Goal: Task Accomplishment & Management: Complete application form

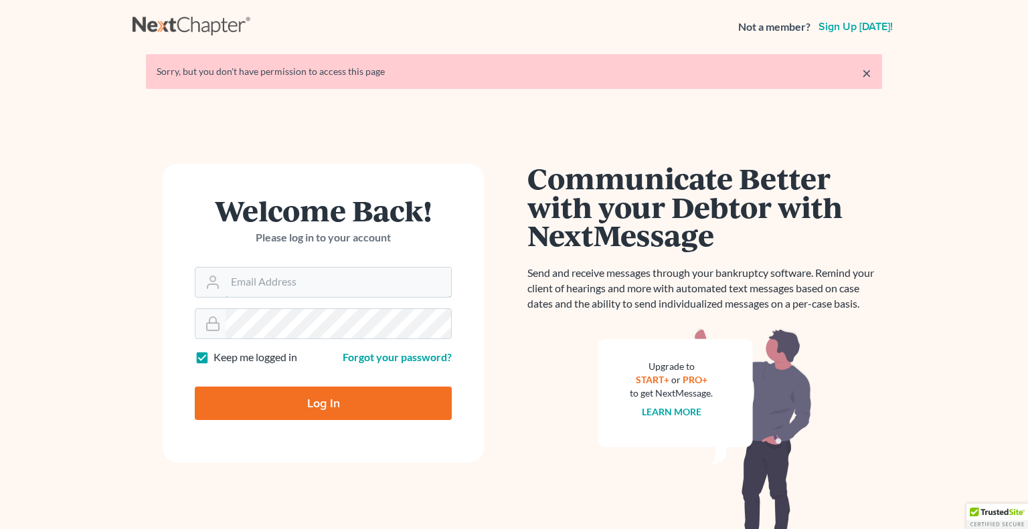
type input "[PERSON_NAME][EMAIL_ADDRESS][DOMAIN_NAME]"
click at [302, 403] on input "Log In" at bounding box center [323, 403] width 257 height 33
type input "Thinking..."
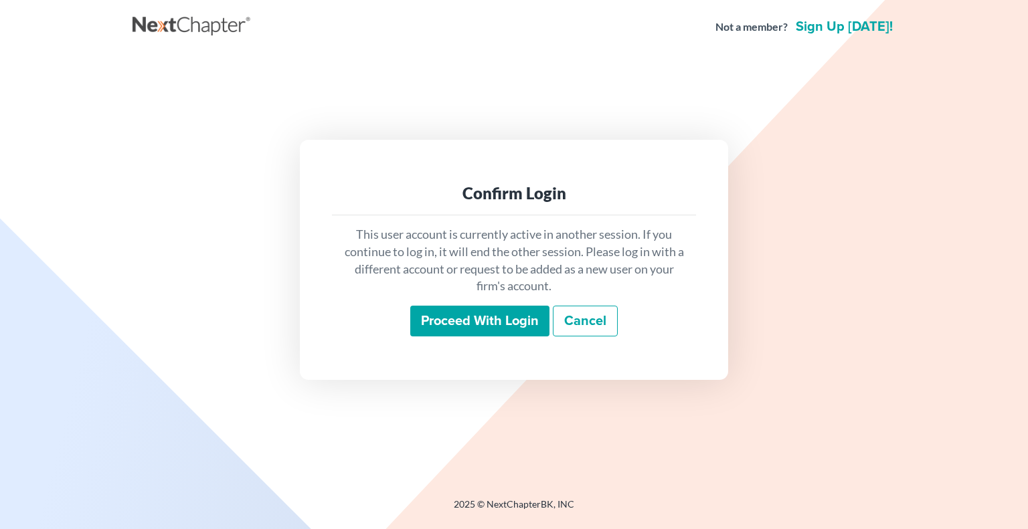
click at [445, 321] on input "Proceed with login" at bounding box center [479, 321] width 139 height 31
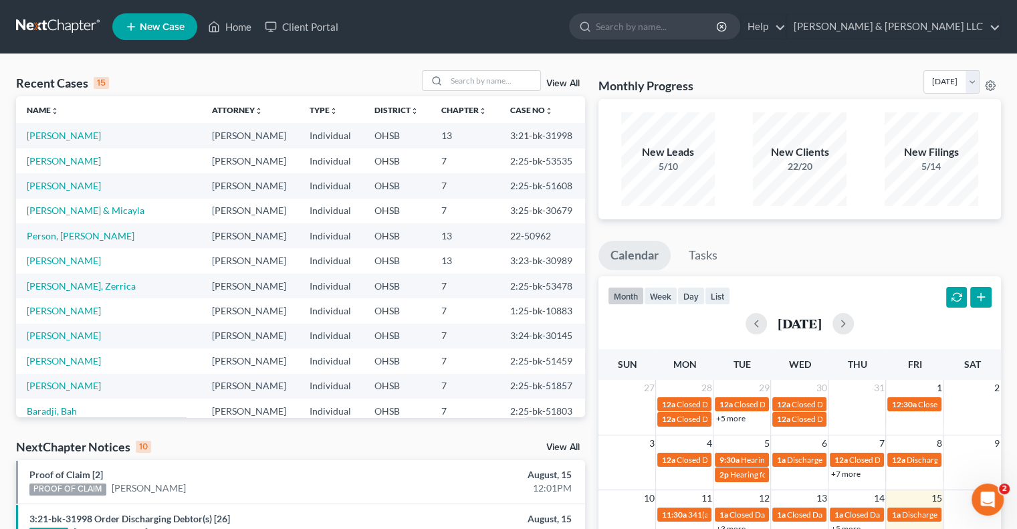
click at [564, 84] on link "View All" at bounding box center [563, 83] width 33 height 9
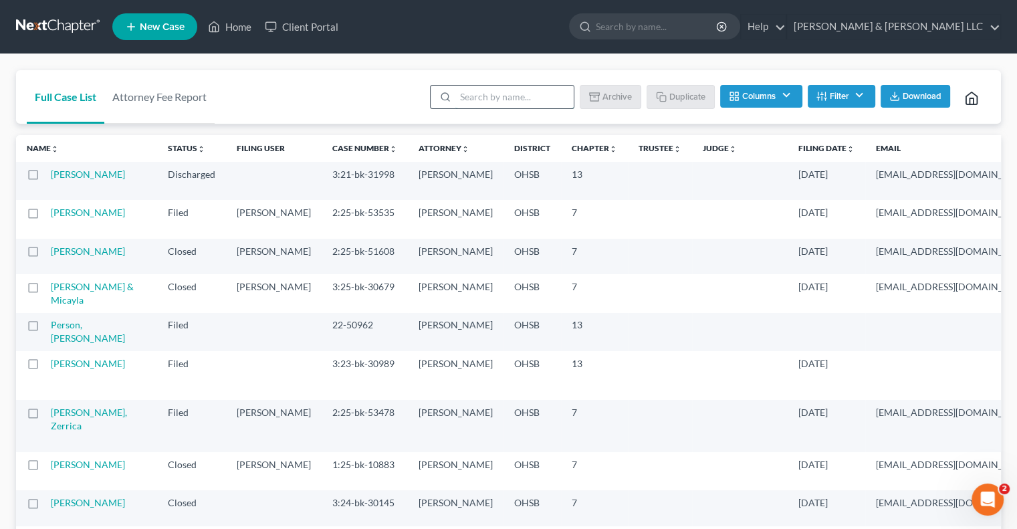
click at [492, 91] on input "search" at bounding box center [515, 97] width 118 height 23
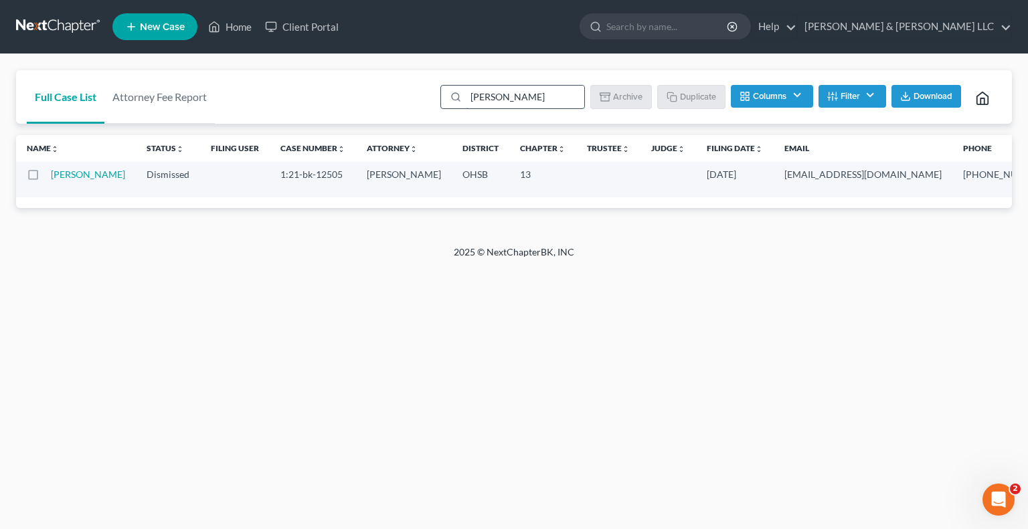
drag, startPoint x: 504, startPoint y: 96, endPoint x: 444, endPoint y: 106, distance: 61.2
click at [444, 106] on div "caudill" at bounding box center [512, 97] width 144 height 24
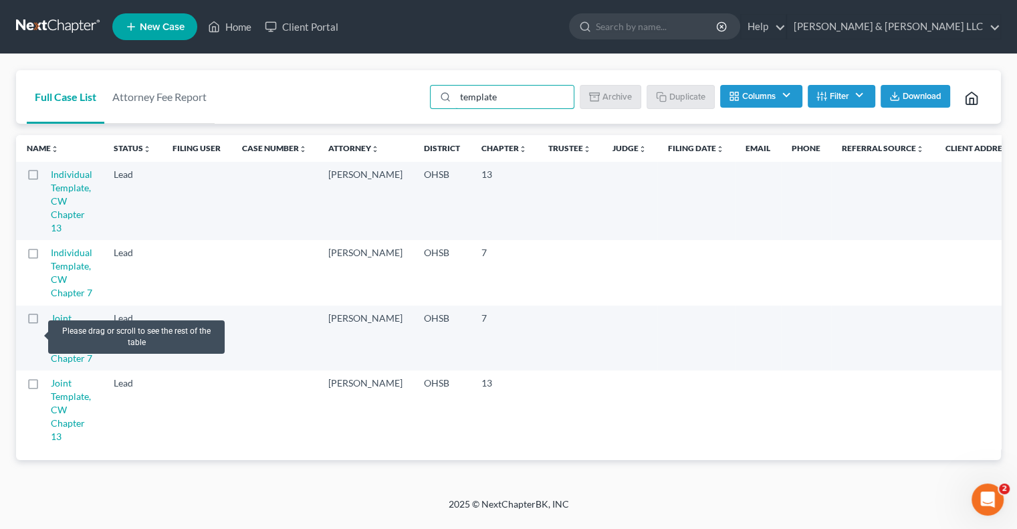
click at [45, 322] on label at bounding box center [45, 322] width 0 height 0
type input "template"
click at [51, 320] on input "checkbox" at bounding box center [55, 316] width 9 height 9
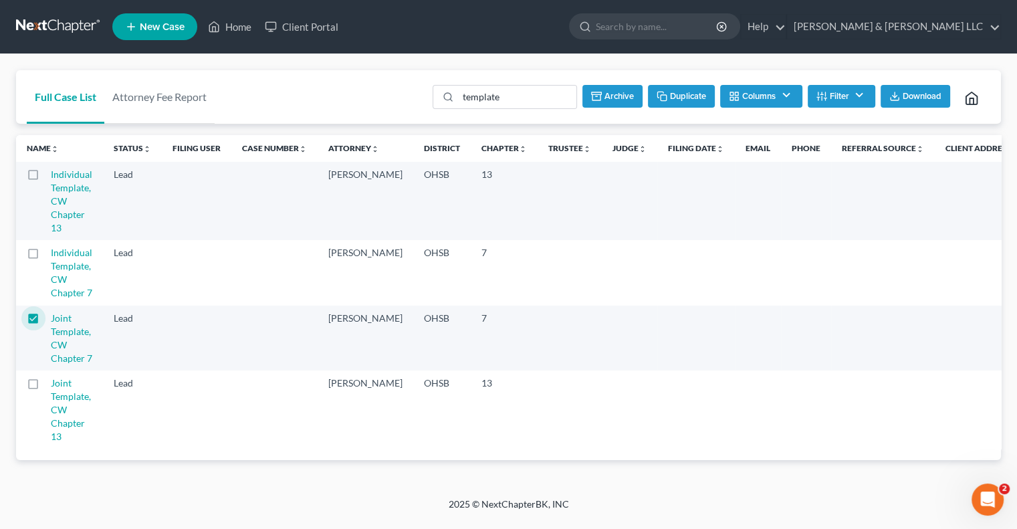
click at [684, 96] on button "Duplicate" at bounding box center [681, 96] width 67 height 23
checkbox input "false"
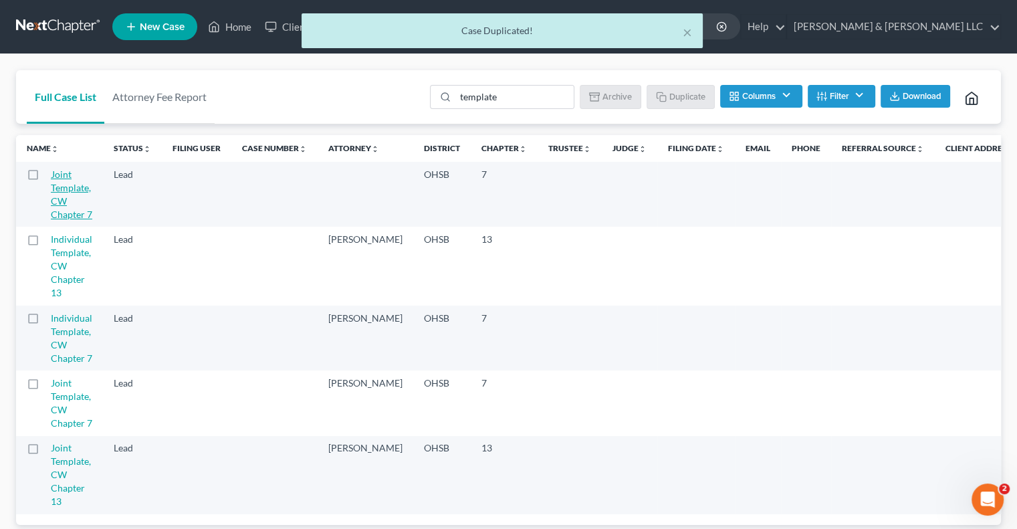
click at [72, 189] on link "Joint Template, CW Chapter 7" at bounding box center [71, 195] width 41 height 52
select select "5"
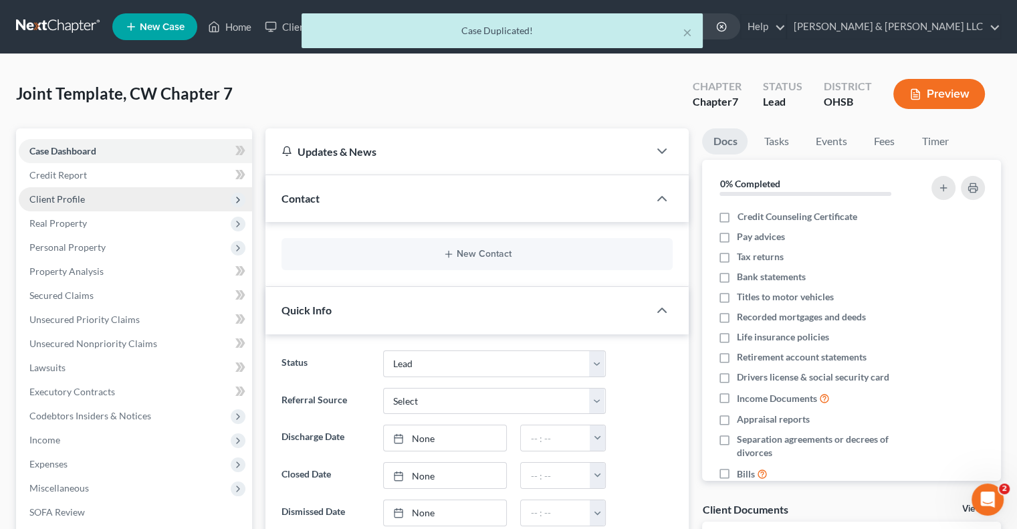
click at [75, 205] on span "Client Profile" at bounding box center [135, 199] width 233 height 24
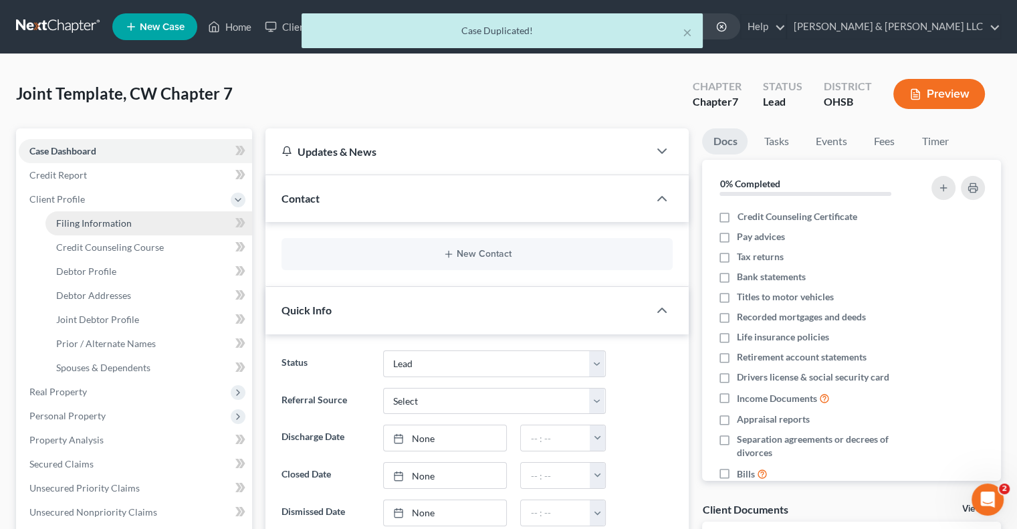
click at [80, 221] on span "Filing Information" at bounding box center [94, 222] width 76 height 11
select select "1"
select select "0"
select select "62"
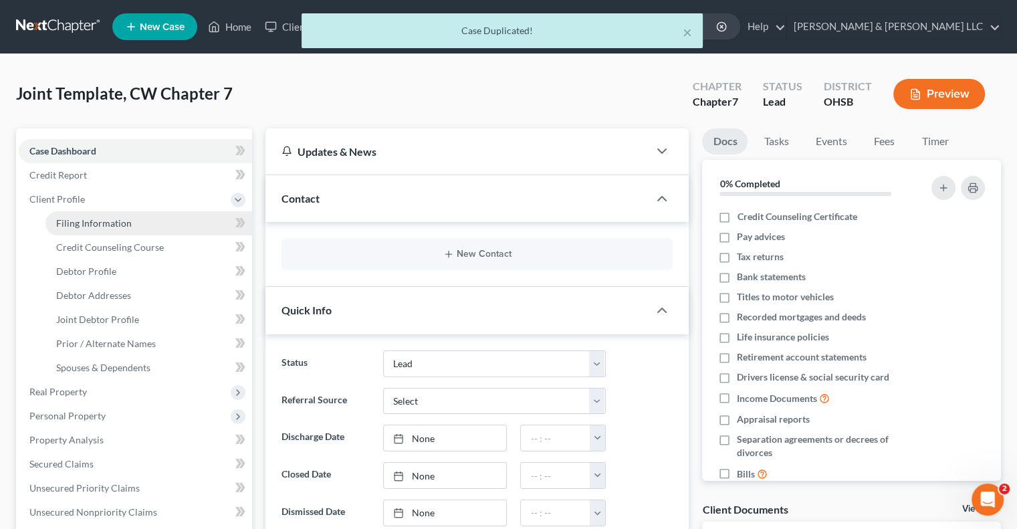
select select "0"
select select "36"
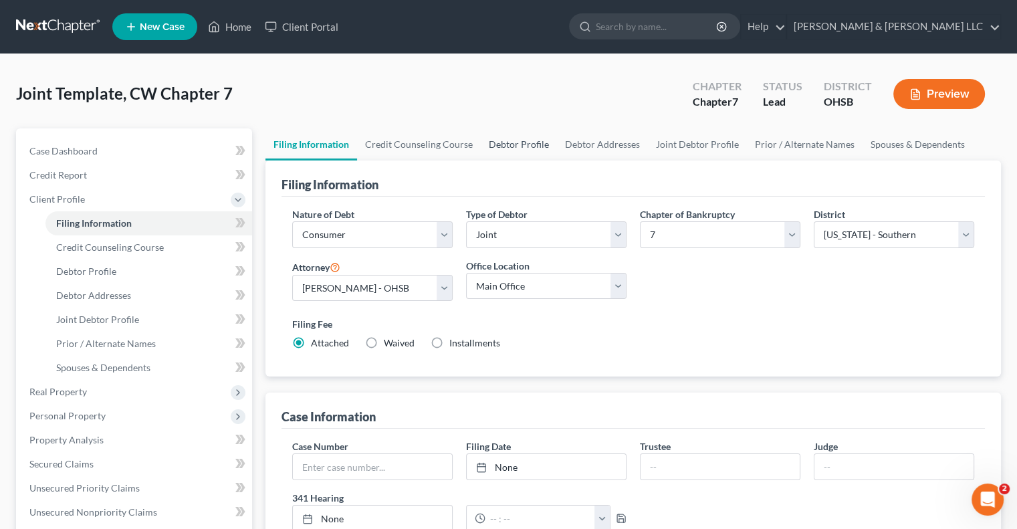
click at [499, 147] on link "Debtor Profile" at bounding box center [519, 144] width 76 height 32
select select "1"
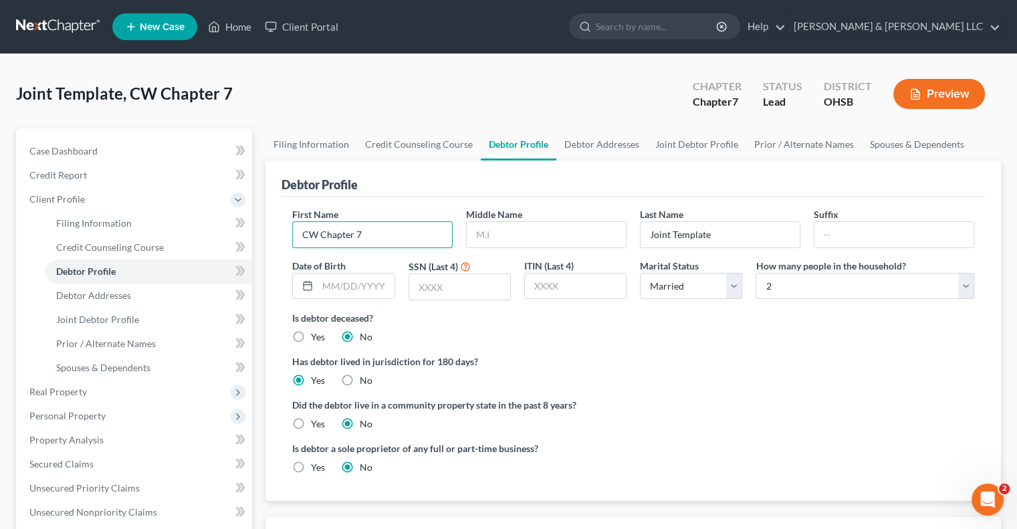
drag, startPoint x: 370, startPoint y: 241, endPoint x: 257, endPoint y: 237, distance: 113.2
click at [257, 237] on div "Petition Navigation Case Dashboard Payments Invoices Payments Payments Credit R…" at bounding box center [508, 478] width 999 height 700
type input "Bryce"
type input "Fitch"
click at [660, 147] on link "Joint Debtor Profile" at bounding box center [697, 144] width 99 height 32
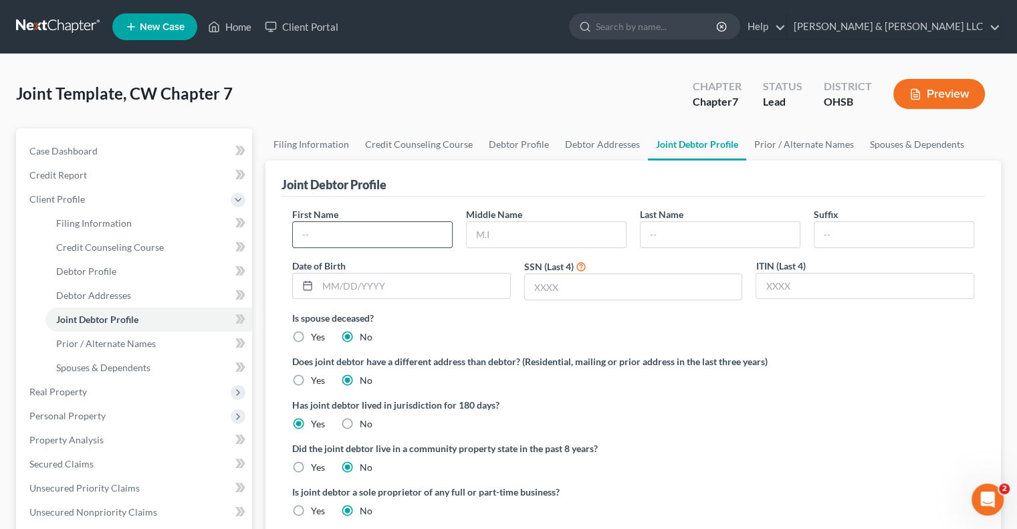
click at [388, 240] on input "text" at bounding box center [372, 234] width 159 height 25
type input "Terra"
type input "Fitch"
click at [581, 144] on link "Debtor Addresses" at bounding box center [602, 144] width 91 height 32
select select "0"
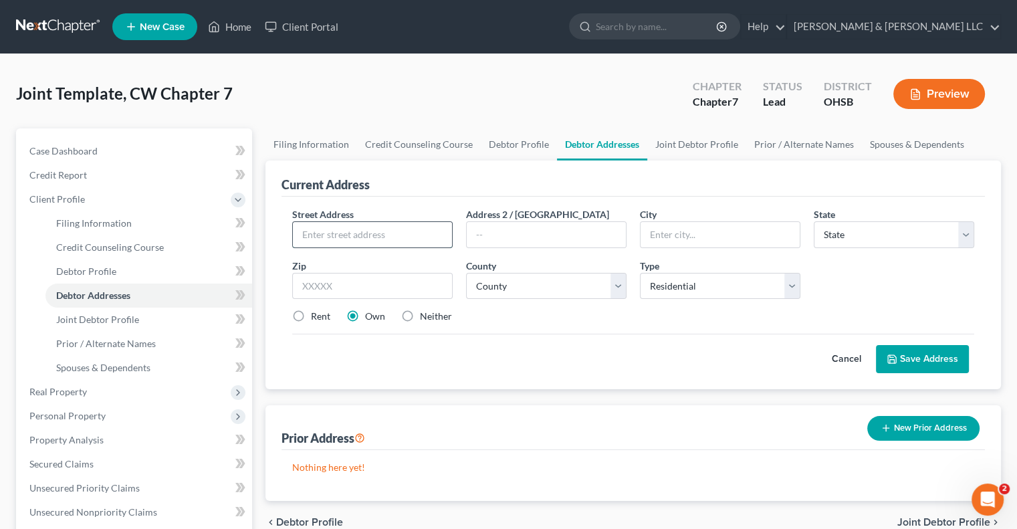
click at [365, 238] on input "text" at bounding box center [372, 234] width 159 height 25
type input "1037 Braxton Ave"
type input "London"
select select "36"
type input "43140"
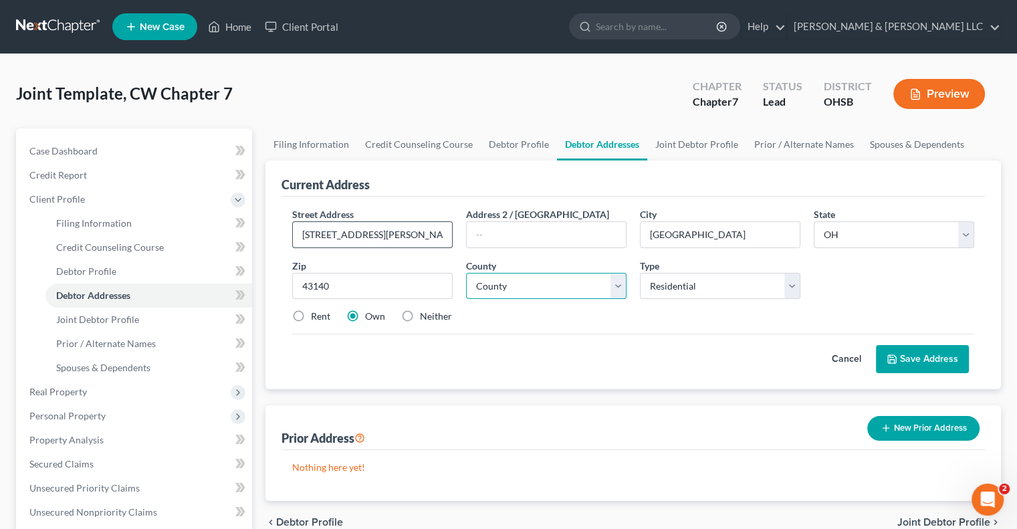
select select "48"
click at [918, 355] on button "Save Address" at bounding box center [922, 359] width 93 height 28
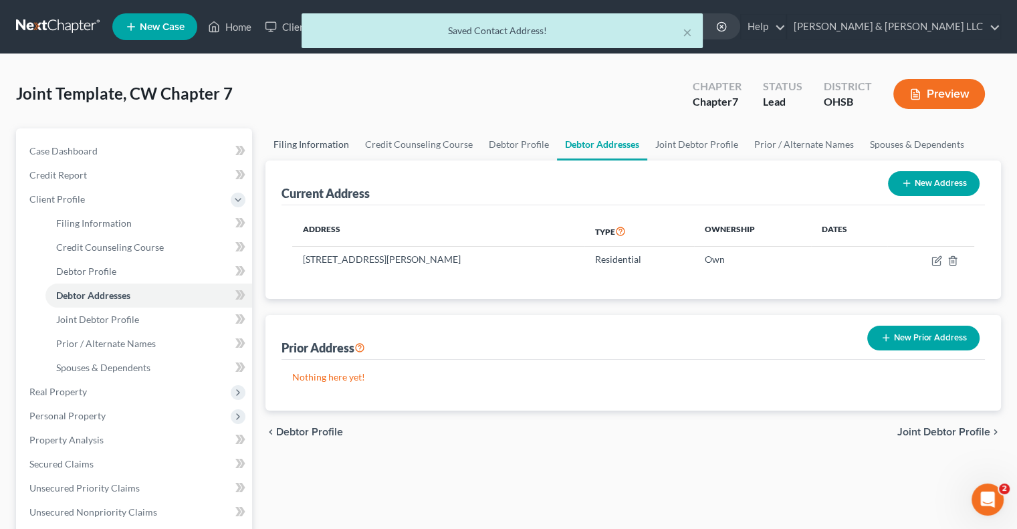
click at [291, 149] on link "Filing Information" at bounding box center [312, 144] width 92 height 32
select select "1"
select select "0"
select select "62"
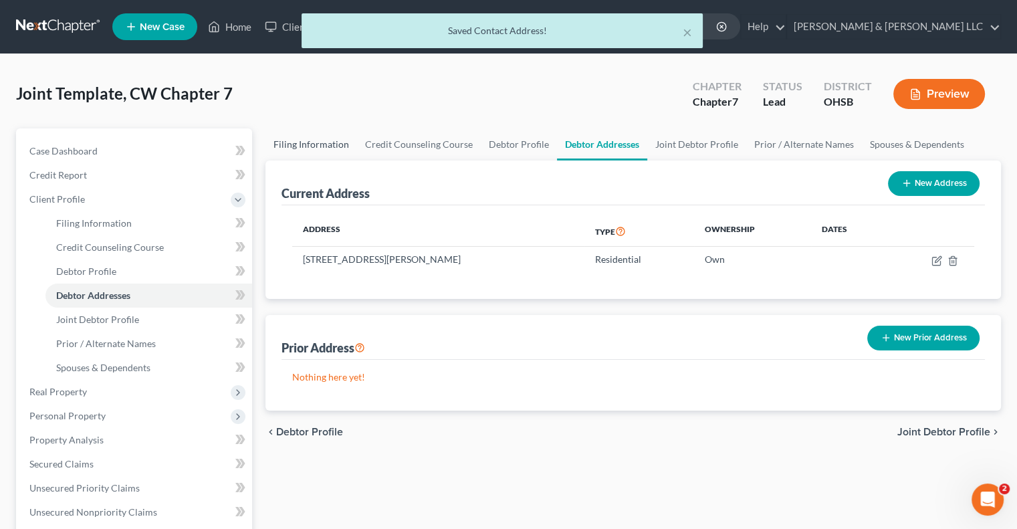
select select "0"
select select "36"
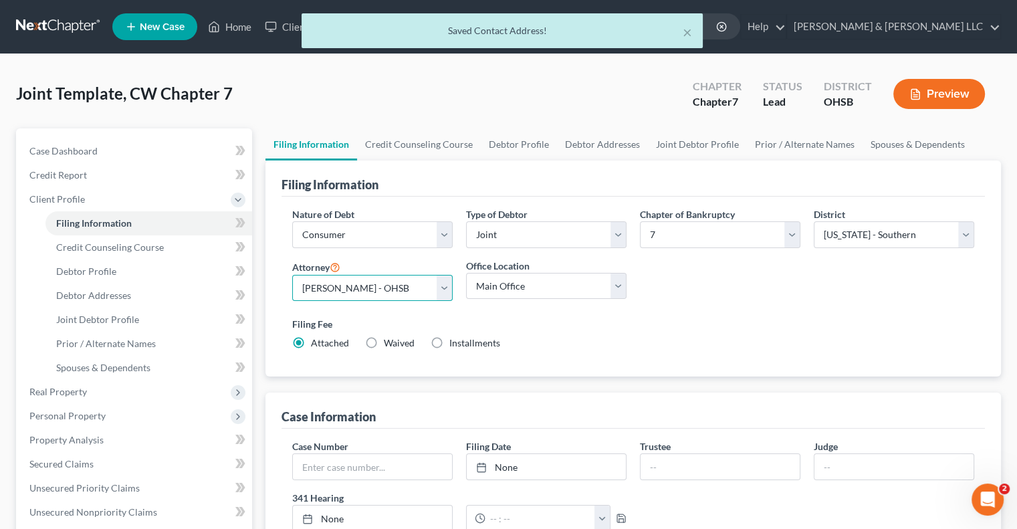
click at [445, 286] on select "Select Courtney Cousino - OHSB Courtney Cousino - OHNB Danielle Weinzimmer - OH…" at bounding box center [372, 288] width 161 height 27
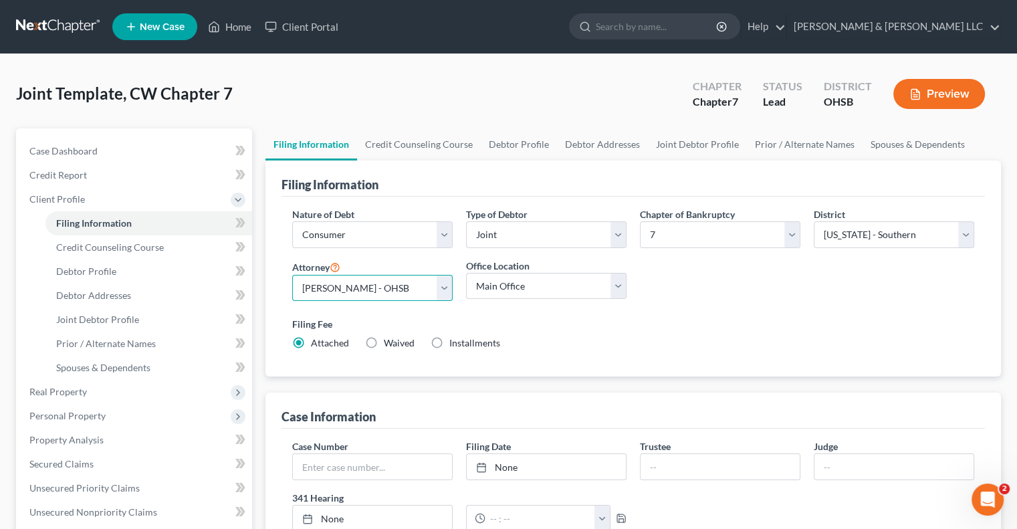
select select "2"
click at [292, 275] on select "Select Courtney Cousino - OHSB Courtney Cousino - OHNB Danielle Weinzimmer - OH…" at bounding box center [372, 288] width 161 height 27
click at [431, 150] on link "Credit Counseling Course" at bounding box center [419, 144] width 124 height 32
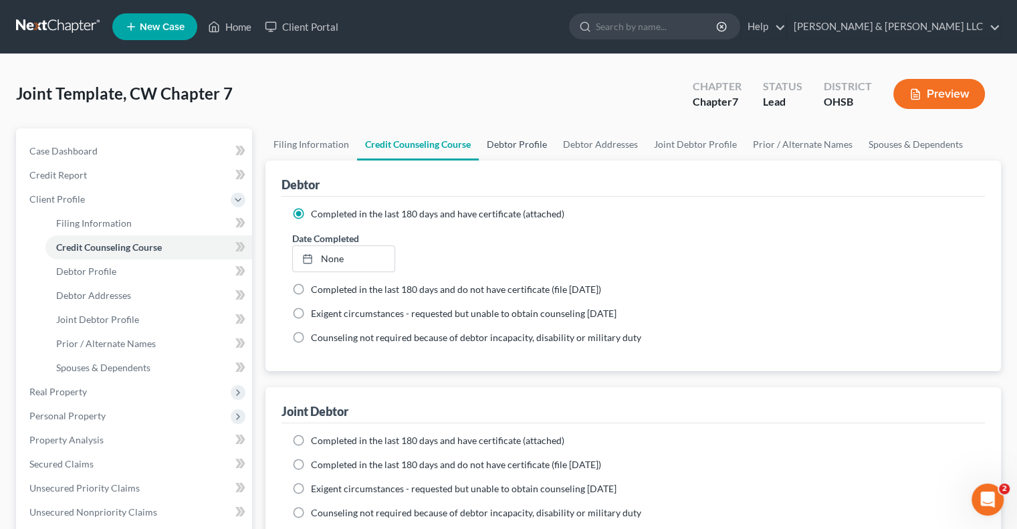
click at [506, 148] on link "Debtor Profile" at bounding box center [517, 144] width 76 height 32
select select "1"
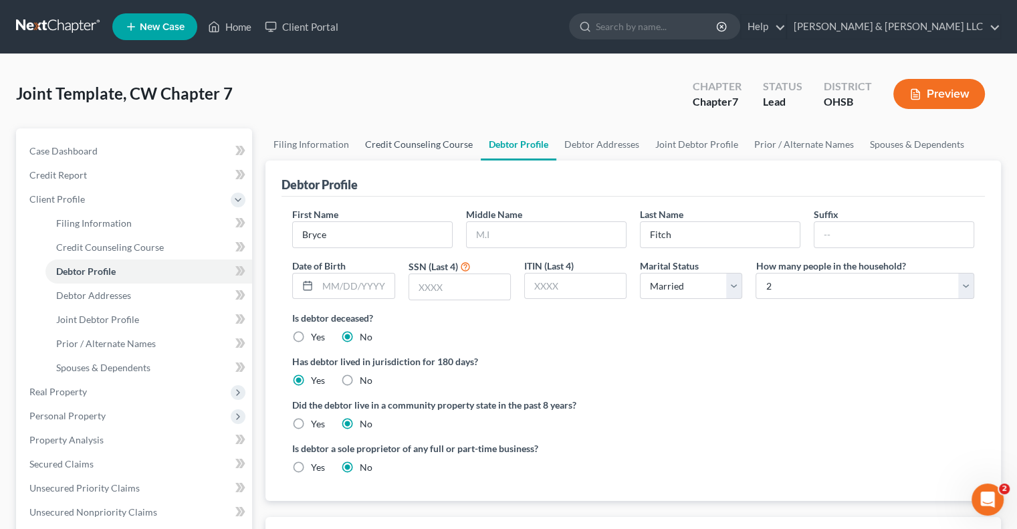
click at [459, 144] on link "Credit Counseling Course" at bounding box center [419, 144] width 124 height 32
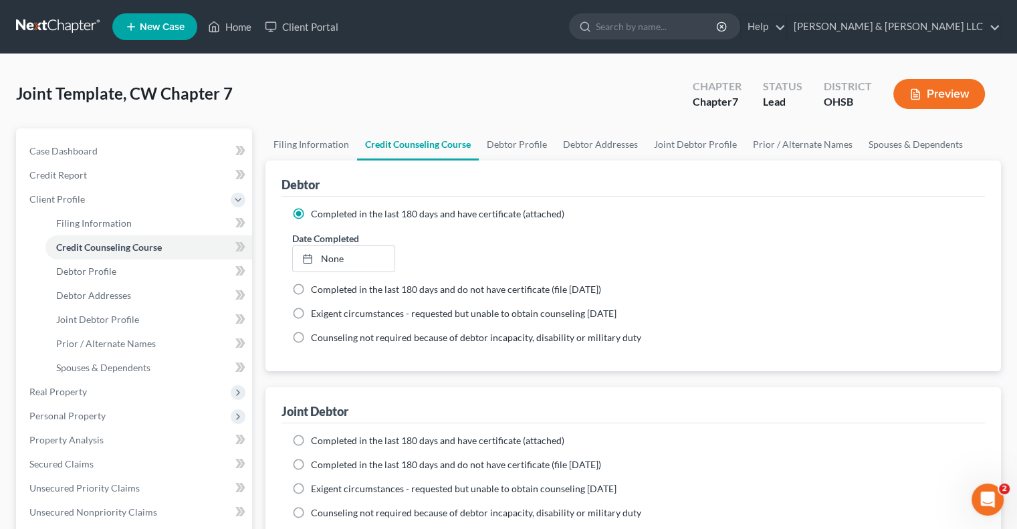
click at [311, 438] on label "Completed in the last 180 days and have certificate (attached)" at bounding box center [438, 440] width 254 height 13
click at [316, 438] on input "Completed in the last 180 days and have certificate (attached)" at bounding box center [320, 438] width 9 height 9
radio input "true"
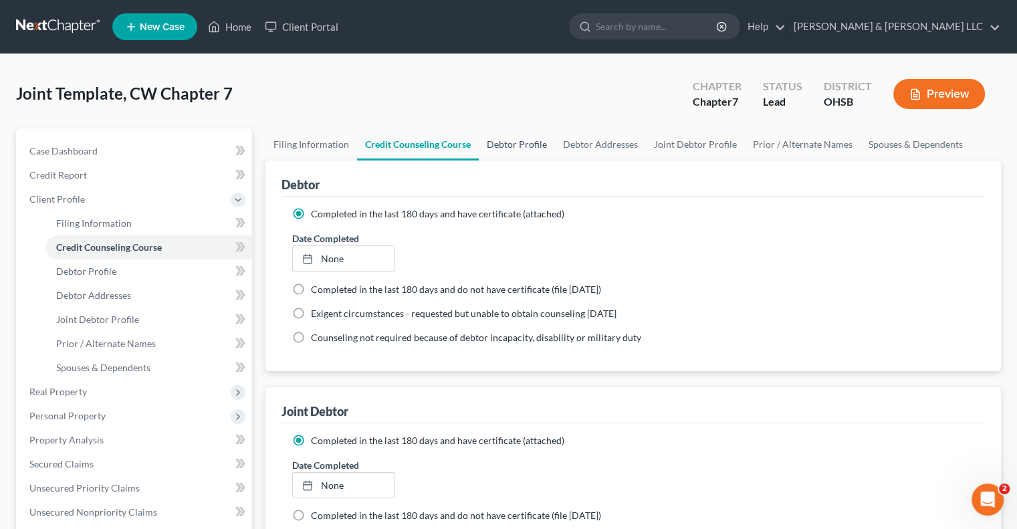
click at [524, 141] on link "Debtor Profile" at bounding box center [517, 144] width 76 height 32
select select "1"
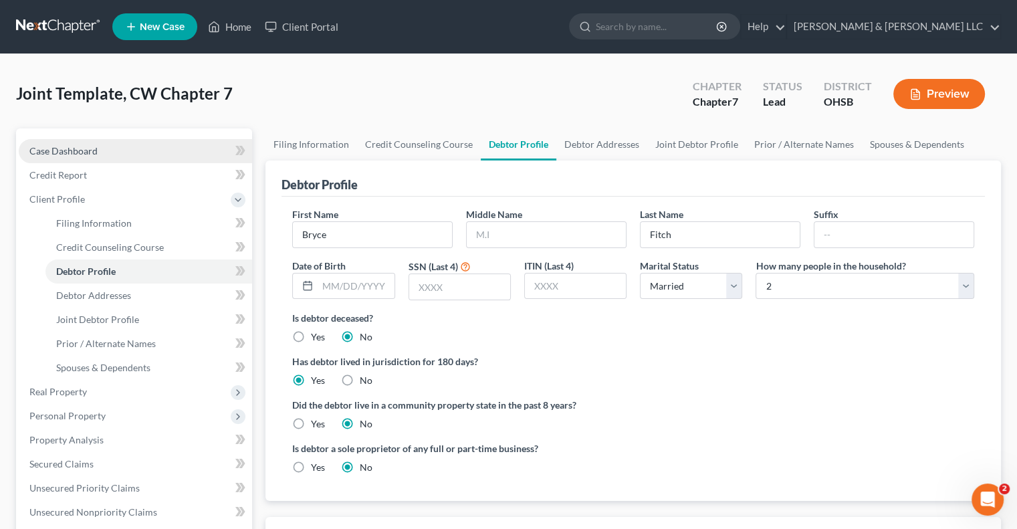
click at [98, 150] on link "Case Dashboard" at bounding box center [135, 151] width 233 height 24
select select "5"
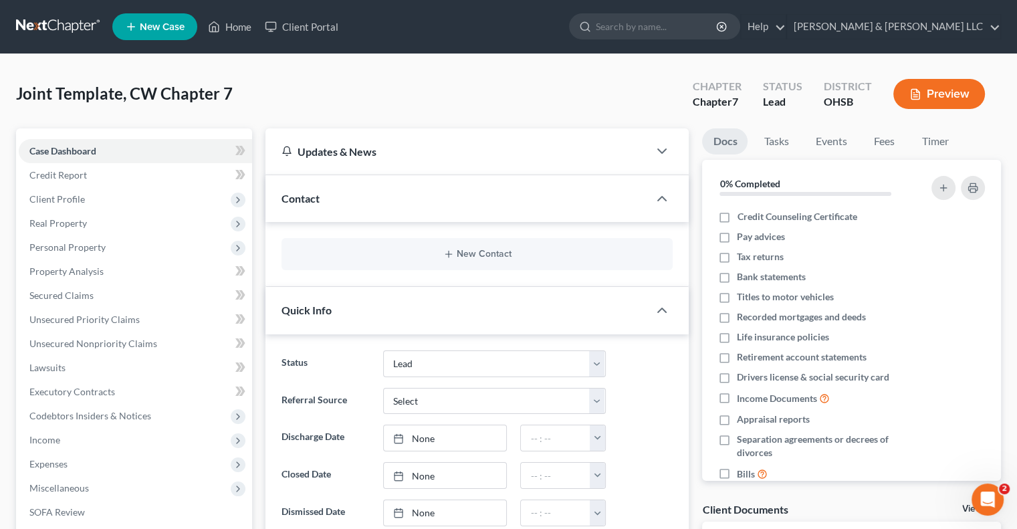
click at [477, 265] on div "New Contact" at bounding box center [477, 254] width 391 height 32
click at [476, 257] on button "New Contact" at bounding box center [477, 254] width 370 height 11
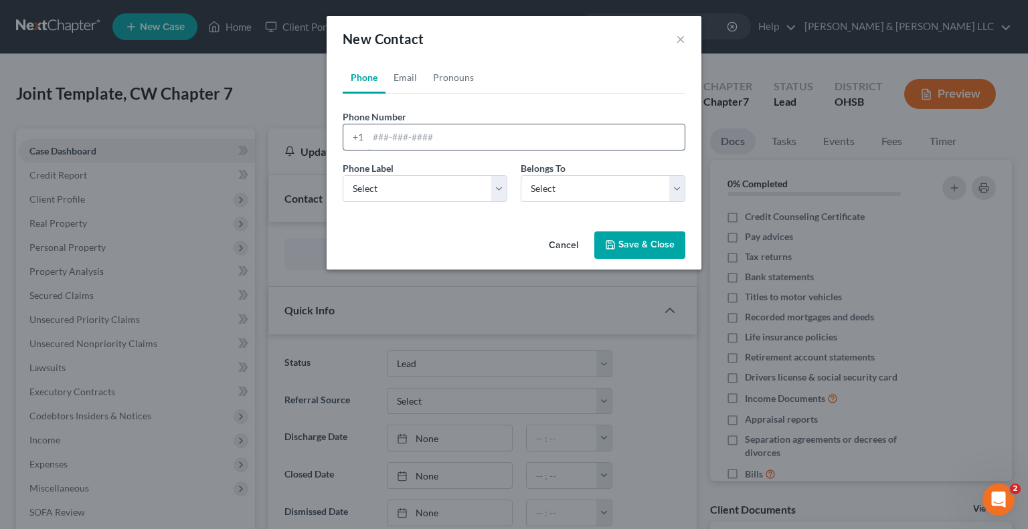
click at [427, 141] on input "tel" at bounding box center [526, 136] width 316 height 25
type input "614-214-8462"
drag, startPoint x: 411, startPoint y: 187, endPoint x: 405, endPoint y: 199, distance: 13.2
click at [411, 187] on select "Select Mobile Home Work Other" at bounding box center [425, 188] width 165 height 27
select select "0"
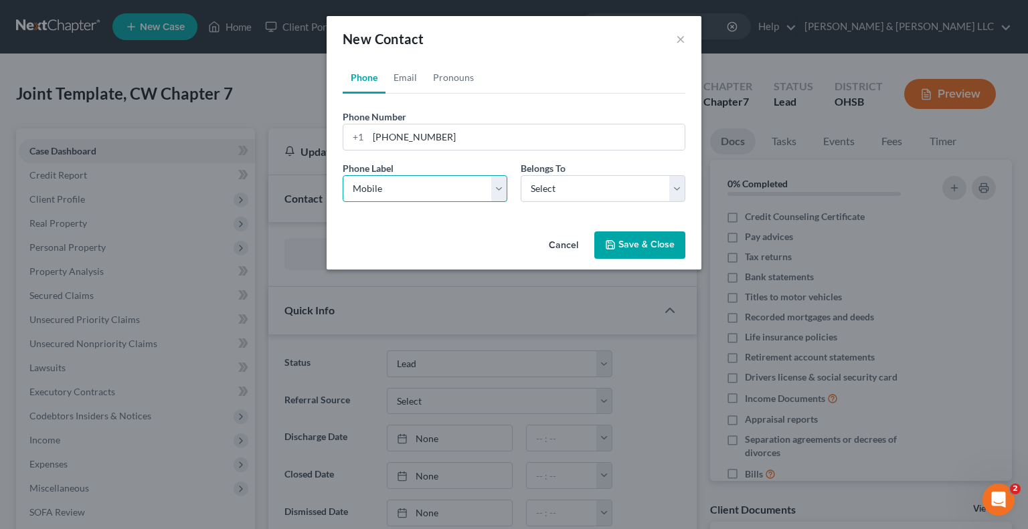
click at [343, 175] on select "Select Mobile Home Work Other" at bounding box center [425, 188] width 165 height 27
click at [545, 189] on select "Select Client Spouse Other" at bounding box center [602, 188] width 165 height 27
select select "0"
click at [520, 175] on select "Select Client Spouse Other" at bounding box center [602, 188] width 165 height 27
select select "0"
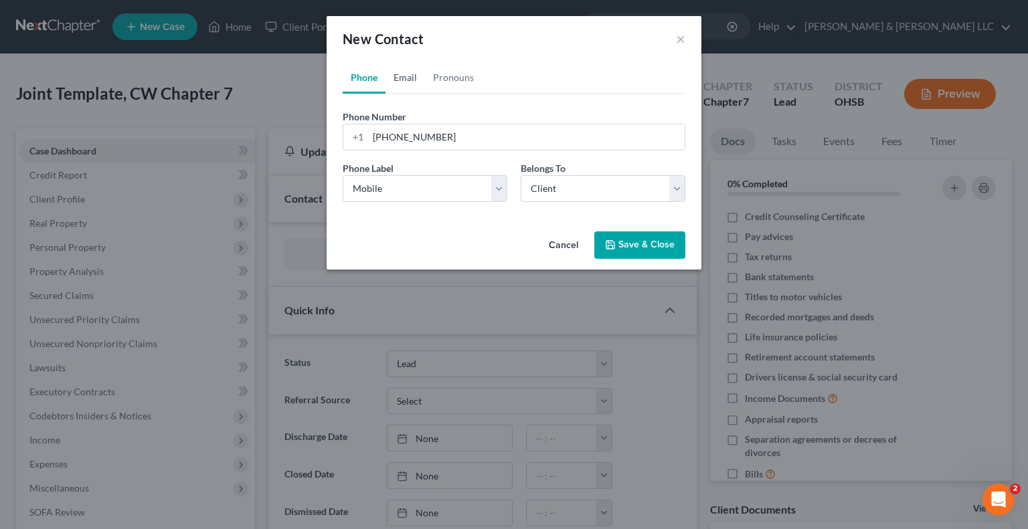
drag, startPoint x: 414, startPoint y: 80, endPoint x: 409, endPoint y: 70, distance: 11.4
click at [413, 80] on link "Email" at bounding box center [404, 78] width 39 height 32
click at [407, 138] on input "email" at bounding box center [526, 136] width 316 height 25
paste input "erra.runyon@gmail.com"
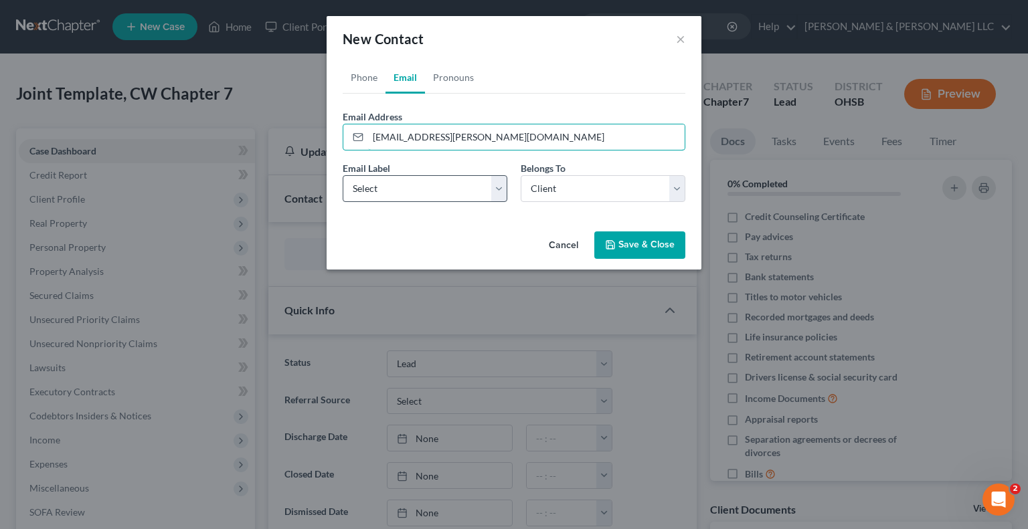
type input "terra.runyon@gmail.com"
click at [506, 195] on select "Select Home Work Other" at bounding box center [425, 188] width 165 height 27
select select "0"
click at [343, 175] on select "Select Home Work Other" at bounding box center [425, 188] width 165 height 27
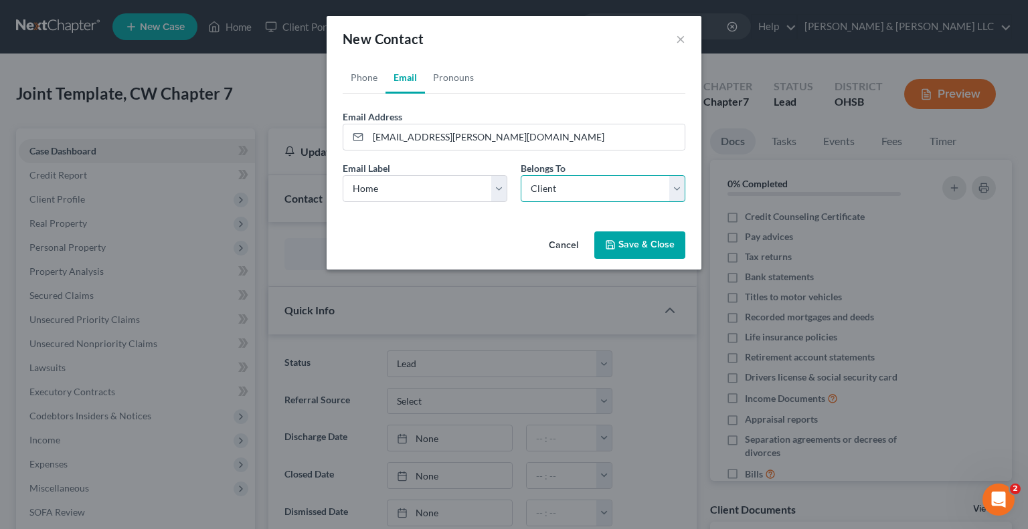
click at [553, 187] on select "Select Client Spouse Other" at bounding box center [602, 188] width 165 height 27
select select "1"
click at [520, 175] on select "Select Client Spouse Other" at bounding box center [602, 188] width 165 height 27
click at [366, 80] on link "Phone" at bounding box center [364, 78] width 43 height 32
click at [632, 246] on button "Save & Close" at bounding box center [639, 245] width 91 height 28
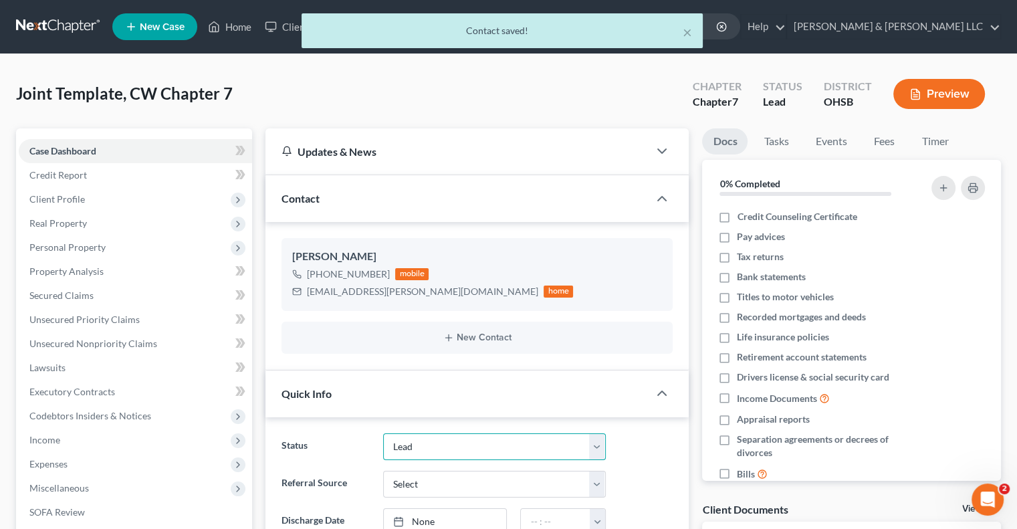
click at [402, 444] on select "Closed Discharged Dismissed Filed In Progress Lead Lost Lead Ready to File Reta…" at bounding box center [494, 446] width 223 height 27
select select "4"
click at [383, 433] on select "Closed Discharged Dismissed Filed In Progress Lead Lost Lead Ready to File Reta…" at bounding box center [494, 446] width 223 height 27
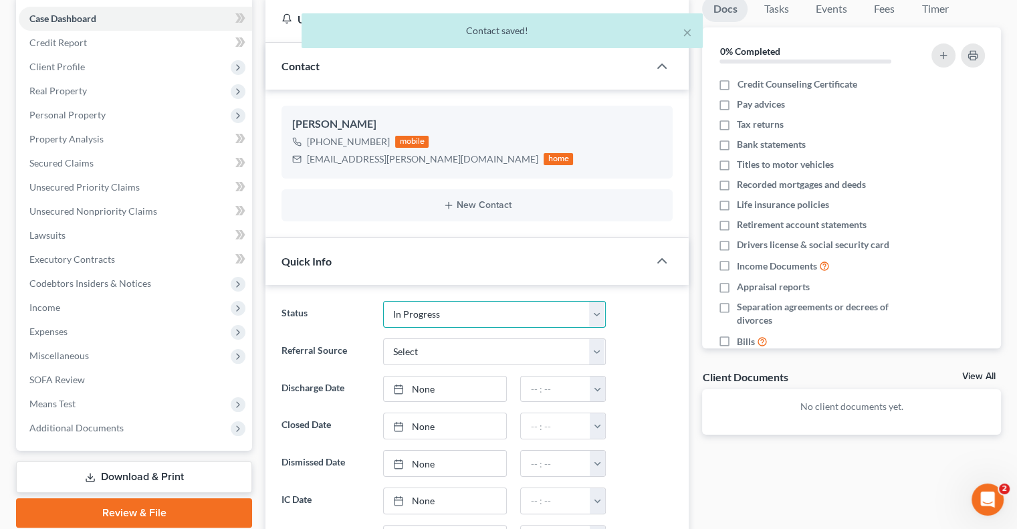
scroll to position [134, 0]
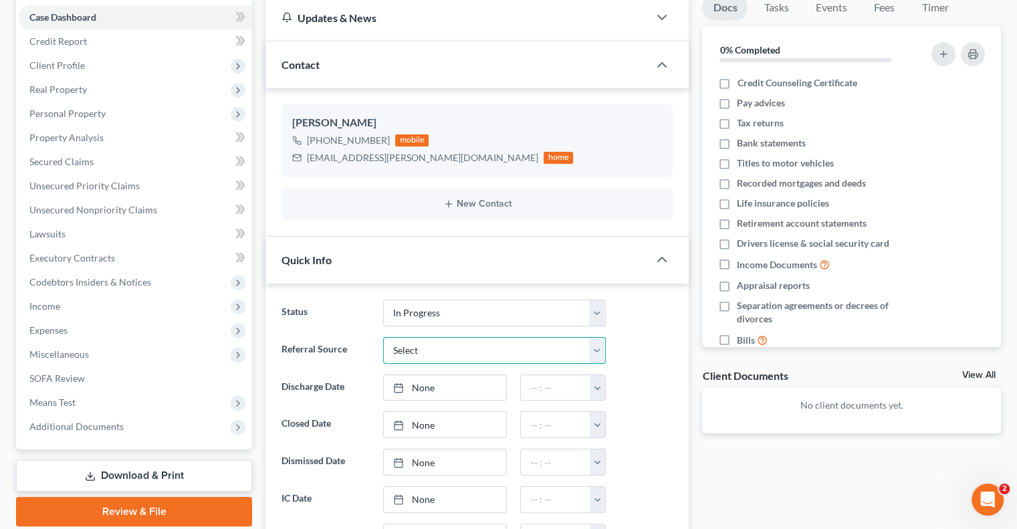
click at [415, 351] on select "Select Word Of Mouth Previous Clients Direct Mail Website Google Search Modern …" at bounding box center [494, 350] width 223 height 27
select select "4"
click at [383, 337] on select "Select Word Of Mouth Previous Clients Direct Mail Website Google Search Modern …" at bounding box center [494, 350] width 223 height 27
click at [889, 13] on link "Fees" at bounding box center [884, 8] width 43 height 26
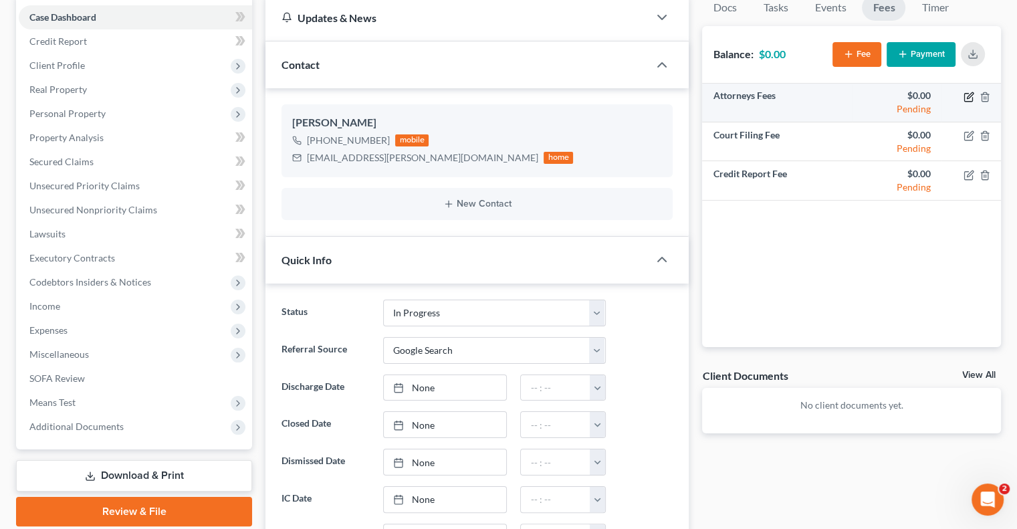
click at [970, 100] on icon "button" at bounding box center [969, 97] width 8 height 8
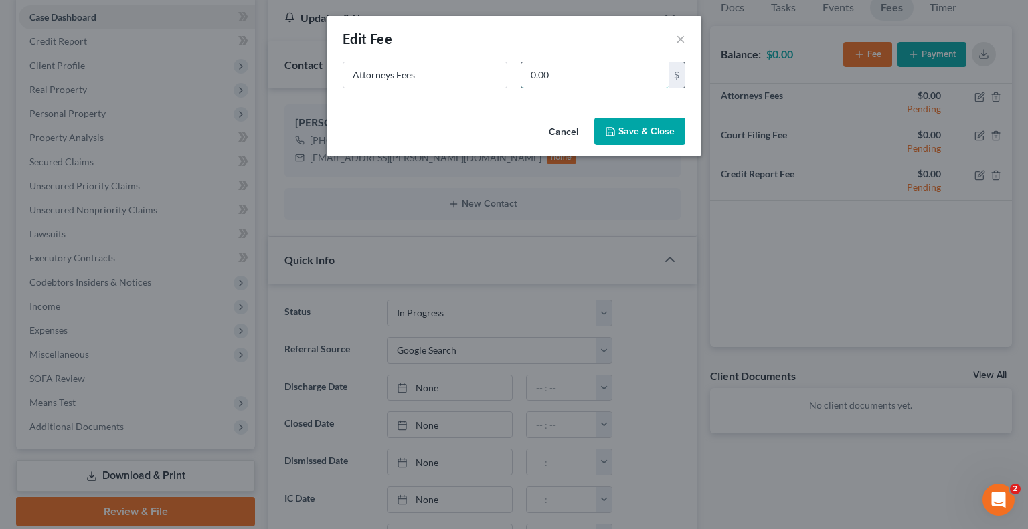
click at [583, 72] on input "0.00" at bounding box center [594, 74] width 147 height 25
type input "1,150"
click at [627, 145] on div "Cancel Save & Close" at bounding box center [513, 134] width 375 height 44
click at [627, 139] on button "Save & Close" at bounding box center [639, 132] width 91 height 28
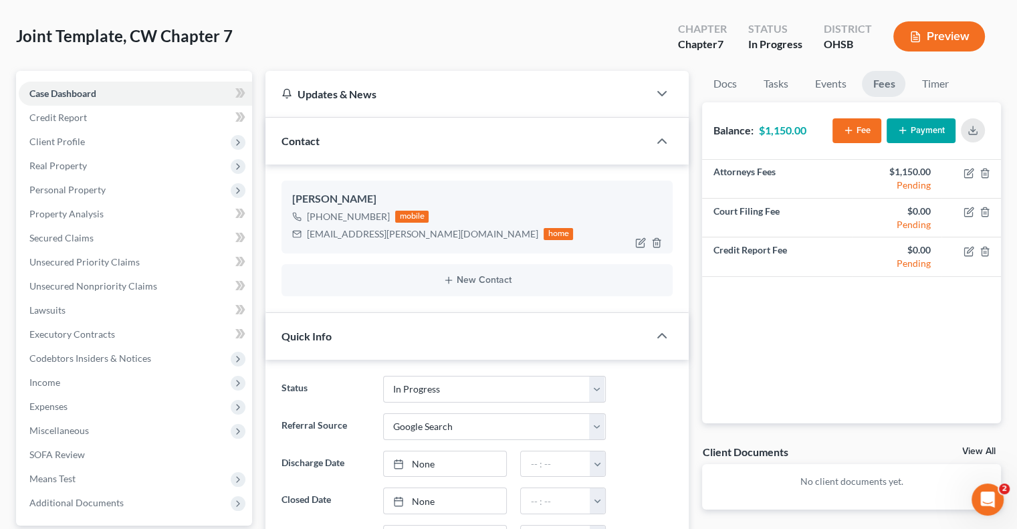
scroll to position [0, 0]
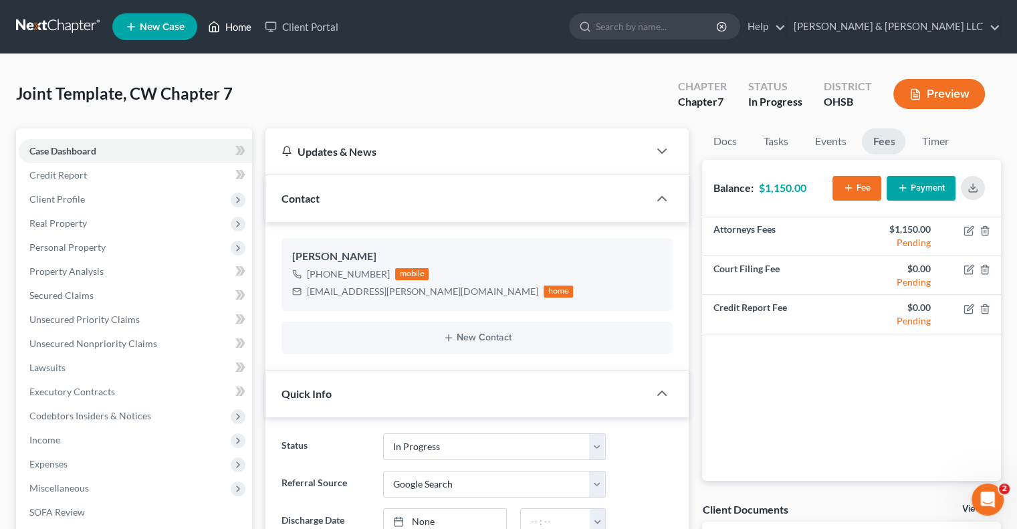
click at [239, 32] on link "Home" at bounding box center [229, 27] width 57 height 24
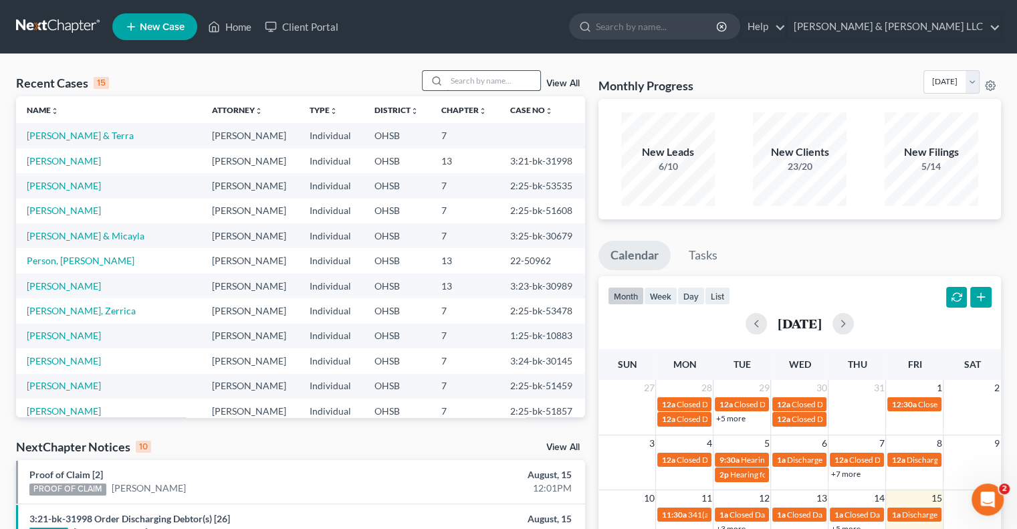
click at [475, 77] on input "search" at bounding box center [494, 80] width 94 height 19
type input "wofford"
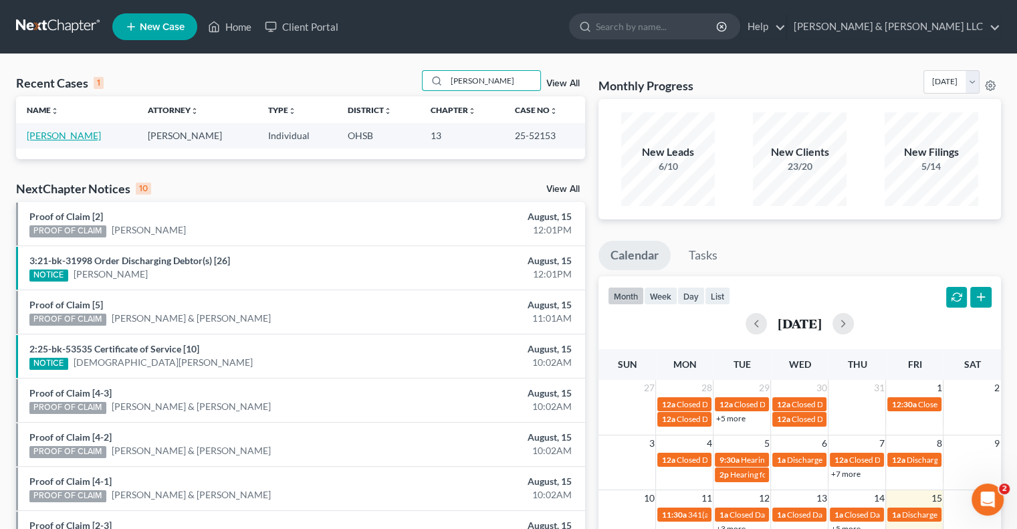
click at [86, 138] on link "[PERSON_NAME]" at bounding box center [64, 135] width 74 height 11
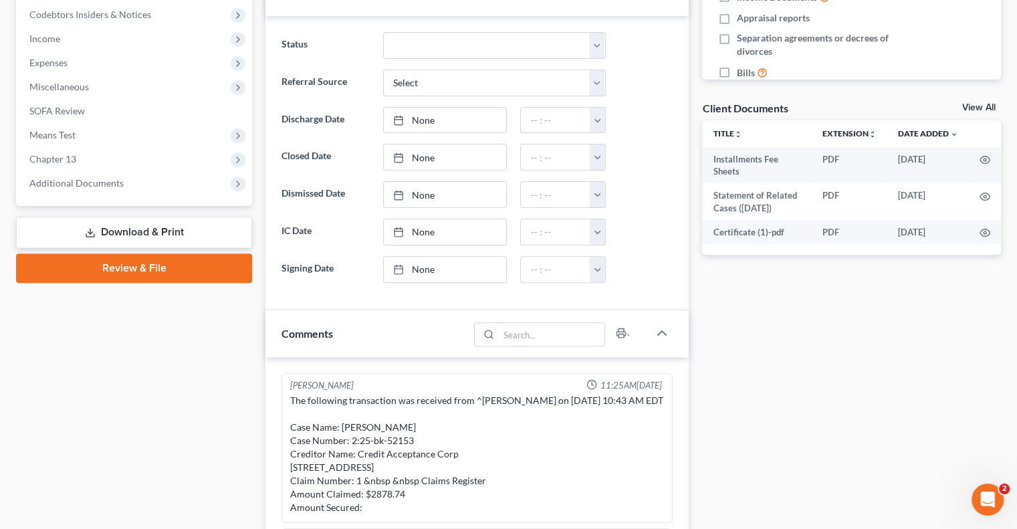
scroll to position [800, 0]
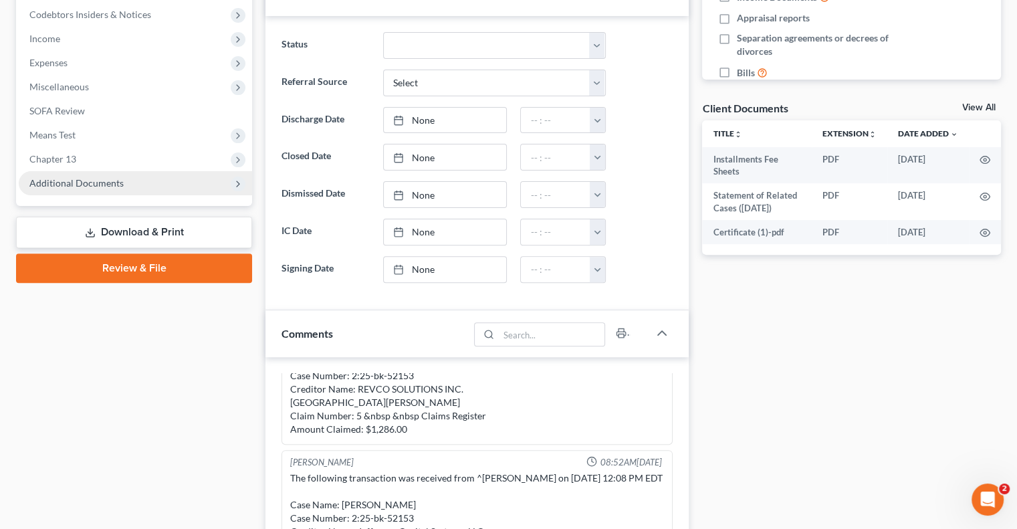
click at [78, 183] on span "Additional Documents" at bounding box center [76, 182] width 94 height 11
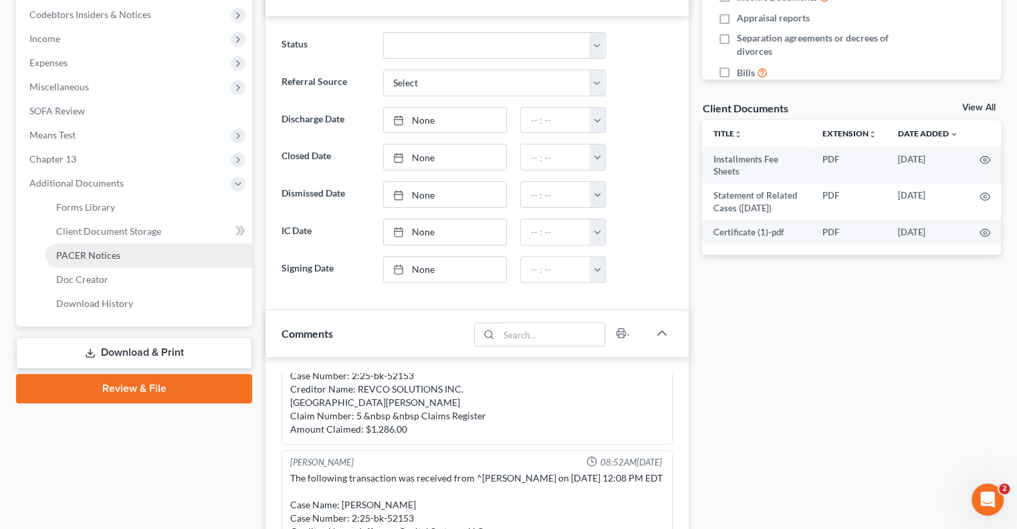
click at [82, 250] on span "PACER Notices" at bounding box center [88, 255] width 64 height 11
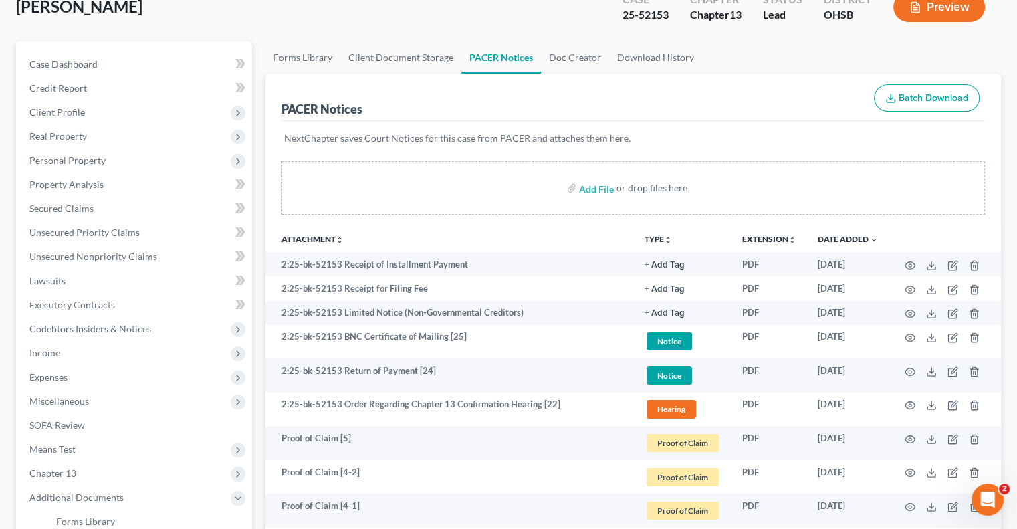
scroll to position [201, 0]
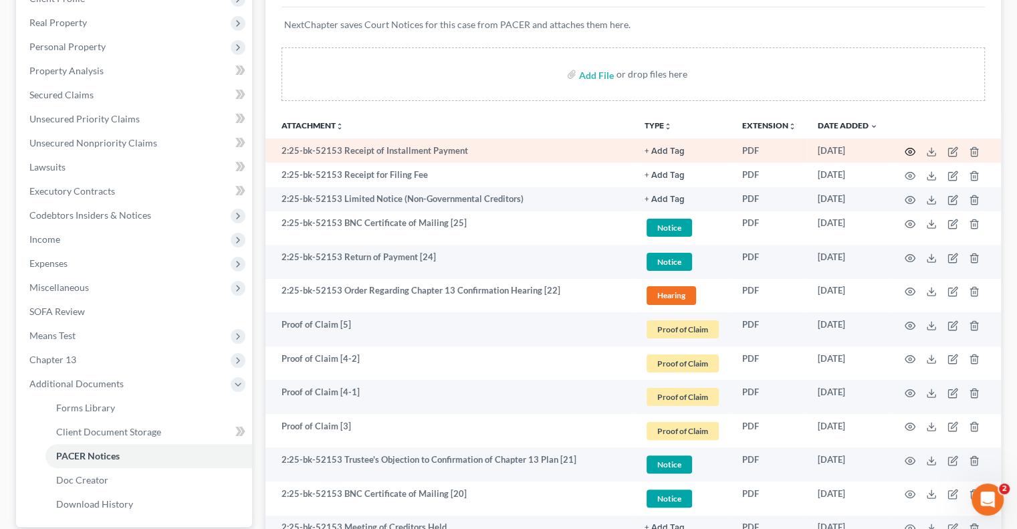
click at [910, 152] on circle "button" at bounding box center [910, 152] width 3 height 3
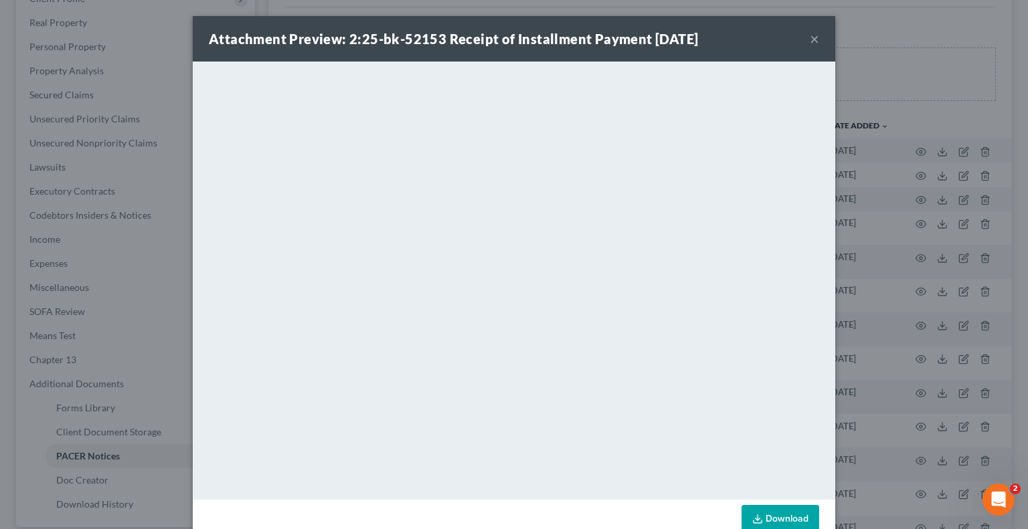
click at [811, 40] on button "×" at bounding box center [813, 39] width 9 height 16
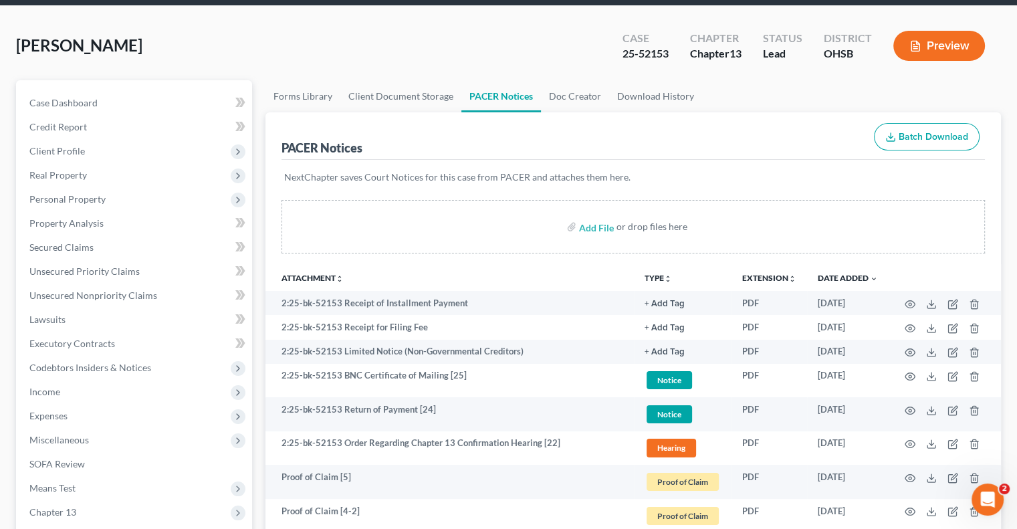
scroll to position [0, 0]
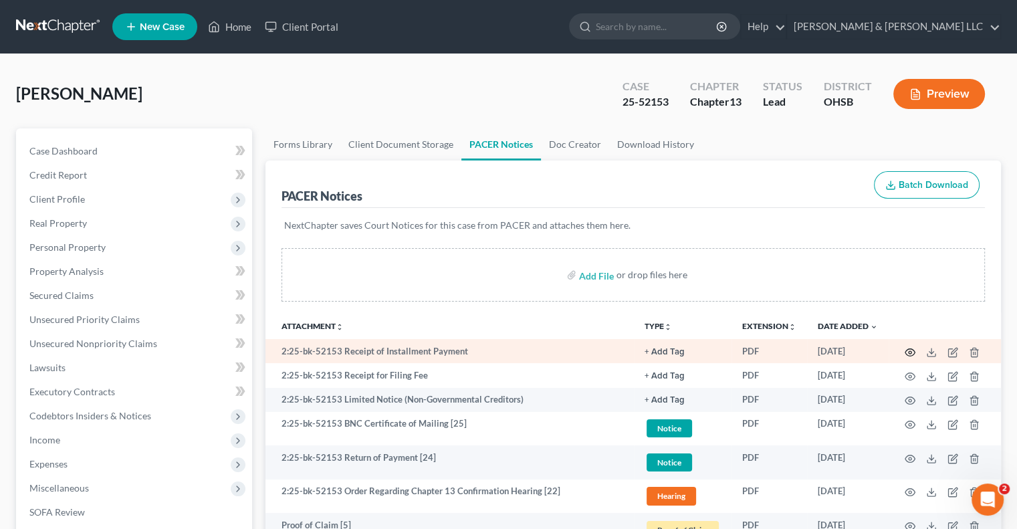
click at [912, 353] on icon "button" at bounding box center [910, 352] width 11 height 11
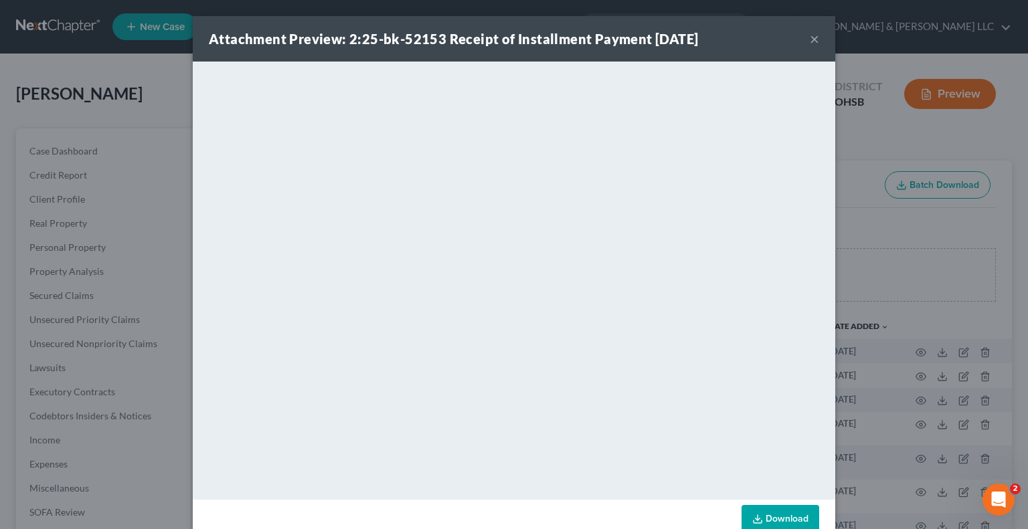
click at [812, 39] on button "×" at bounding box center [813, 39] width 9 height 16
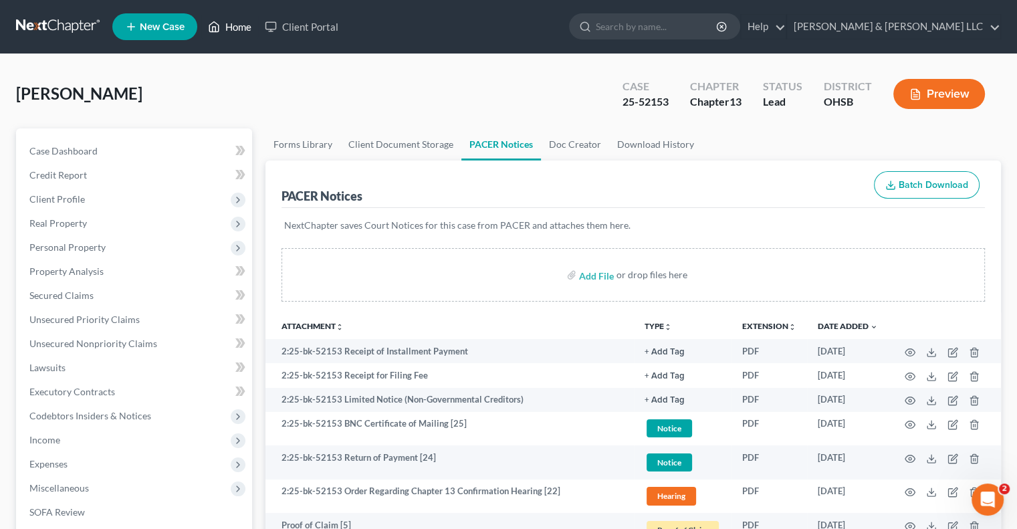
click at [244, 21] on link "Home" at bounding box center [229, 27] width 57 height 24
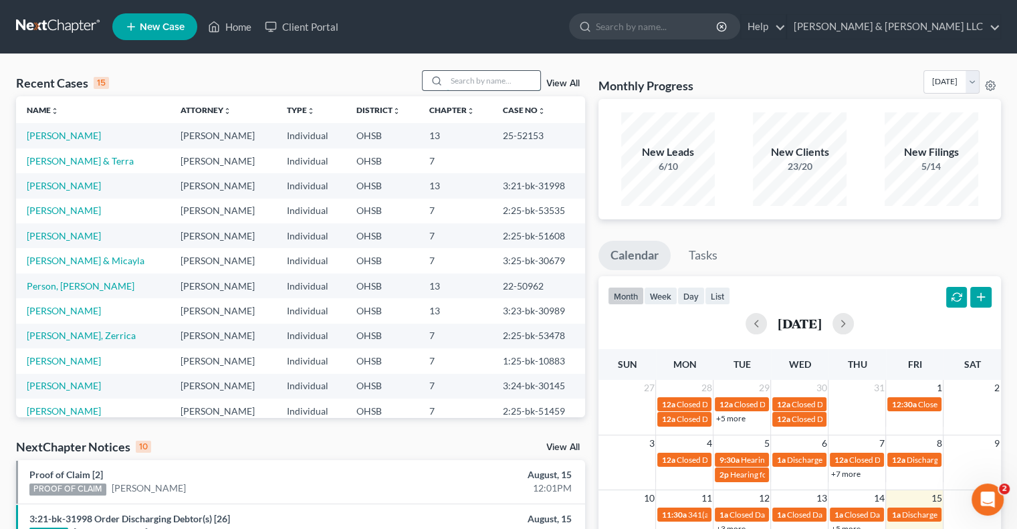
click at [504, 85] on input "search" at bounding box center [494, 80] width 94 height 19
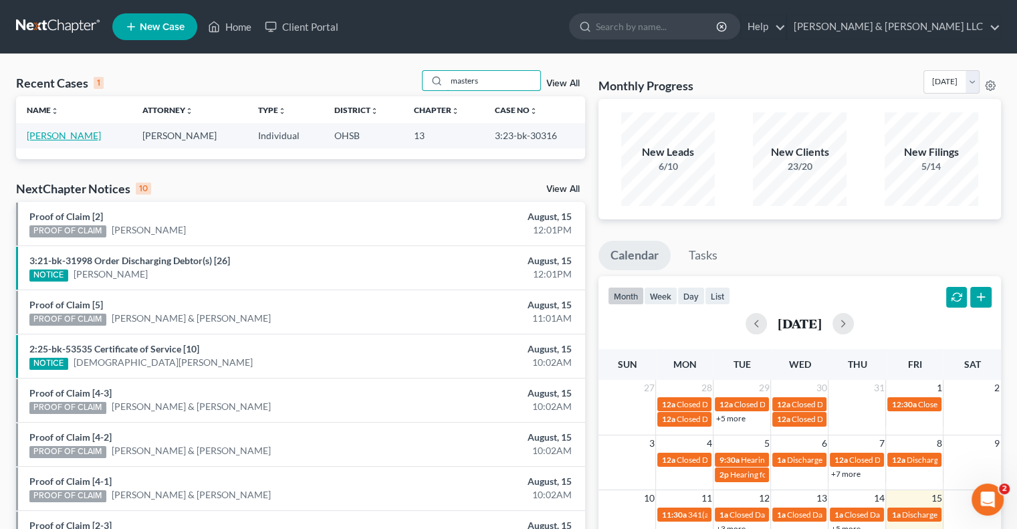
type input "masters"
click at [84, 137] on link "[PERSON_NAME]" at bounding box center [64, 135] width 74 height 11
select select "3"
select select "0"
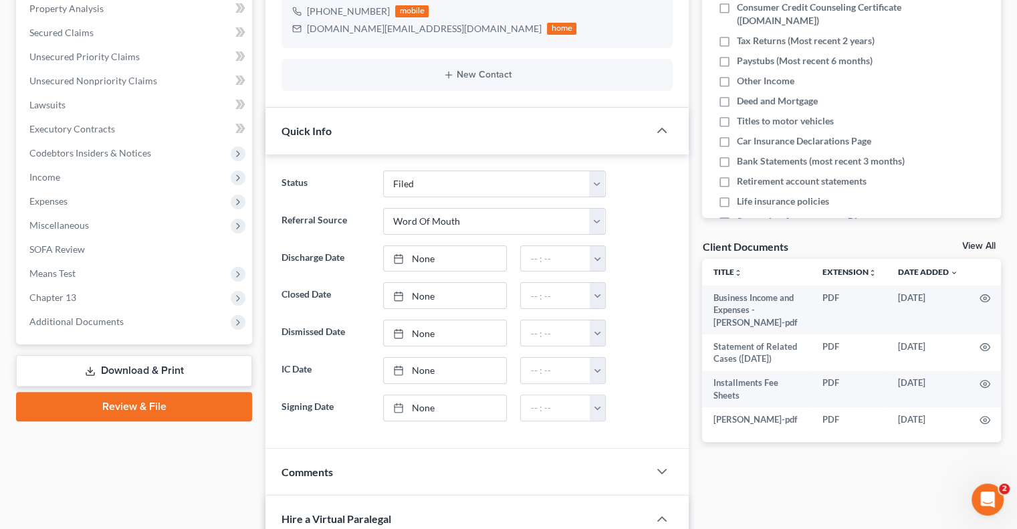
scroll to position [268, 0]
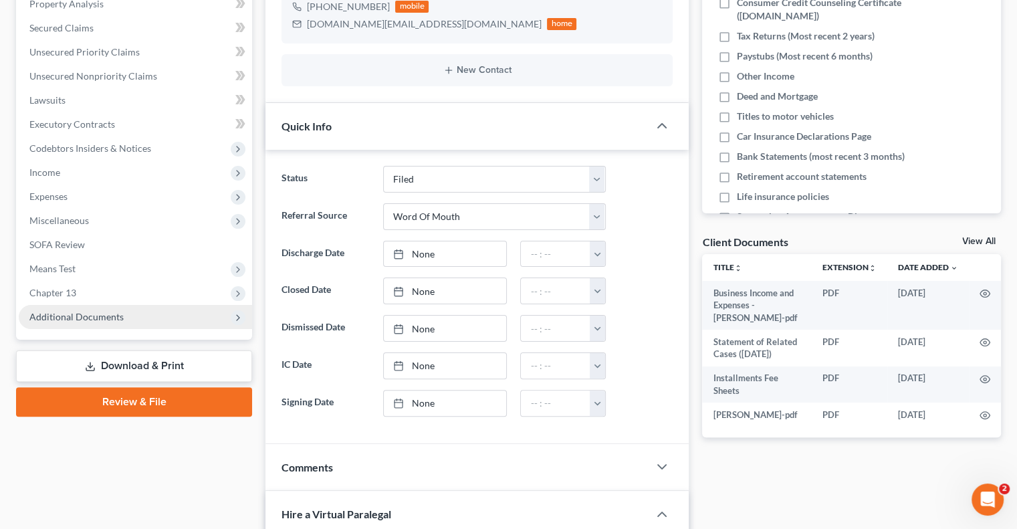
click at [67, 324] on span "Additional Documents" at bounding box center [135, 317] width 233 height 24
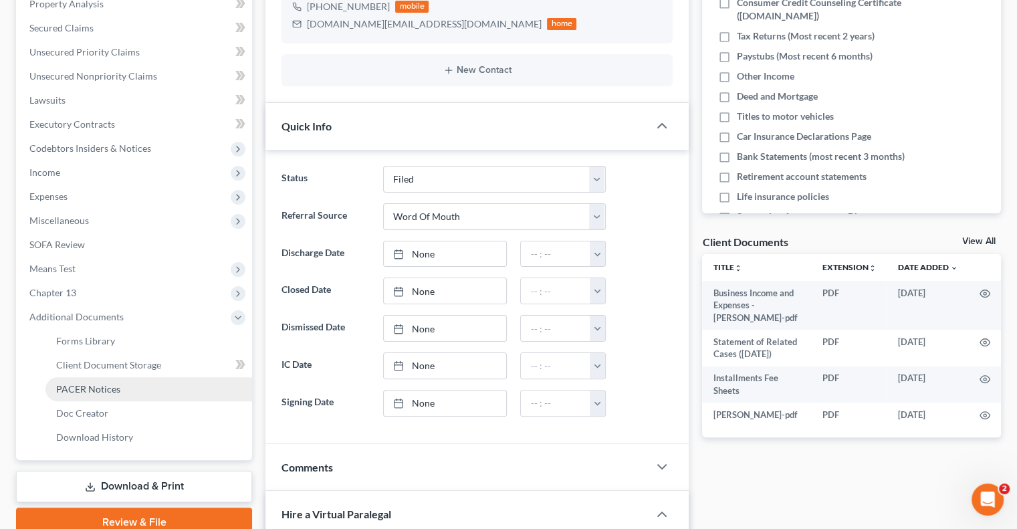
click at [82, 387] on span "PACER Notices" at bounding box center [88, 388] width 64 height 11
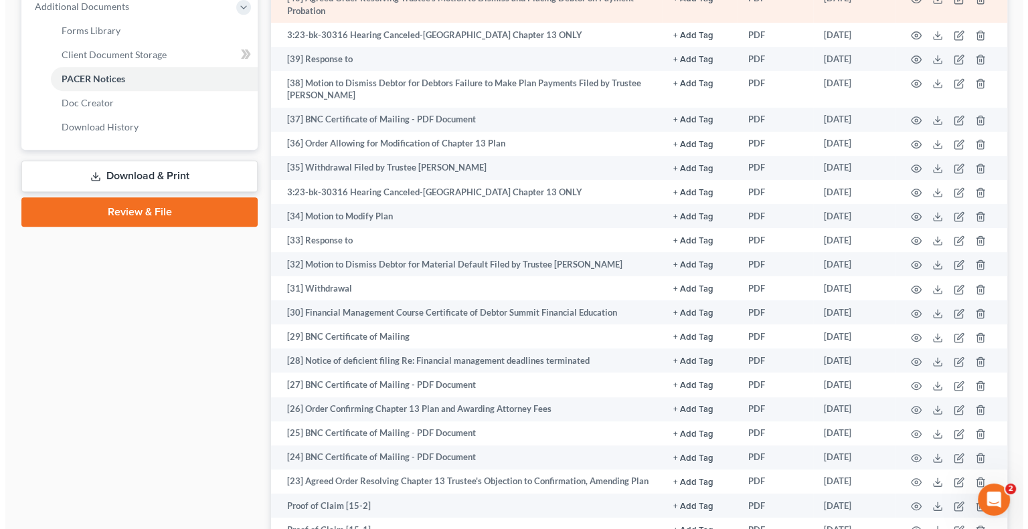
scroll to position [602, 0]
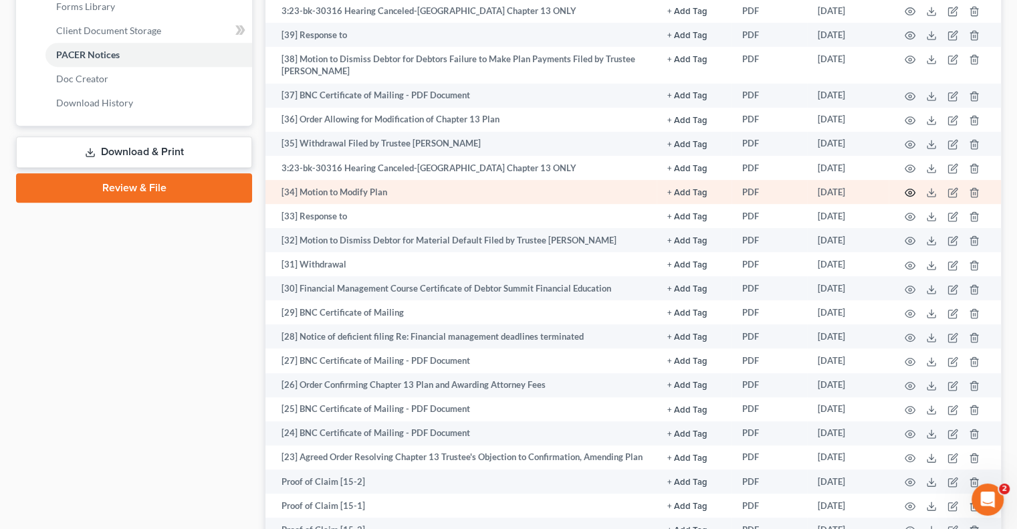
click at [909, 189] on icon "button" at bounding box center [911, 192] width 10 height 7
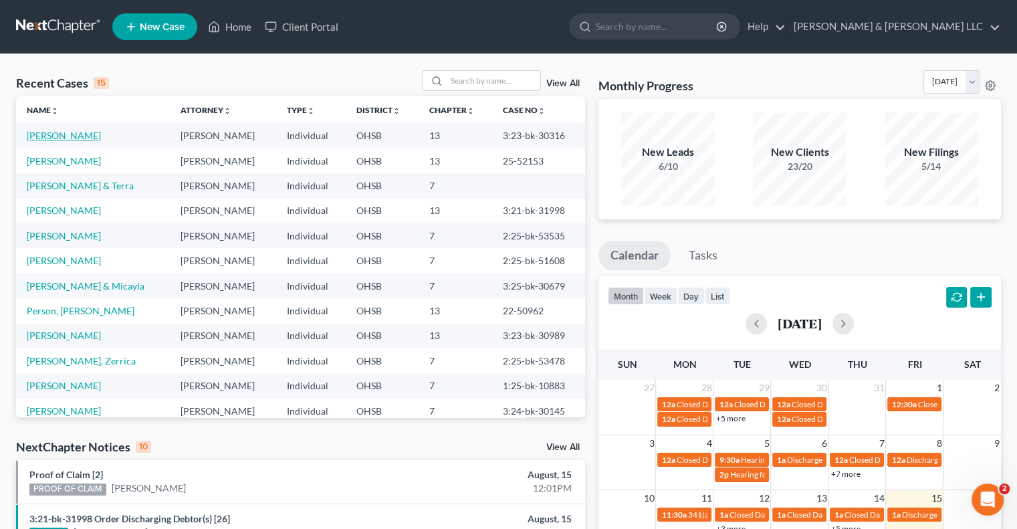
click at [77, 135] on link "[PERSON_NAME]" at bounding box center [64, 135] width 74 height 11
select select "3"
select select "0"
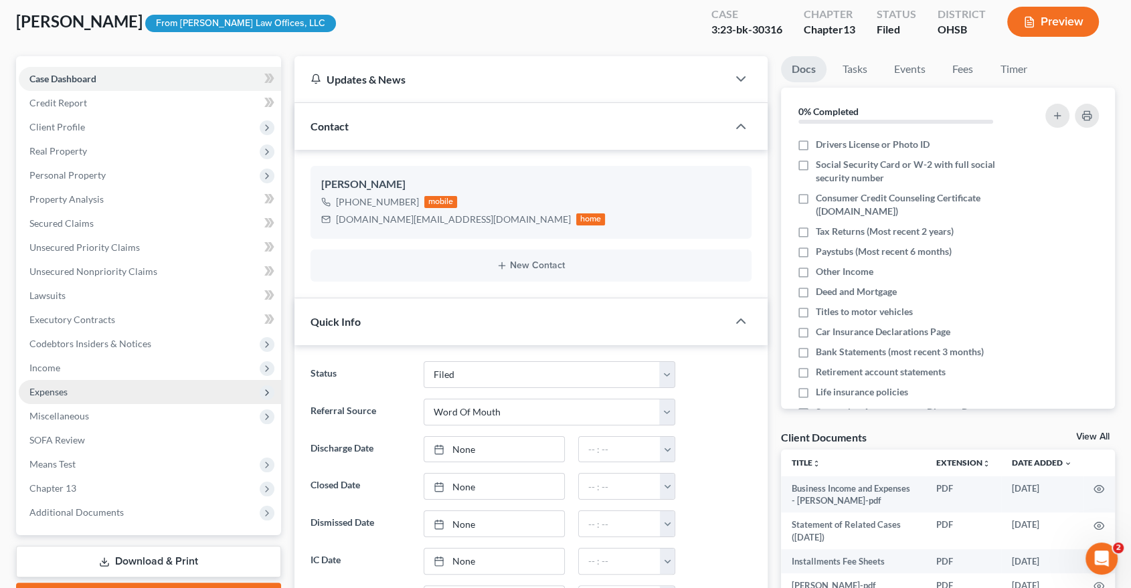
scroll to position [223, 0]
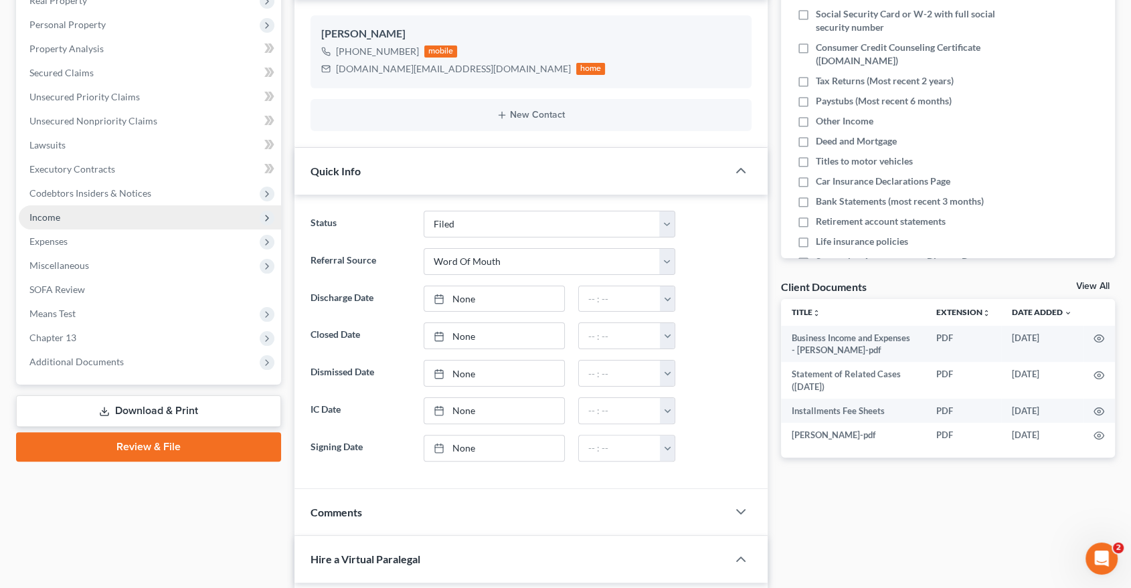
click at [74, 223] on span "Income" at bounding box center [150, 217] width 262 height 24
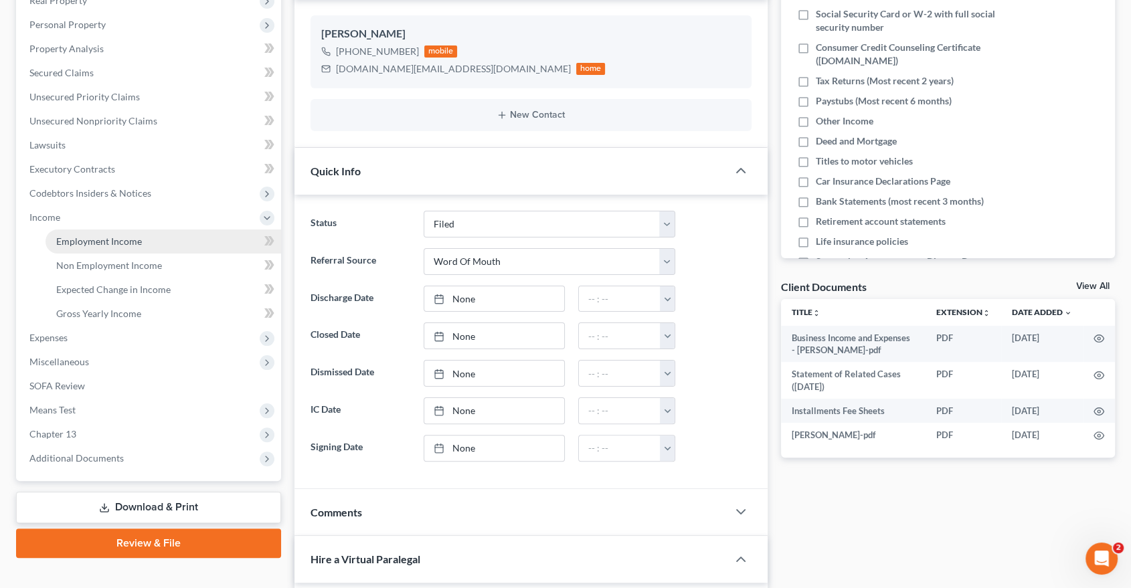
click at [82, 231] on link "Employment Income" at bounding box center [162, 241] width 235 height 24
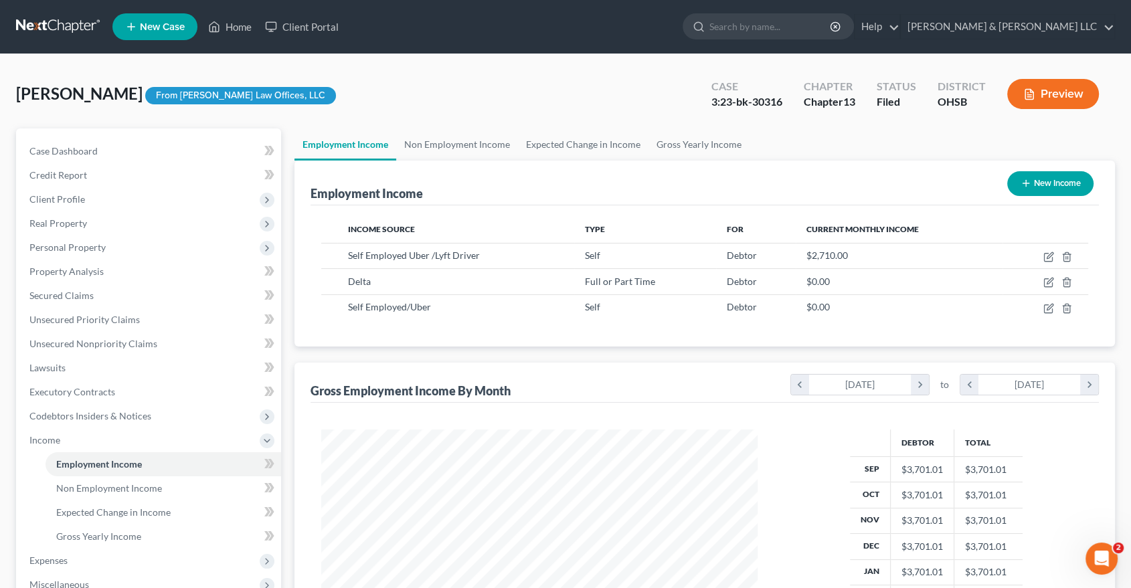
scroll to position [239, 462]
click at [490, 152] on link "Non Employment Income" at bounding box center [457, 144] width 122 height 32
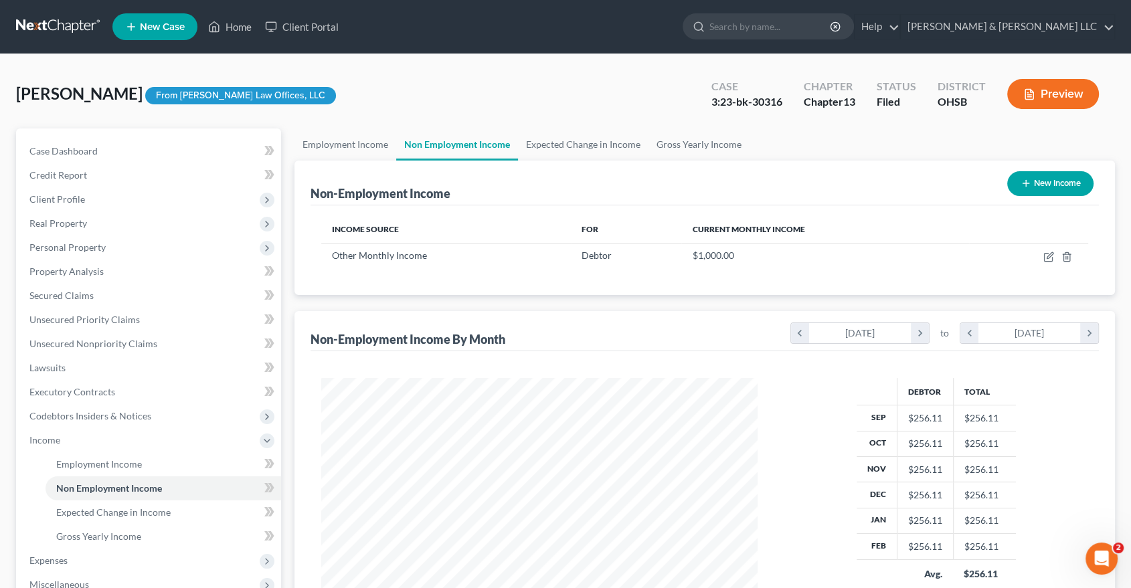
scroll to position [239, 462]
click at [542, 149] on link "Expected Change in Income" at bounding box center [583, 144] width 130 height 32
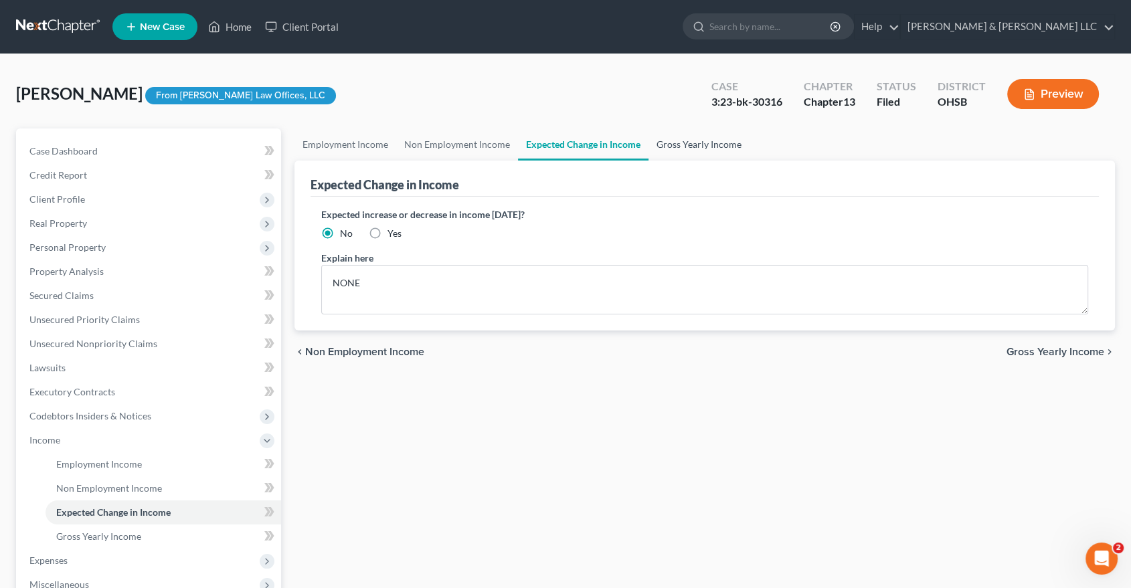
click at [686, 152] on link "Gross Yearly Income" at bounding box center [698, 144] width 101 height 32
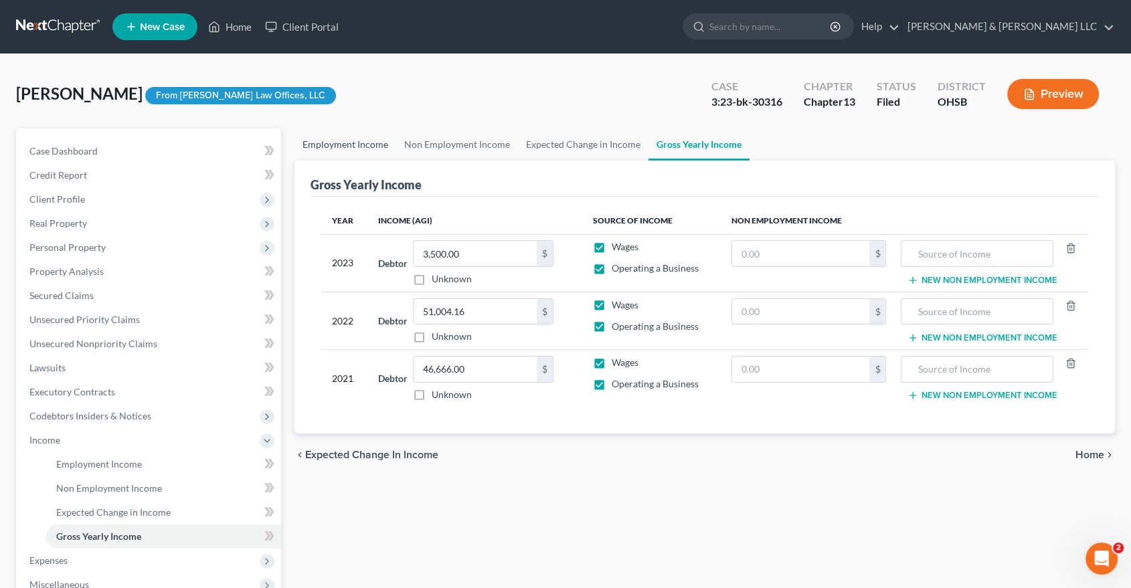
click at [378, 149] on link "Employment Income" at bounding box center [345, 144] width 102 height 32
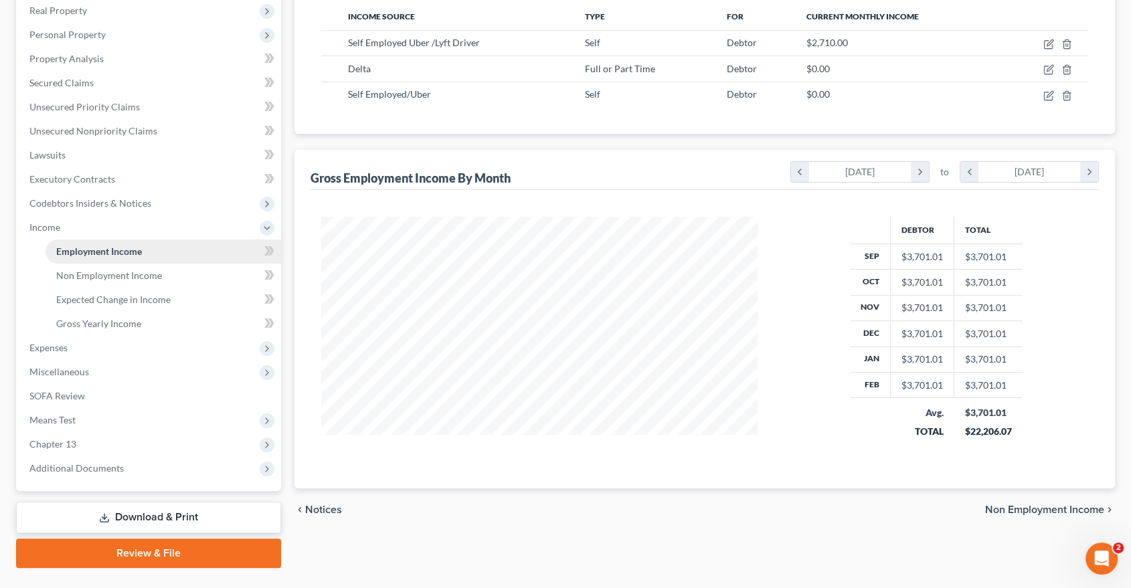
scroll to position [242, 0]
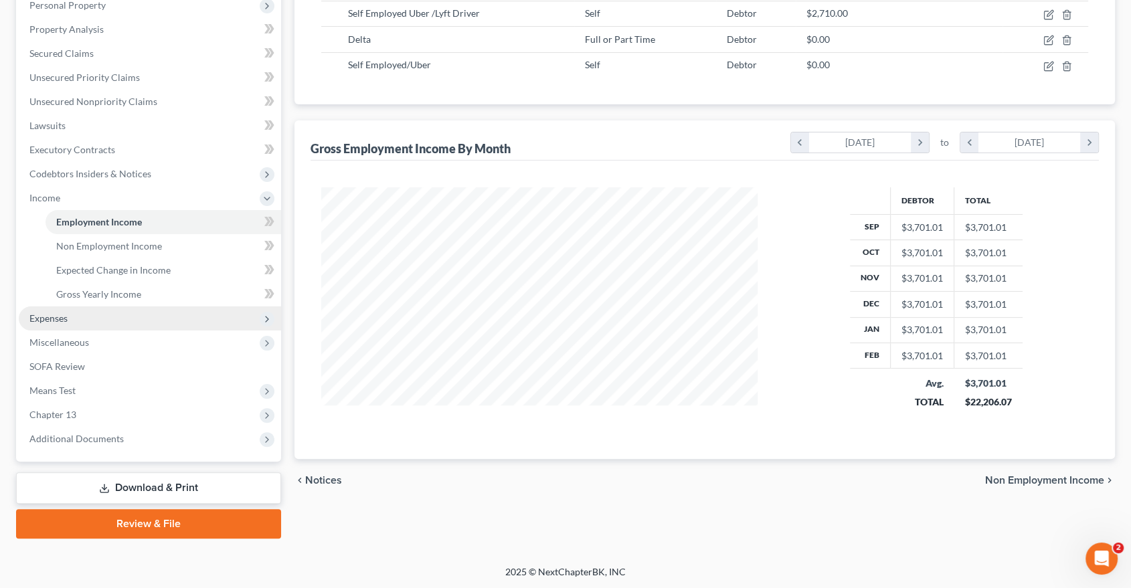
click at [106, 320] on span "Expenses" at bounding box center [150, 318] width 262 height 24
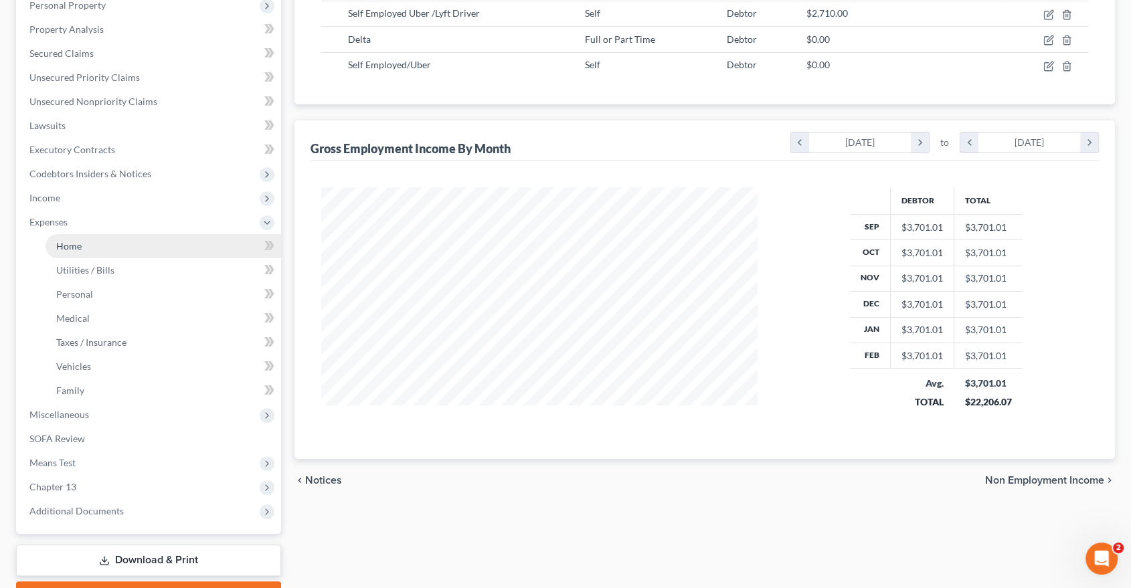
click at [126, 250] on link "Home" at bounding box center [162, 246] width 235 height 24
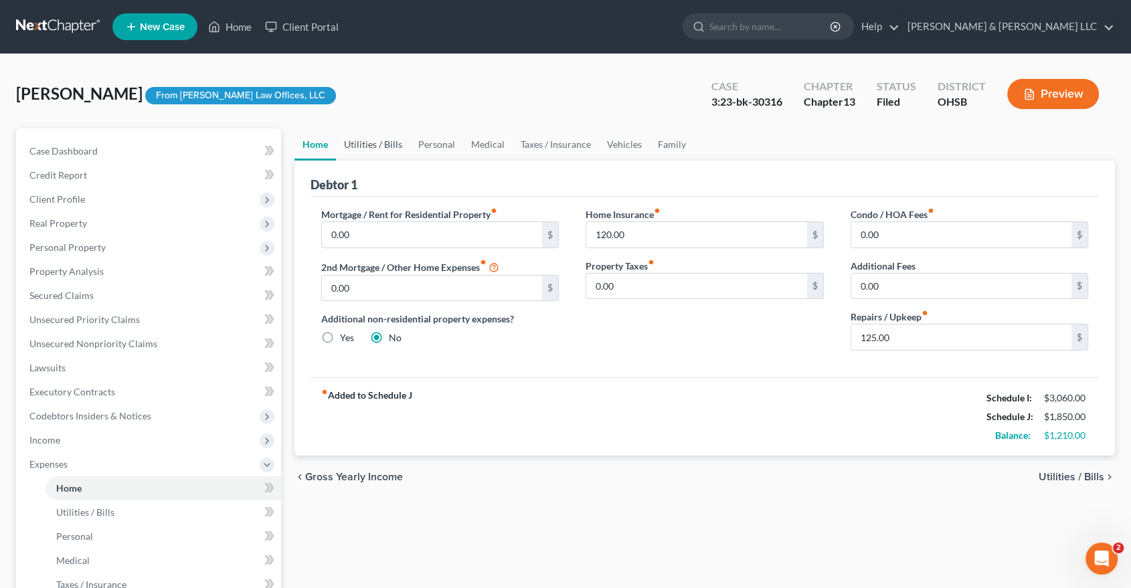
click at [386, 151] on link "Utilities / Bills" at bounding box center [373, 144] width 74 height 32
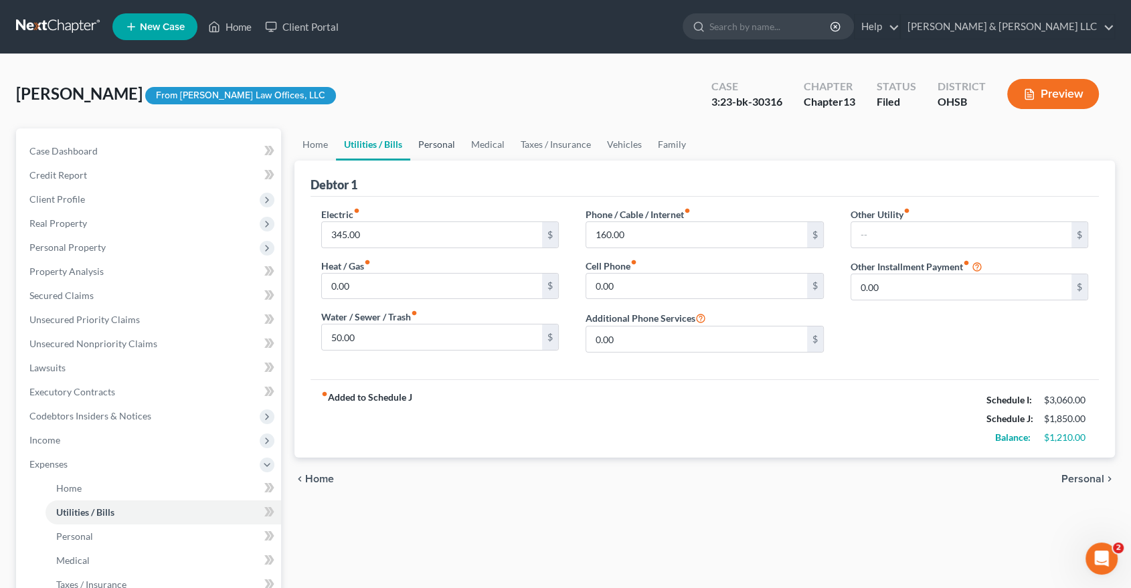
click at [417, 150] on link "Personal" at bounding box center [436, 144] width 53 height 32
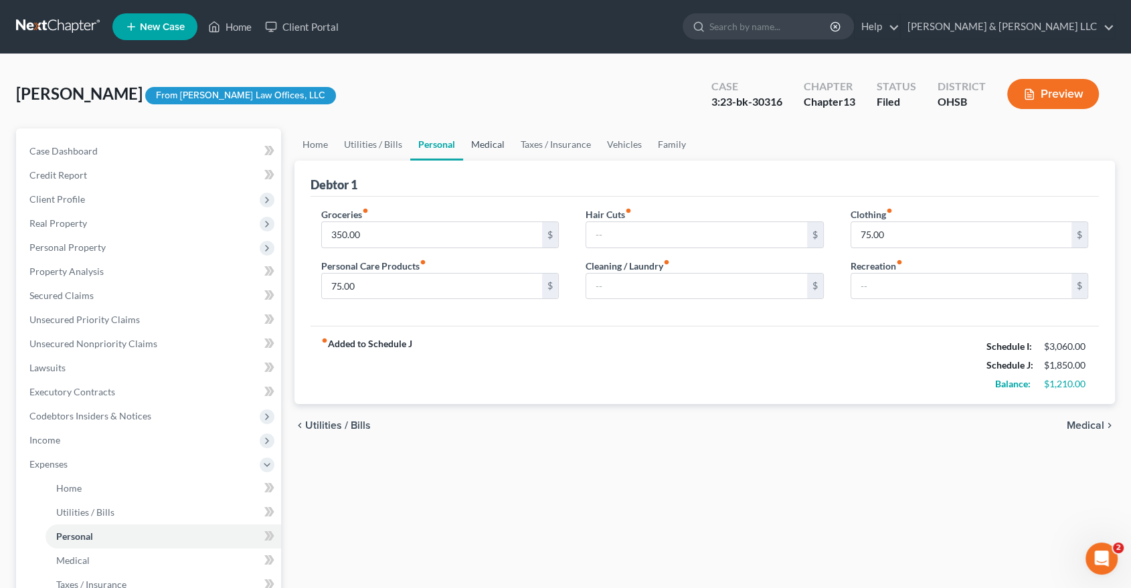
click at [472, 149] on link "Medical" at bounding box center [488, 144] width 50 height 32
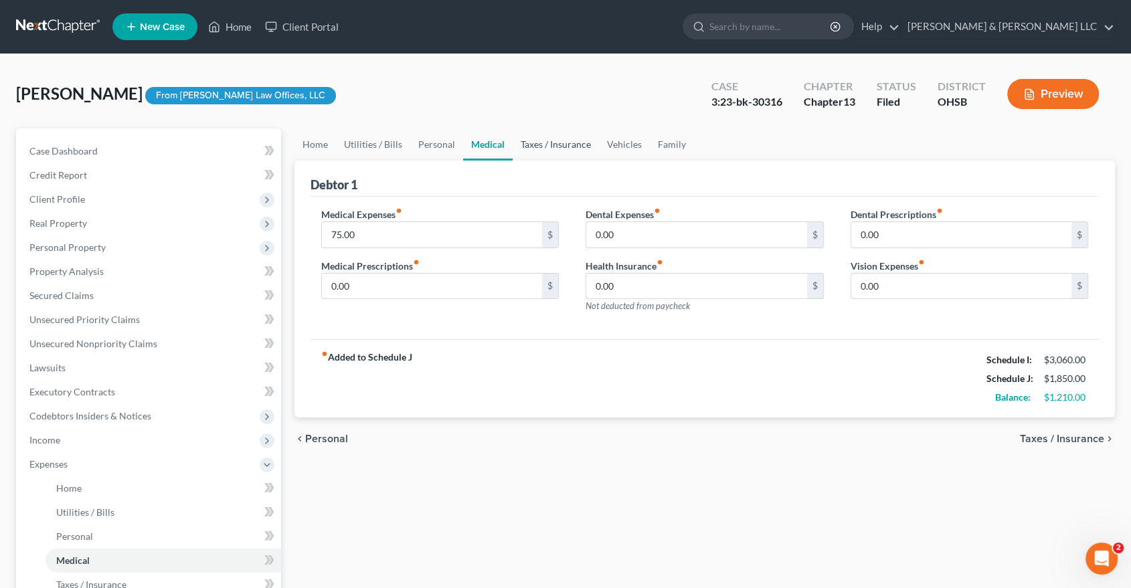
click at [542, 143] on link "Taxes / Insurance" at bounding box center [555, 144] width 86 height 32
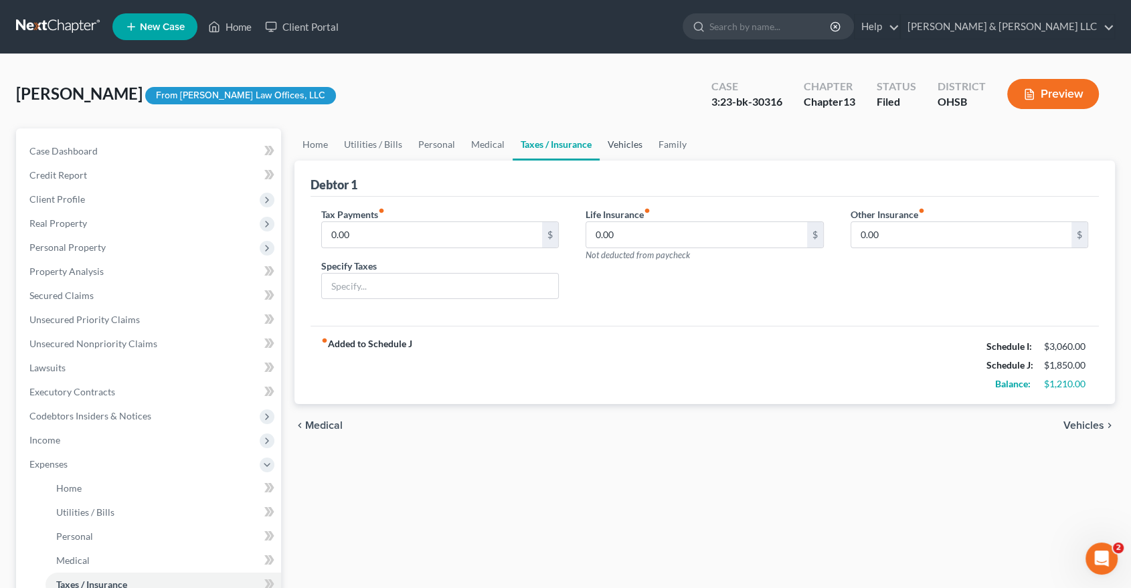
click at [632, 141] on link "Vehicles" at bounding box center [624, 144] width 51 height 32
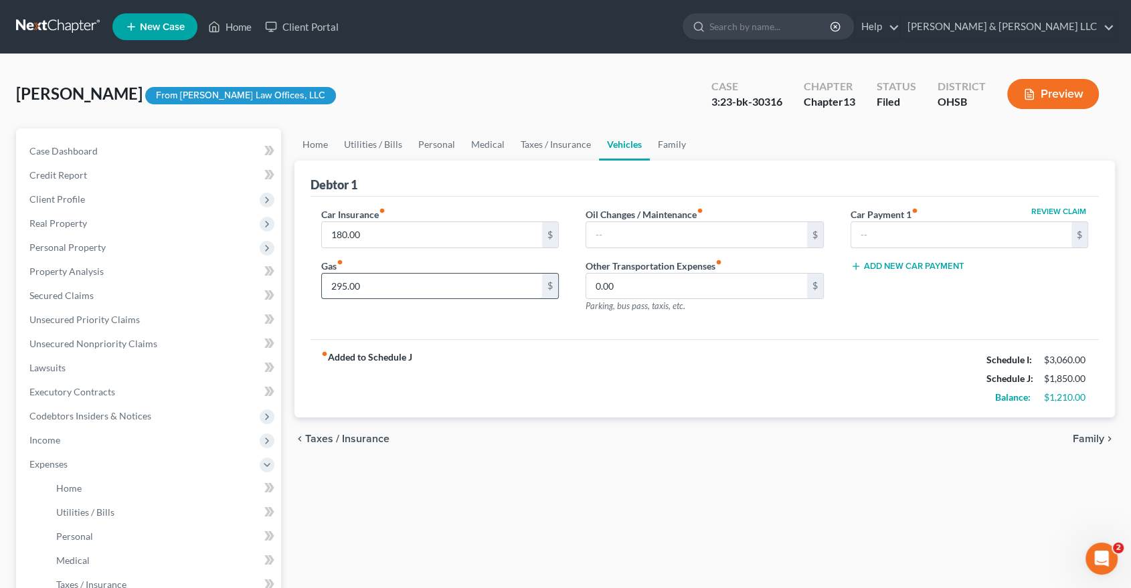
click at [371, 284] on input "295.00" at bounding box center [432, 286] width 221 height 25
type input "305"
click at [666, 144] on link "Family" at bounding box center [672, 144] width 44 height 32
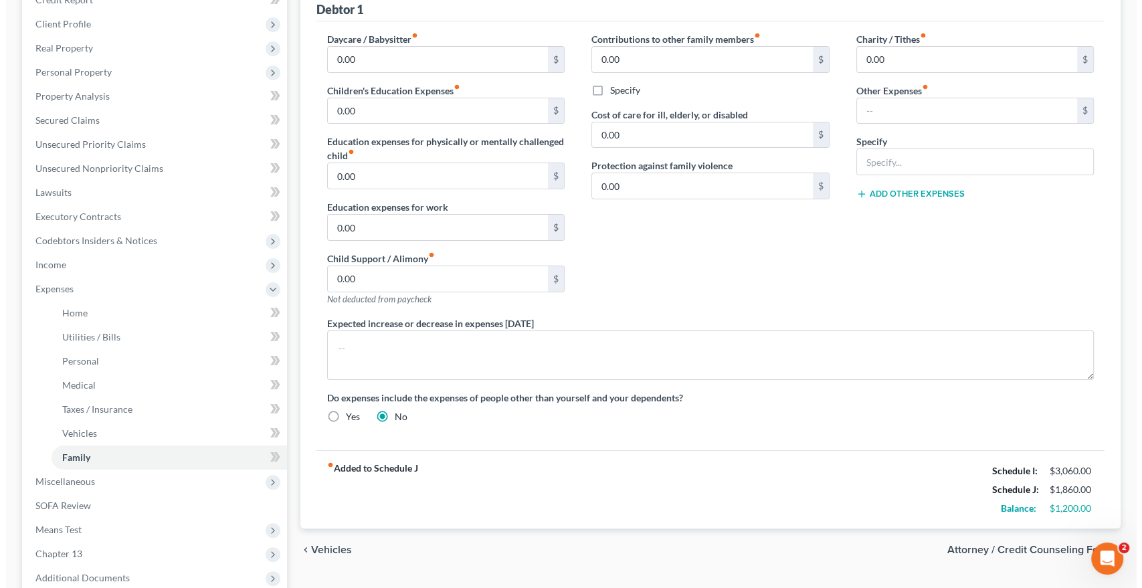
scroll to position [315, 0]
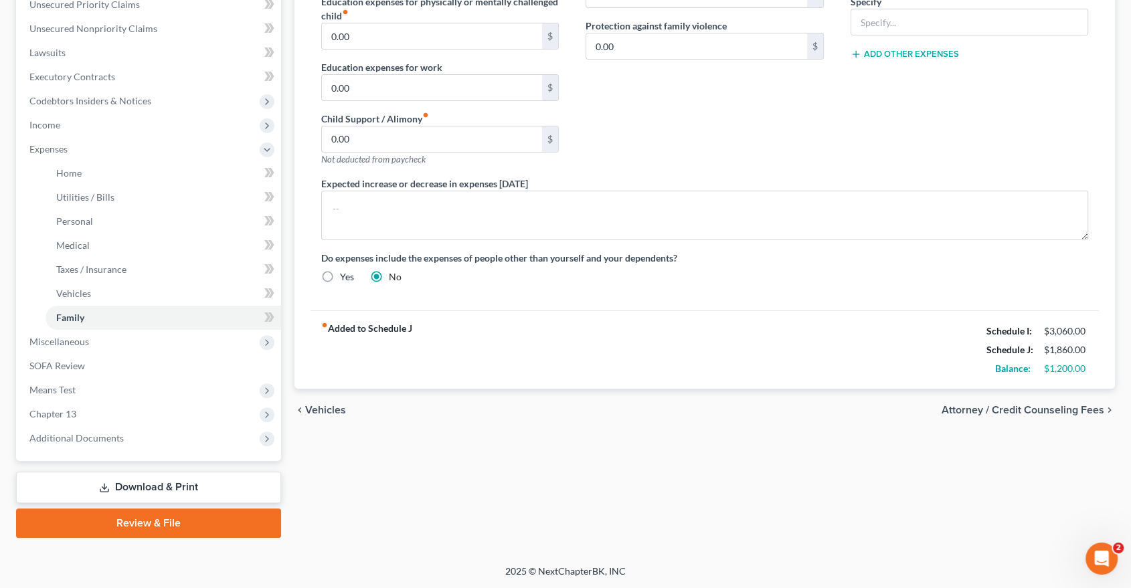
click at [982, 411] on span "Attorney / Credit Counseling Fees" at bounding box center [1022, 410] width 163 height 11
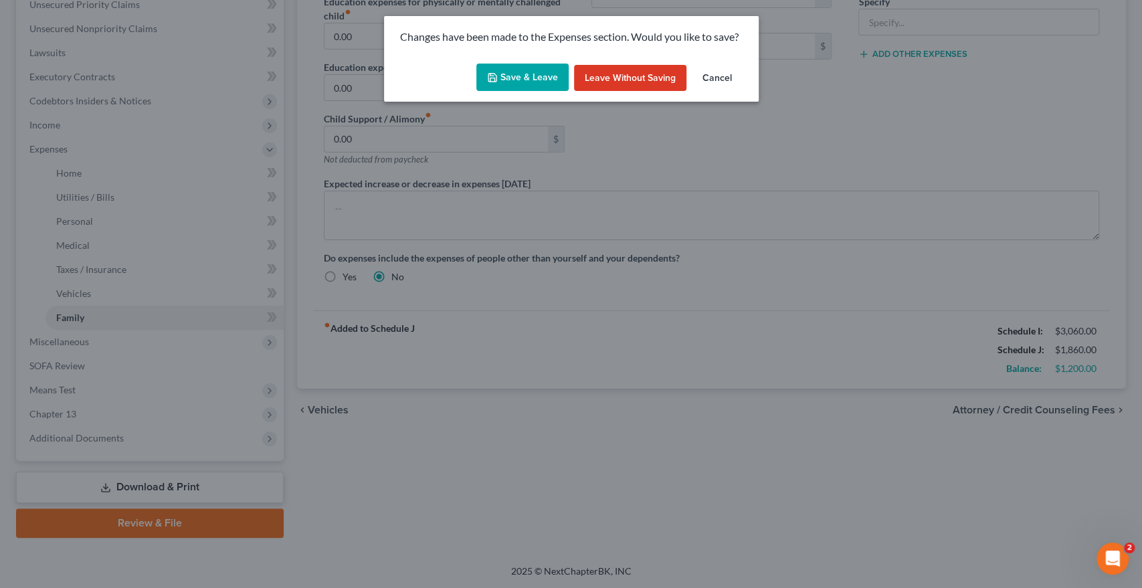
click at [532, 72] on button "Save & Leave" at bounding box center [522, 78] width 92 height 28
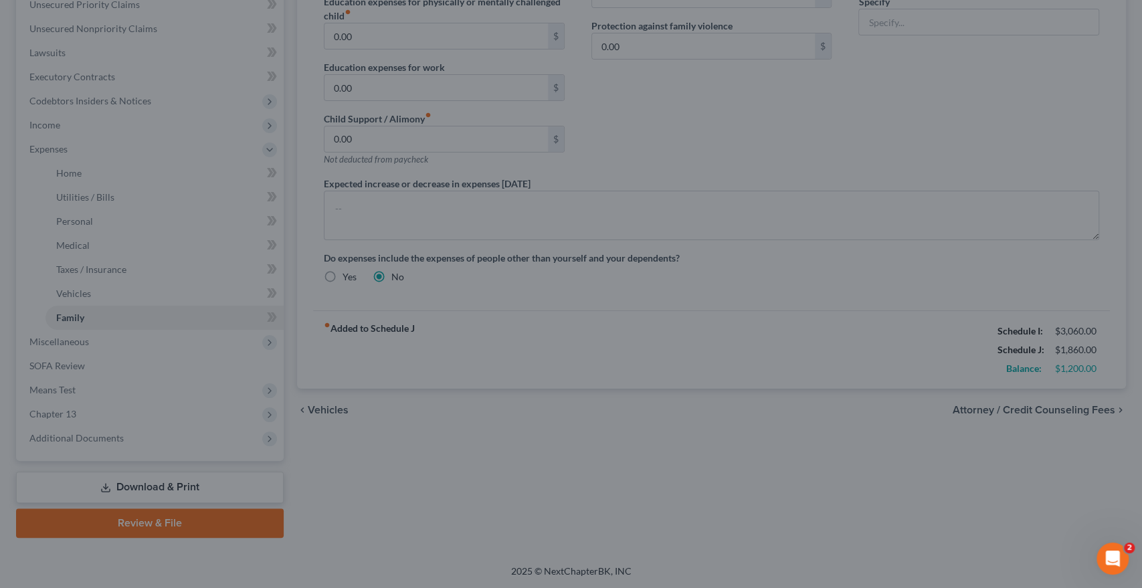
select select "1"
select select "2"
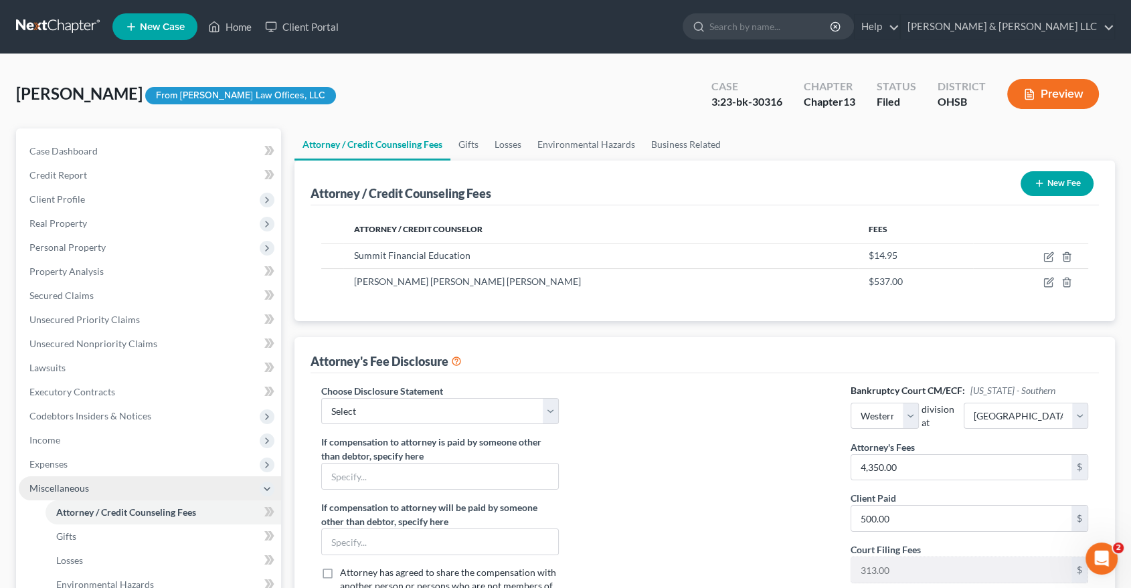
scroll to position [267, 0]
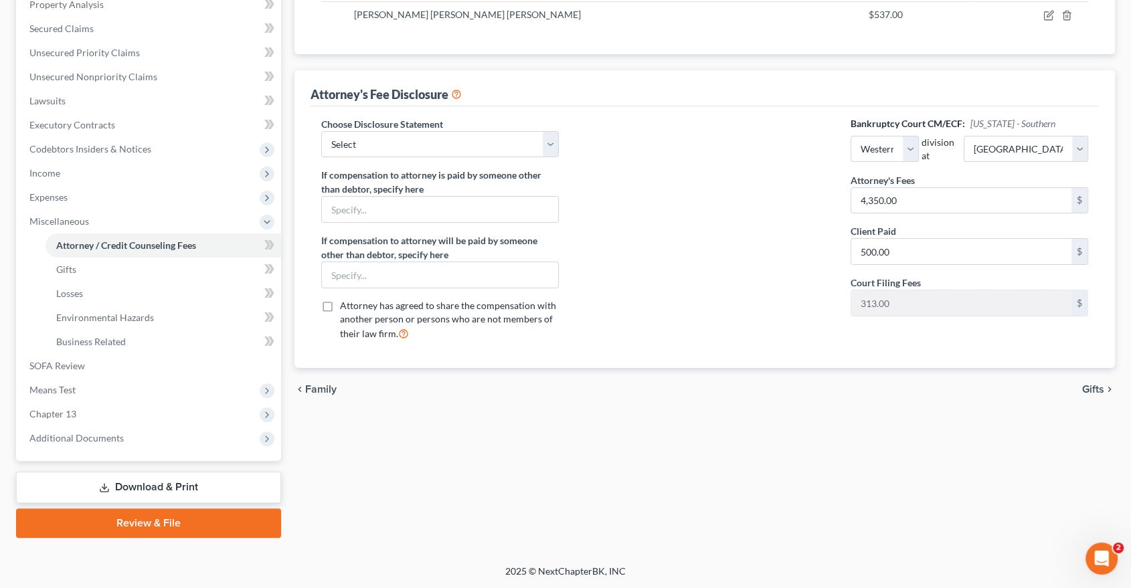
click at [155, 480] on link "Download & Print" at bounding box center [148, 487] width 265 height 31
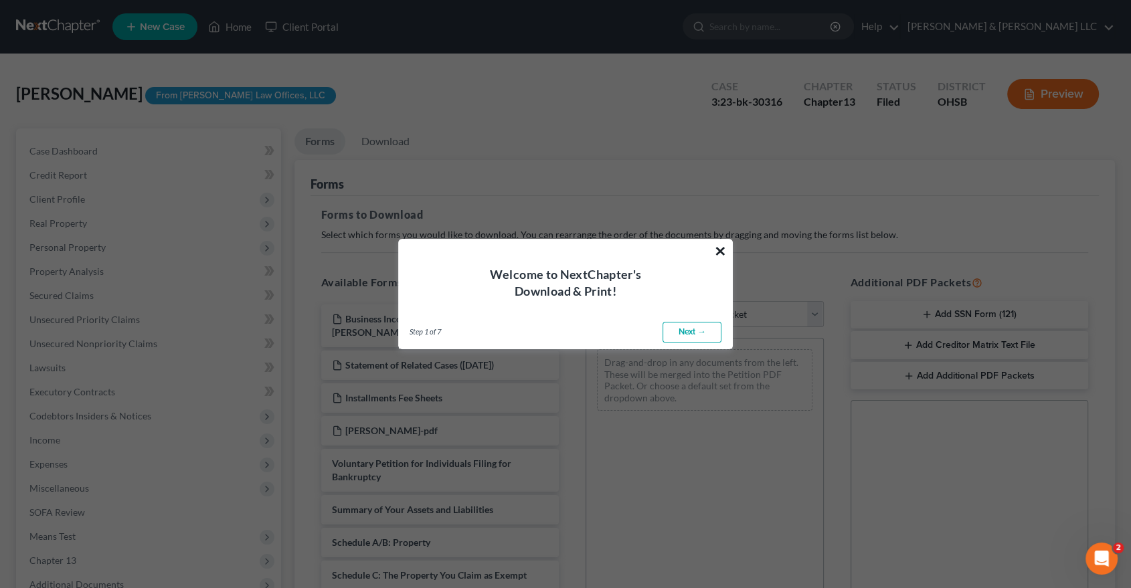
click at [722, 250] on button "×" at bounding box center [720, 250] width 13 height 21
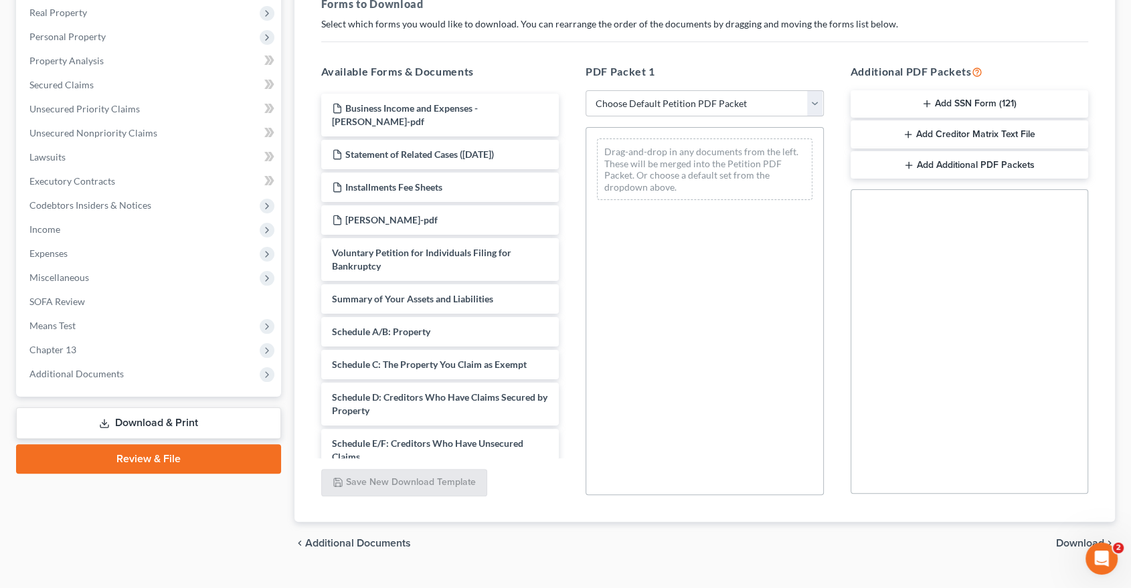
scroll to position [237, 0]
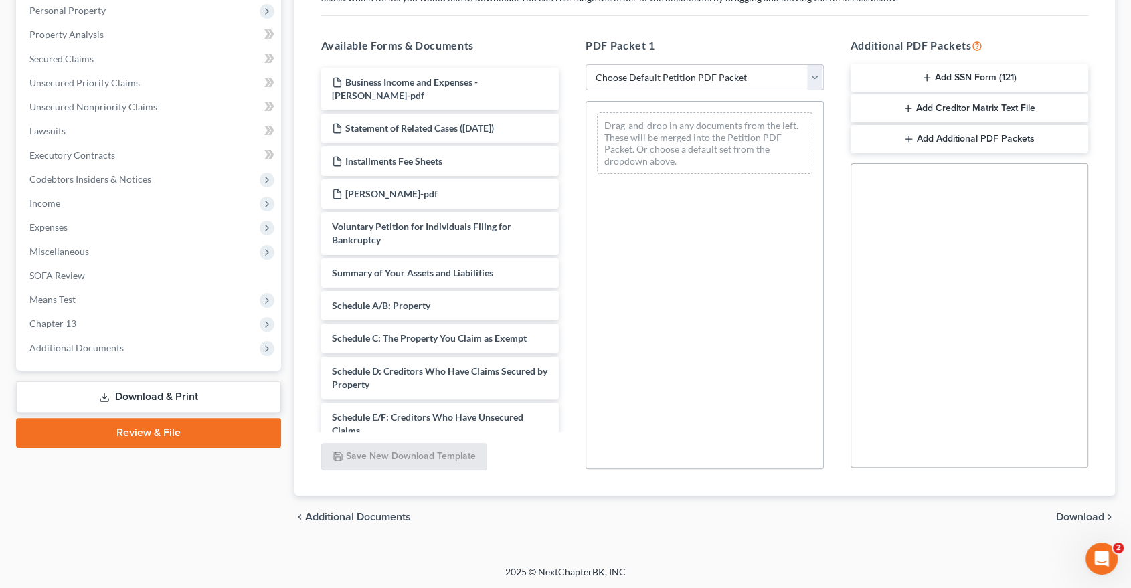
click at [816, 79] on select "Choose Default Petition PDF Packet Complete Bankruptcy Petition (all forms and …" at bounding box center [704, 77] width 238 height 27
select select "4"
click at [585, 64] on select "Choose Default Petition PDF Packet Complete Bankruptcy Petition (all forms and …" at bounding box center [704, 77] width 238 height 27
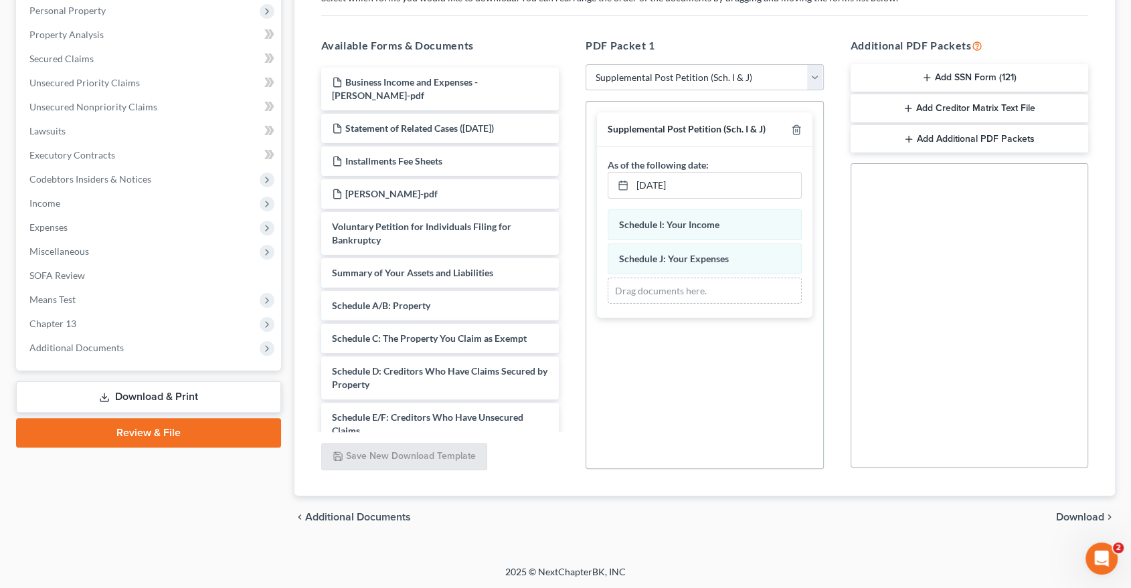
click at [1027, 513] on span "Download" at bounding box center [1080, 517] width 48 height 11
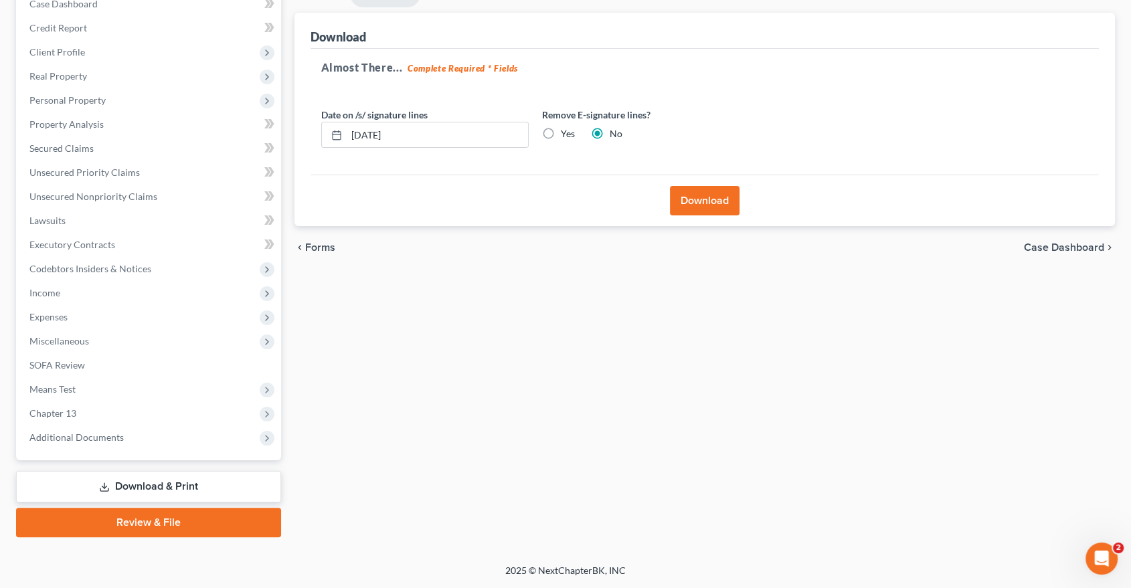
scroll to position [146, 0]
click at [687, 203] on button "Download" at bounding box center [705, 201] width 70 height 29
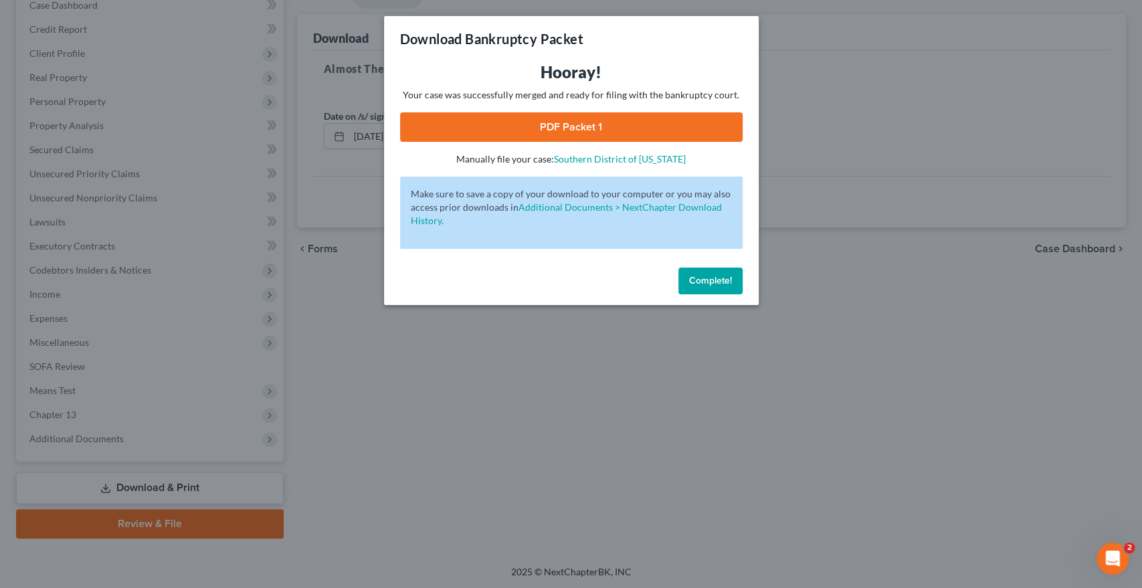
click at [602, 129] on link "PDF Packet 1" at bounding box center [571, 126] width 343 height 29
click at [703, 278] on span "Complete!" at bounding box center [710, 280] width 43 height 11
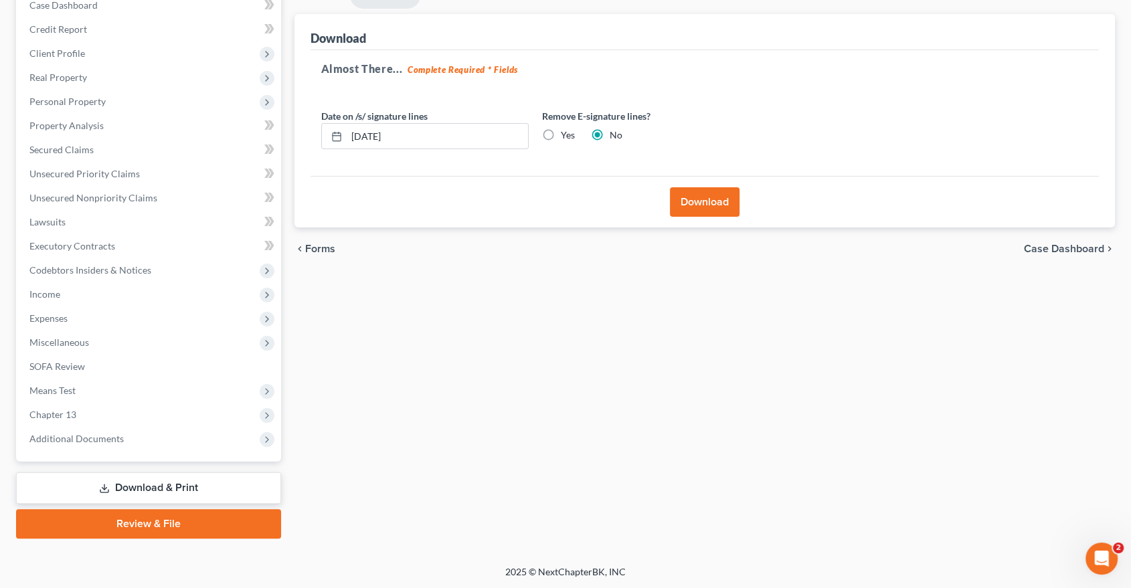
click at [144, 496] on link "Download & Print" at bounding box center [148, 487] width 265 height 31
click at [144, 493] on link "Download & Print" at bounding box center [148, 487] width 265 height 31
click at [113, 270] on span "Codebtors Insiders & Notices" at bounding box center [90, 269] width 122 height 11
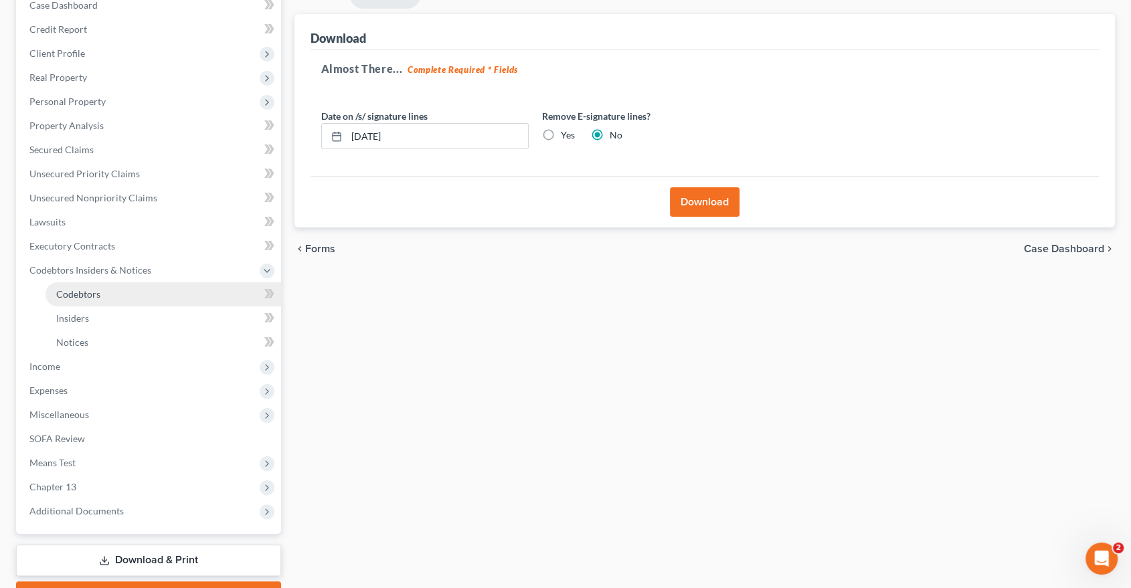
click at [106, 296] on link "Codebtors" at bounding box center [162, 294] width 235 height 24
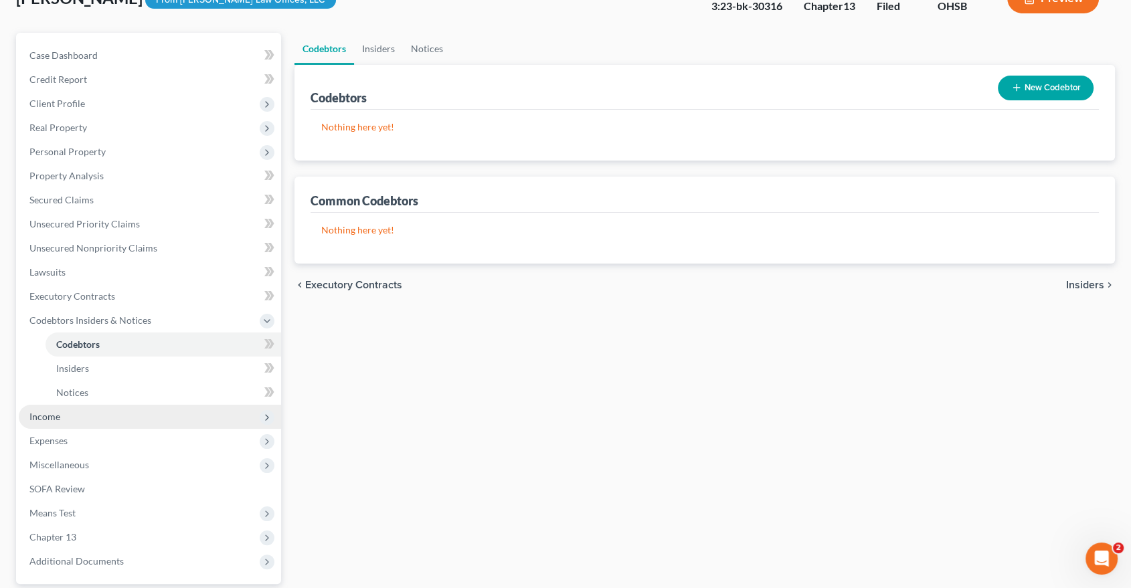
scroll to position [219, 0]
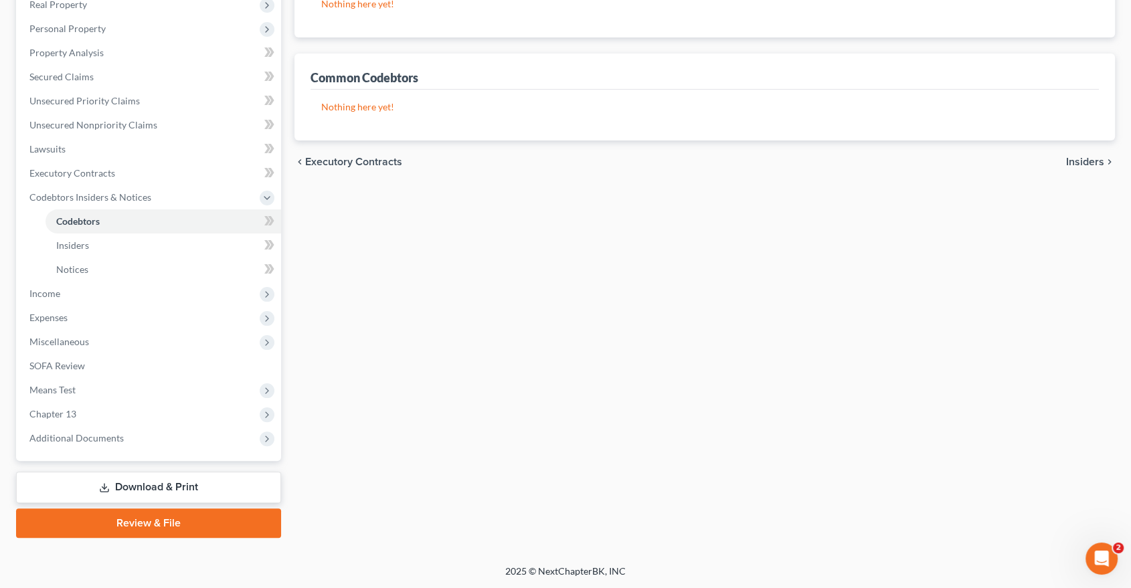
click at [135, 486] on link "Download & Print" at bounding box center [148, 487] width 265 height 31
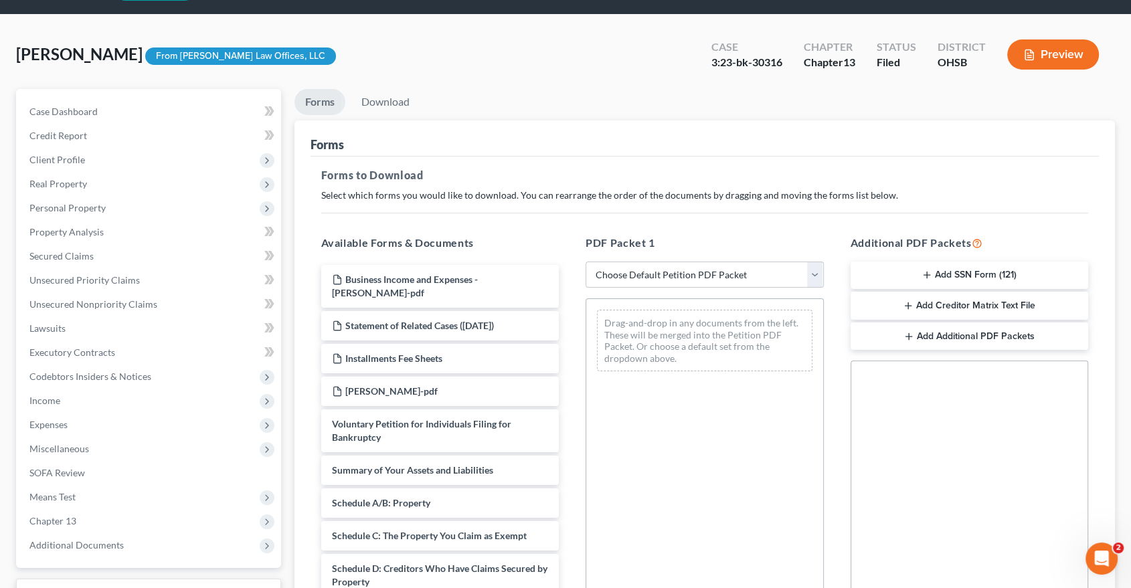
scroll to position [149, 0]
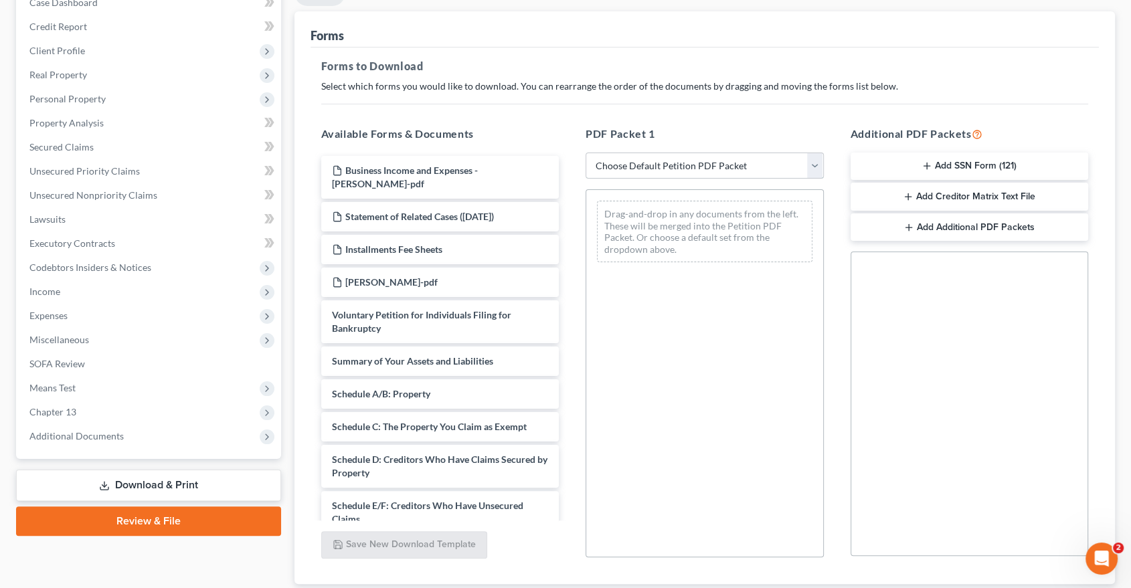
click at [813, 168] on select "Choose Default Petition PDF Packet Complete Bankruptcy Petition (all forms and …" at bounding box center [704, 166] width 238 height 27
select select "4"
click at [585, 153] on select "Choose Default Petition PDF Packet Complete Bankruptcy Petition (all forms and …" at bounding box center [704, 166] width 238 height 27
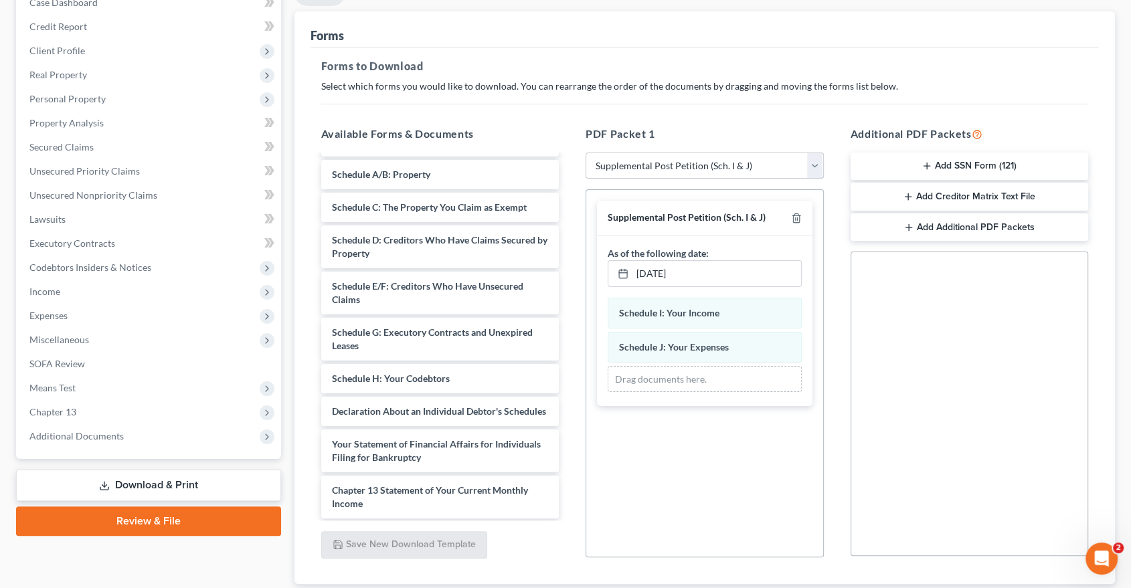
scroll to position [223, 0]
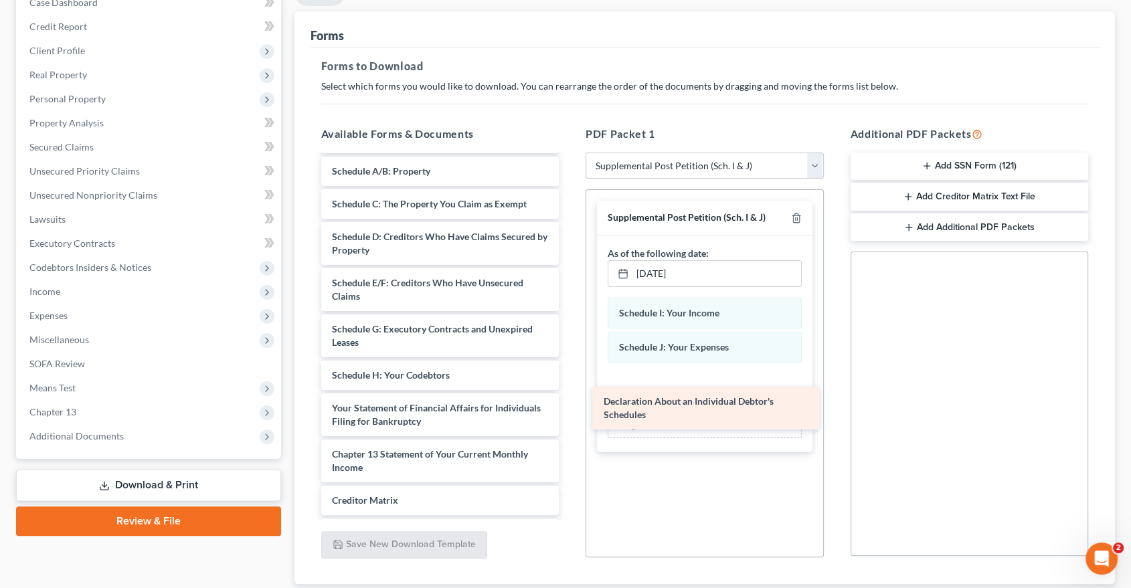
drag, startPoint x: 403, startPoint y: 405, endPoint x: 675, endPoint y: 400, distance: 272.3
click at [570, 400] on div "Declaration About an Individual Debtor's Schedules Business Income and Expenses…" at bounding box center [440, 280] width 260 height 694
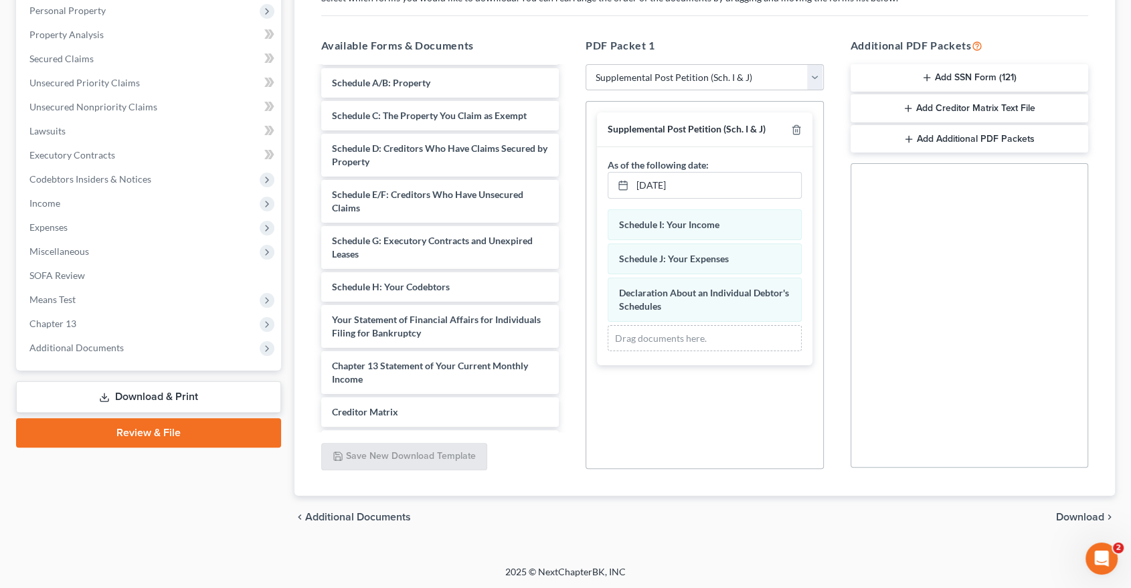
click at [1027, 516] on span "Download" at bounding box center [1080, 517] width 48 height 11
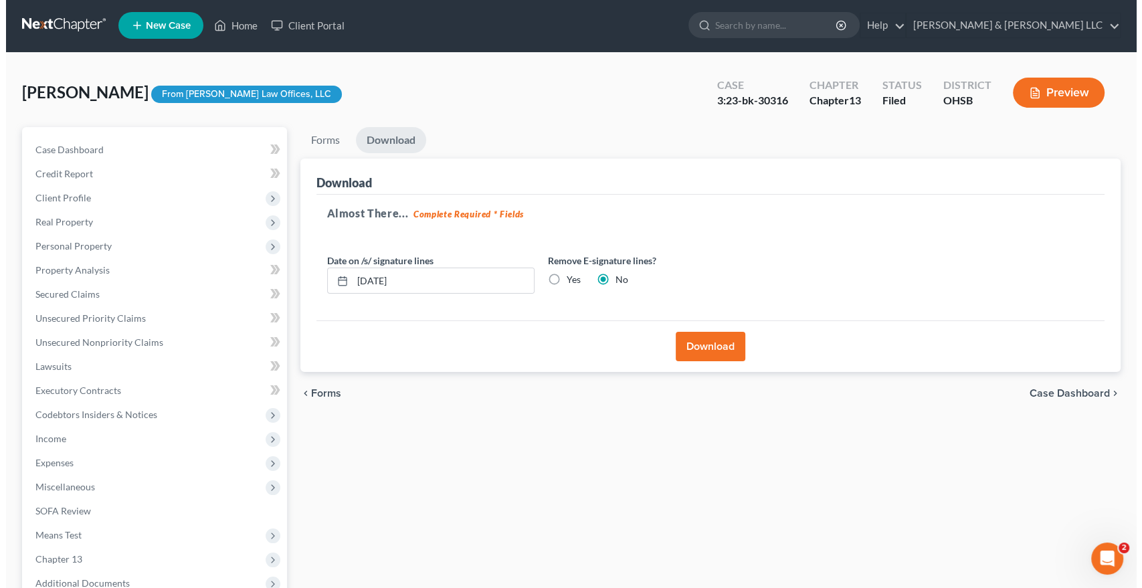
scroll to position [0, 0]
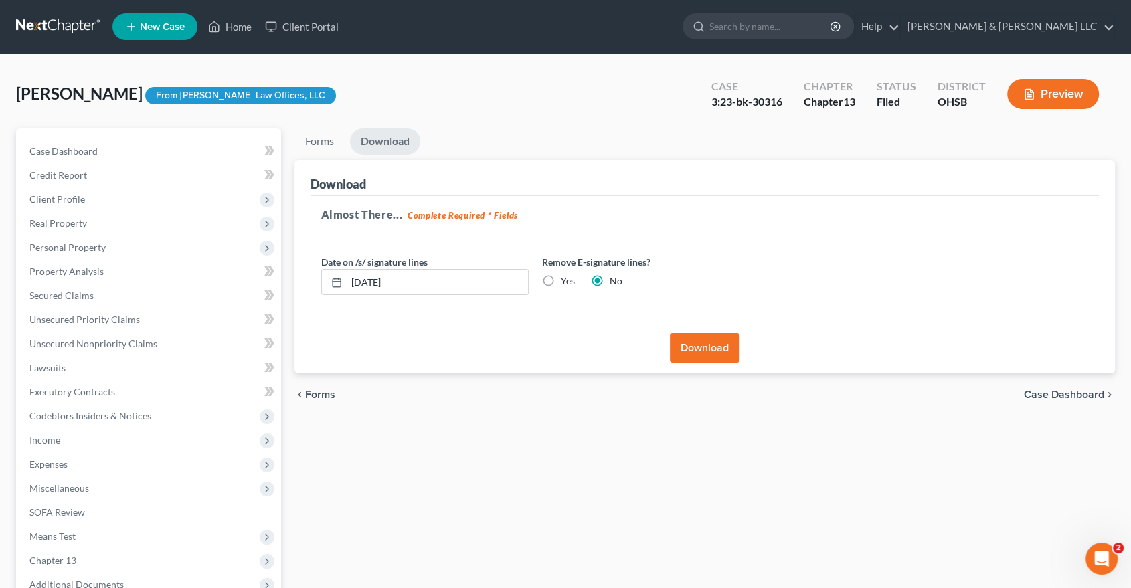
click at [688, 347] on button "Download" at bounding box center [705, 347] width 70 height 29
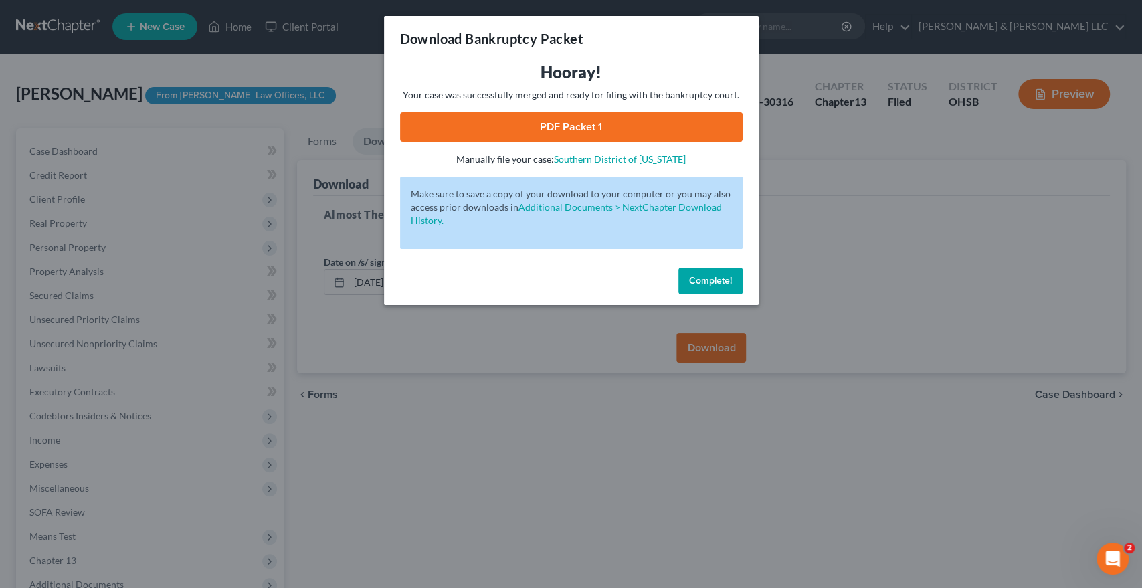
click at [567, 122] on link "PDF Packet 1" at bounding box center [571, 126] width 343 height 29
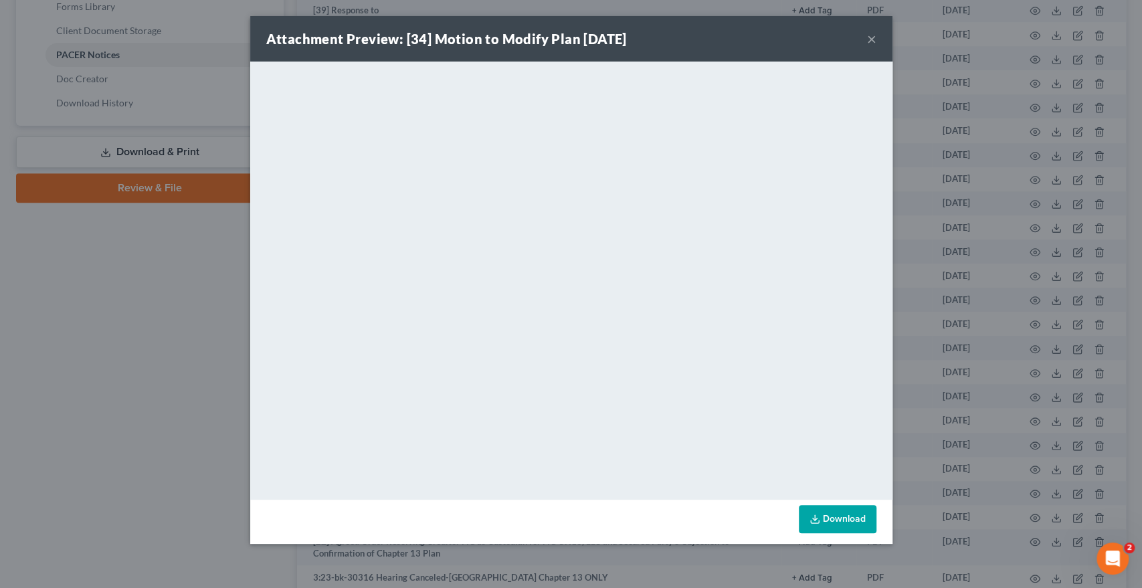
click at [869, 39] on button "×" at bounding box center [871, 39] width 9 height 16
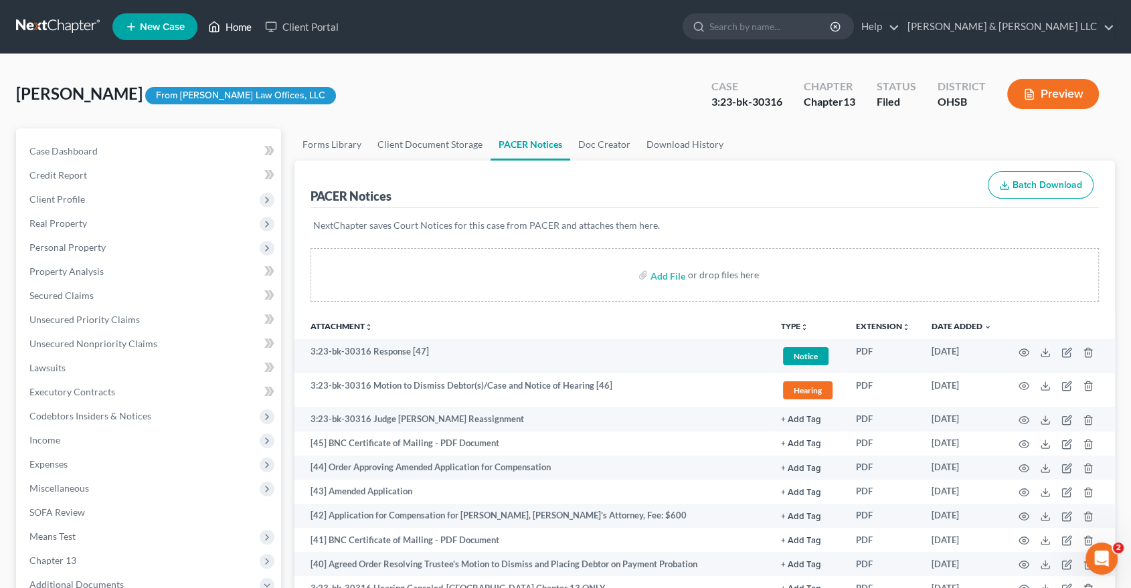
click at [230, 28] on link "Home" at bounding box center [229, 27] width 57 height 24
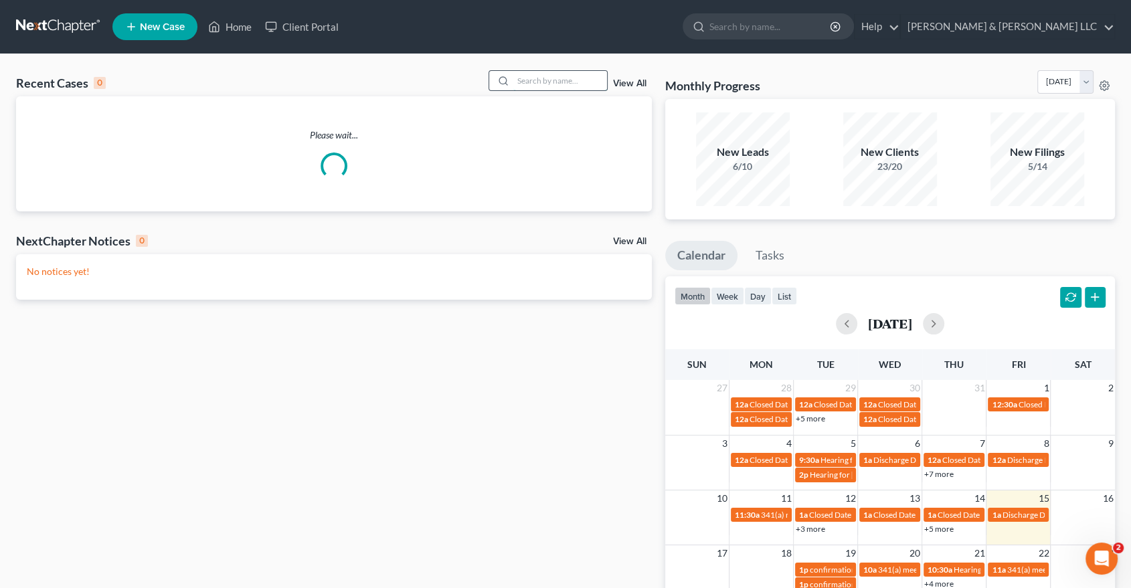
click at [560, 84] on input "search" at bounding box center [560, 80] width 94 height 19
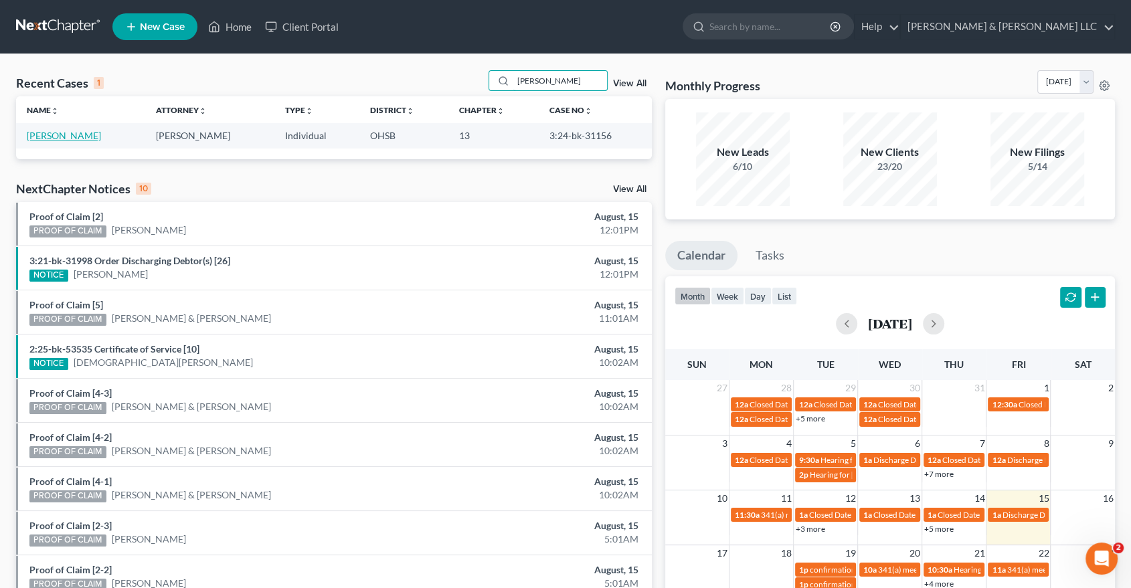
type input "[PERSON_NAME]"
click at [72, 138] on link "[PERSON_NAME]" at bounding box center [64, 135] width 74 height 11
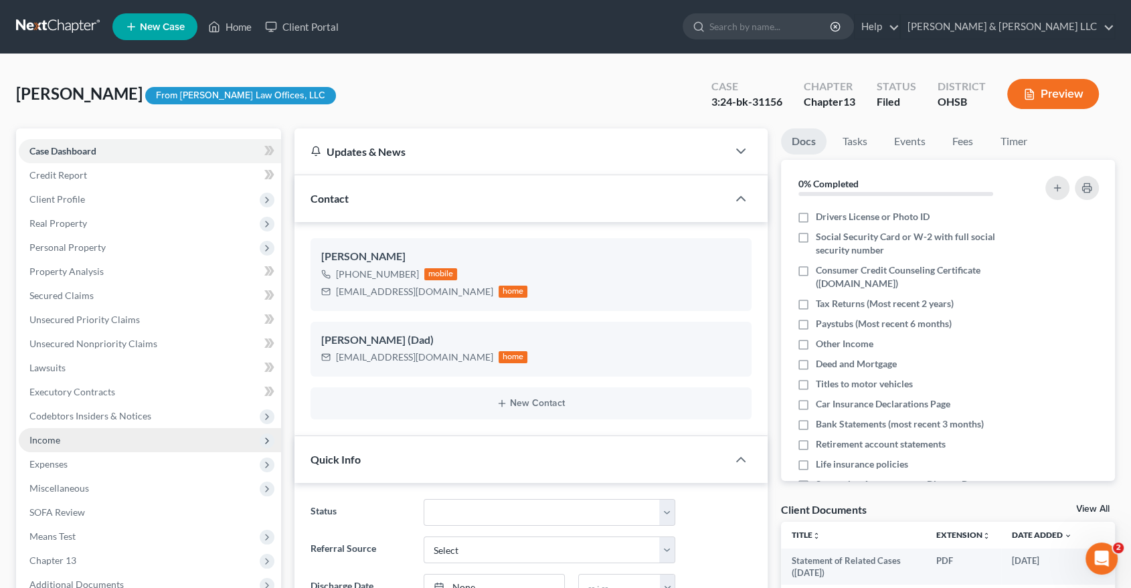
click at [75, 440] on span "Income" at bounding box center [150, 440] width 262 height 24
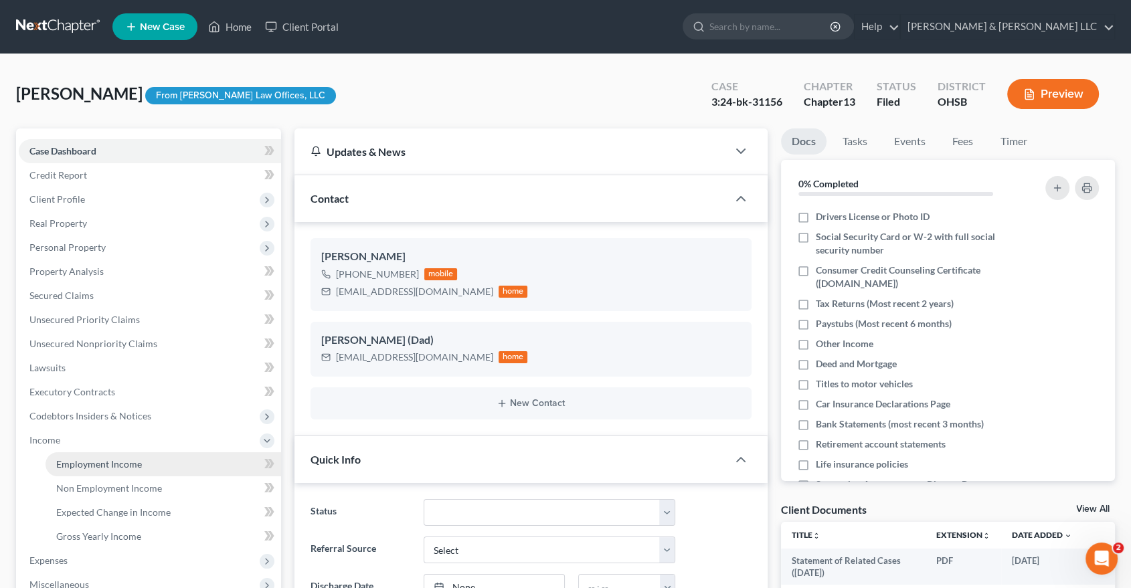
click at [80, 468] on span "Employment Income" at bounding box center [99, 463] width 86 height 11
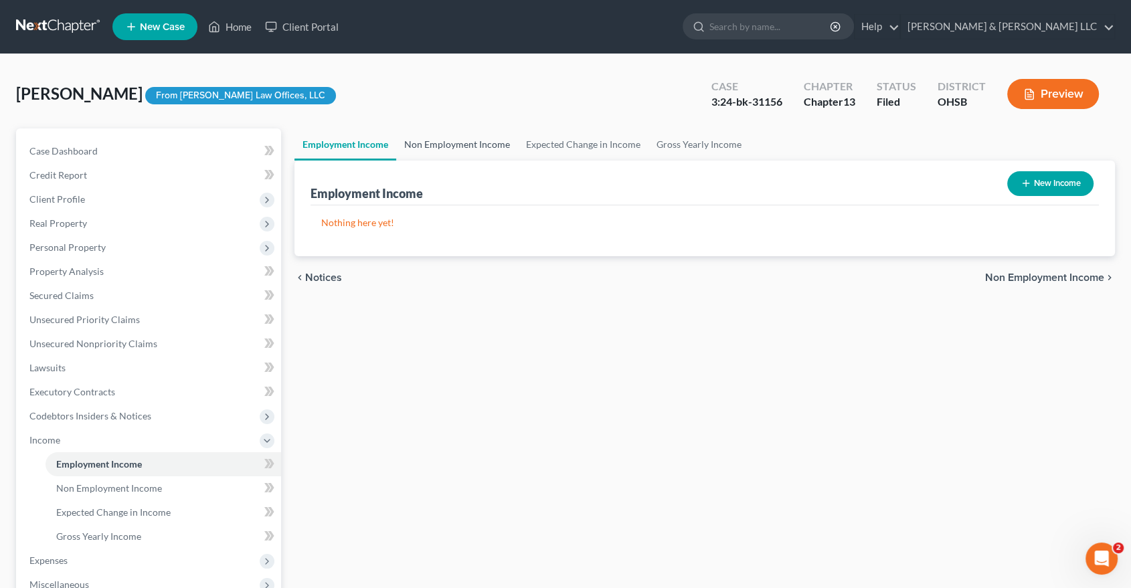
click at [453, 146] on link "Non Employment Income" at bounding box center [457, 144] width 122 height 32
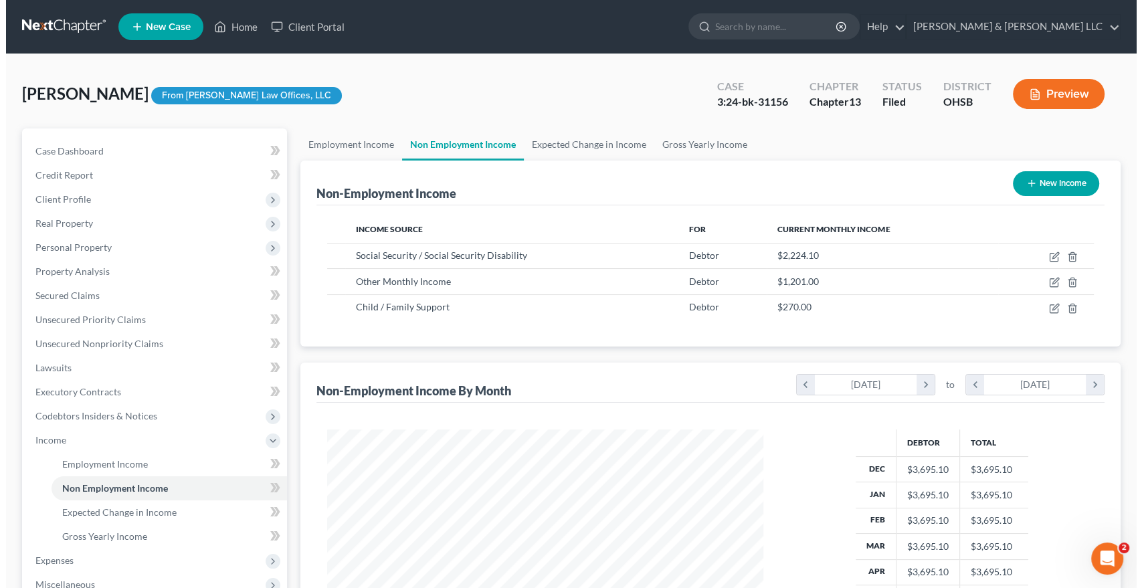
scroll to position [239, 462]
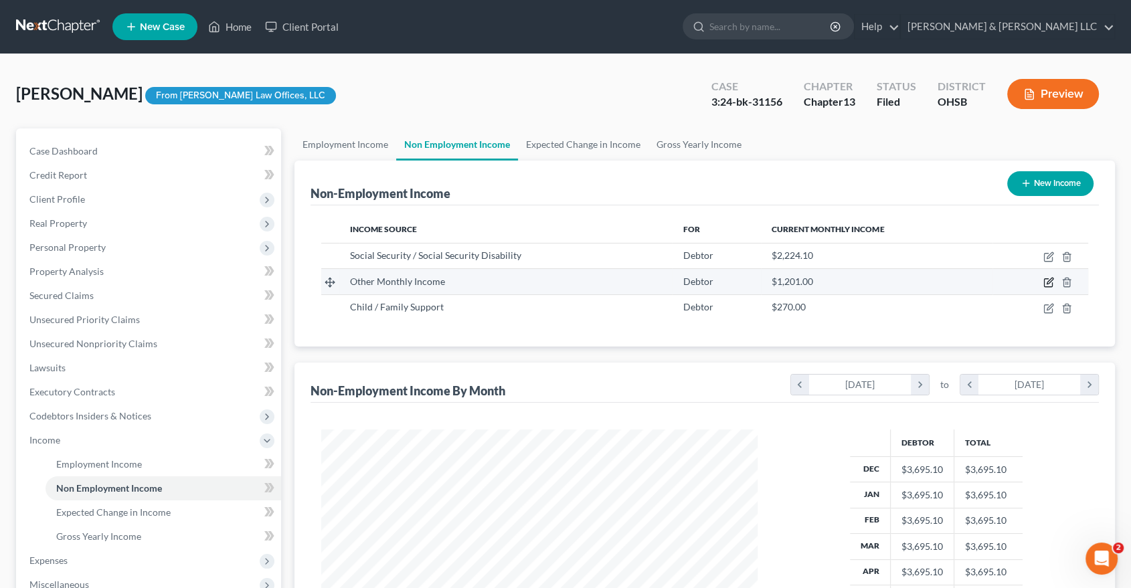
click at [1045, 279] on icon "button" at bounding box center [1048, 282] width 11 height 11
select select "13"
select select "0"
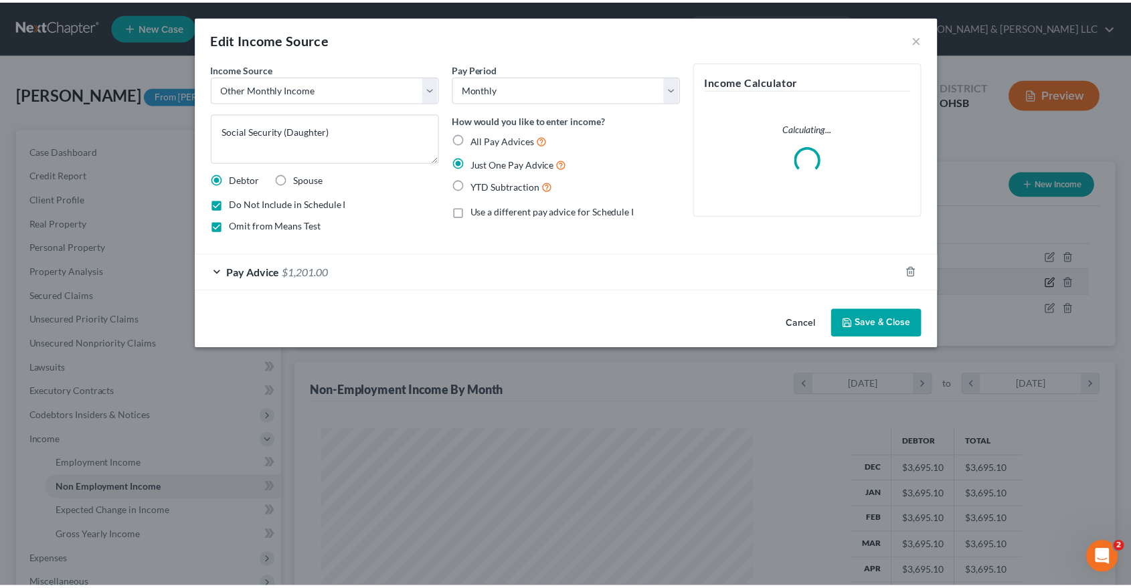
scroll to position [239, 468]
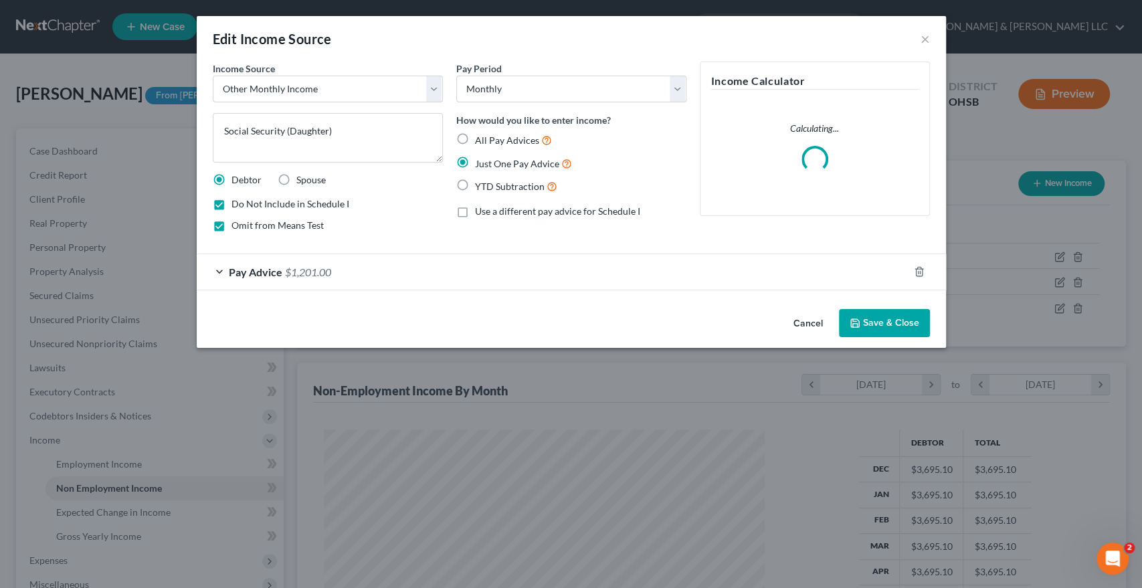
click at [230, 272] on span "Pay Advice" at bounding box center [256, 272] width 54 height 13
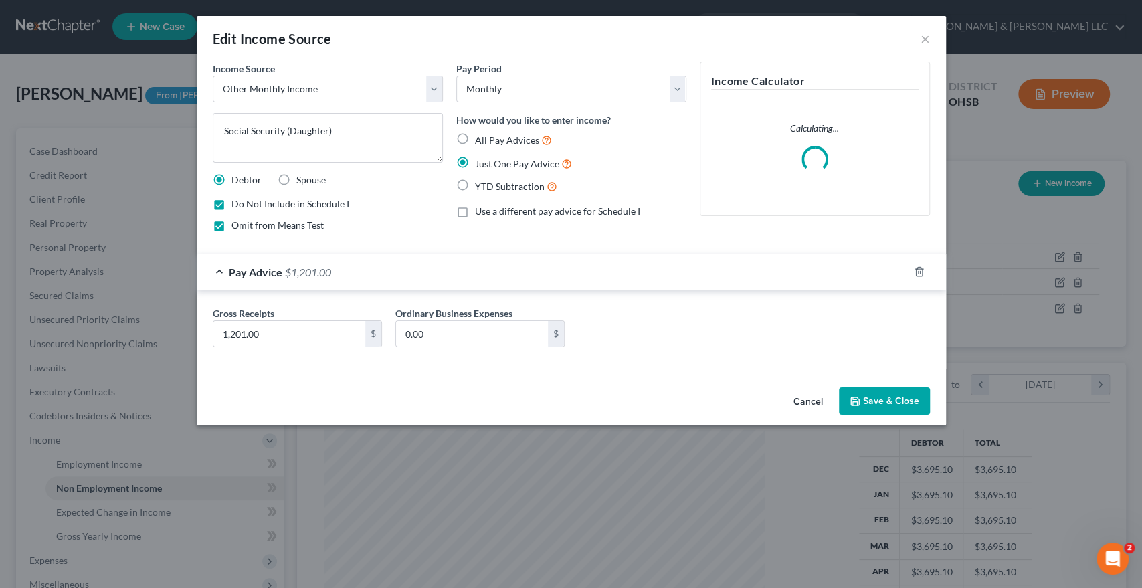
click at [230, 272] on span "Pay Advice" at bounding box center [256, 272] width 54 height 13
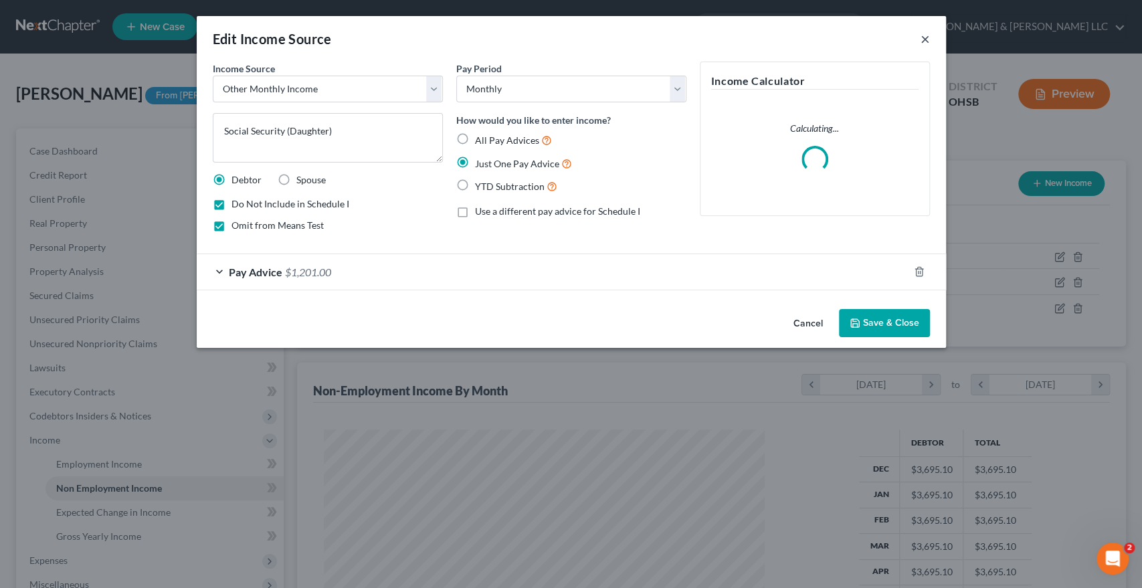
click at [923, 40] on button "×" at bounding box center [924, 39] width 9 height 16
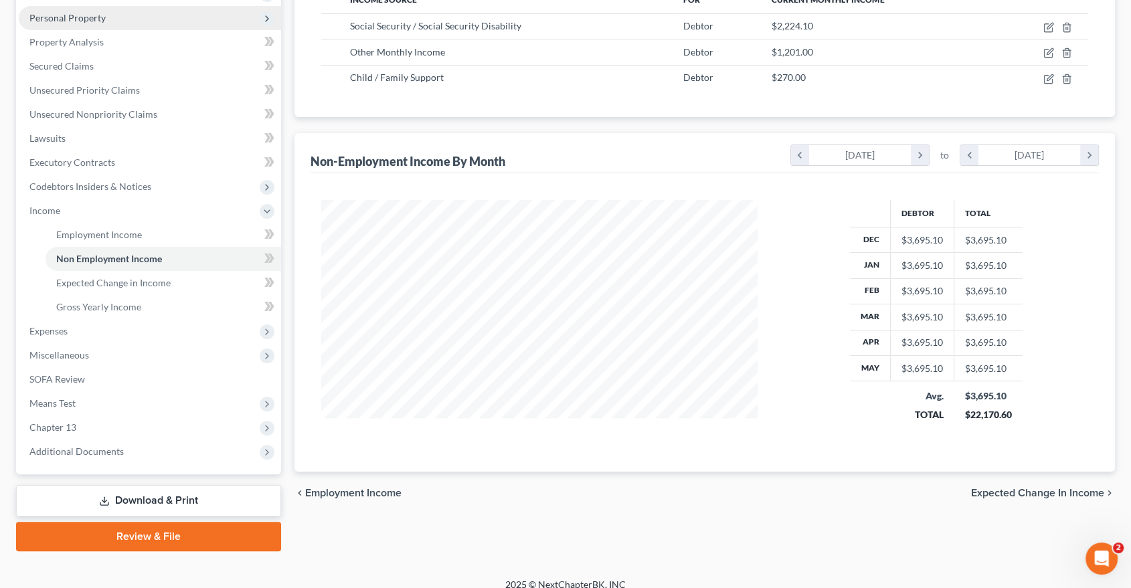
scroll to position [242, 0]
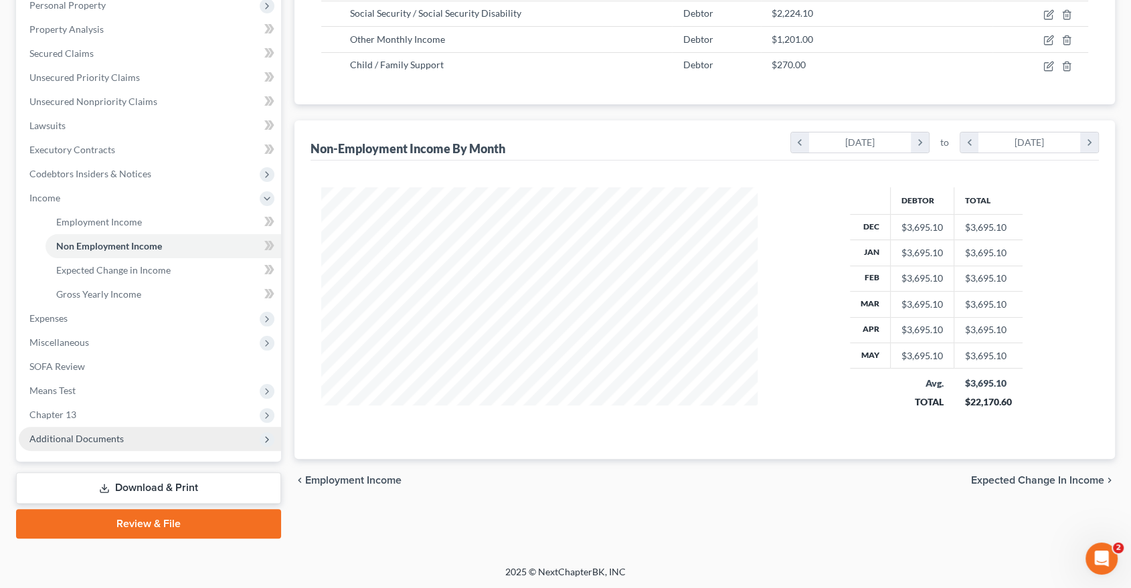
click at [102, 438] on span "Additional Documents" at bounding box center [76, 438] width 94 height 11
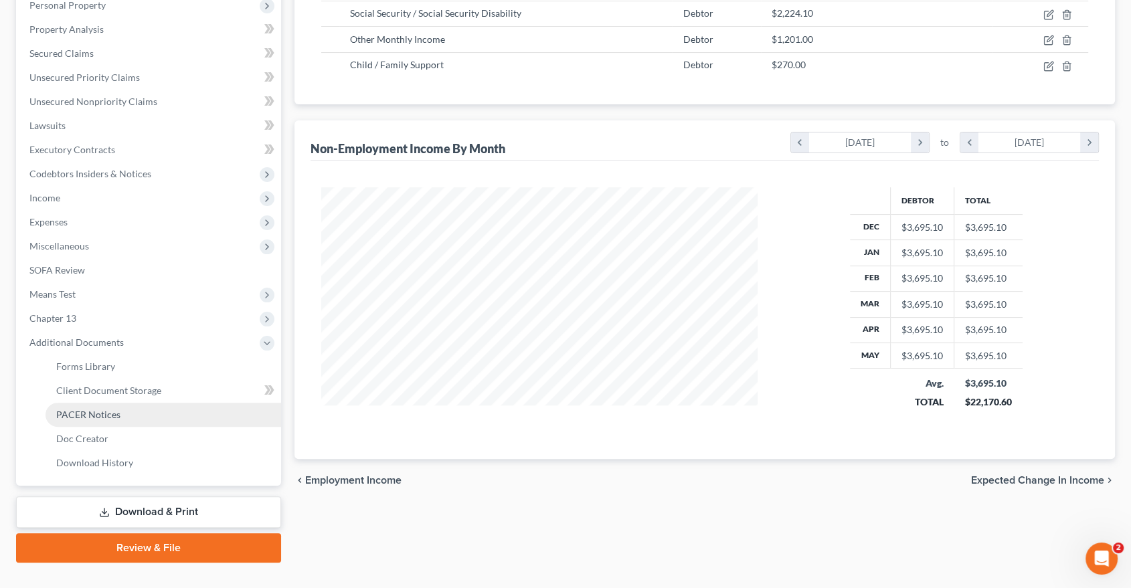
click at [107, 418] on span "PACER Notices" at bounding box center [88, 414] width 64 height 11
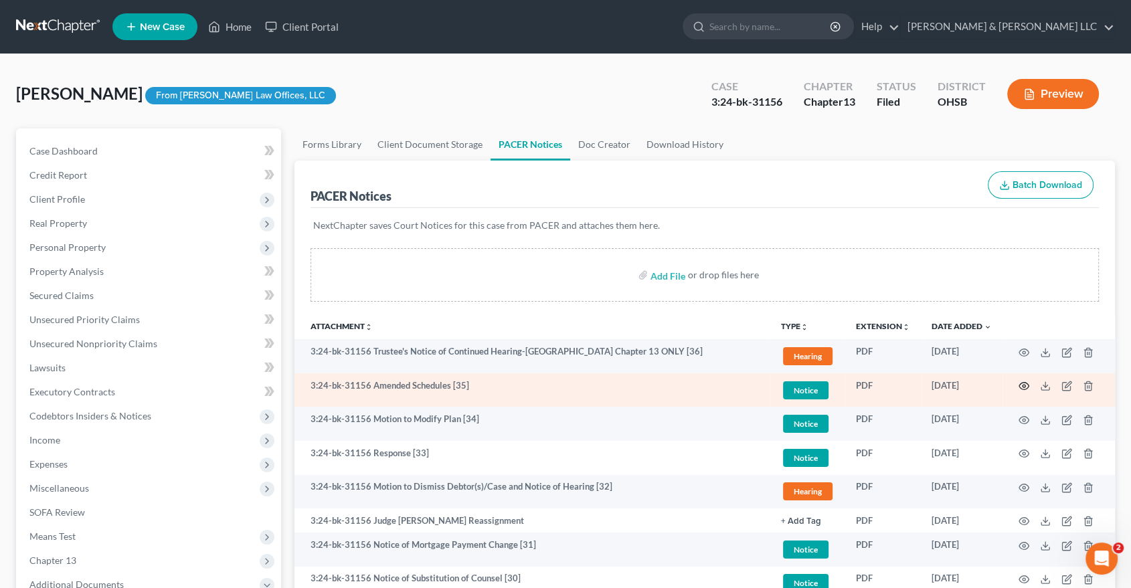
click at [1026, 384] on icon "button" at bounding box center [1023, 386] width 11 height 11
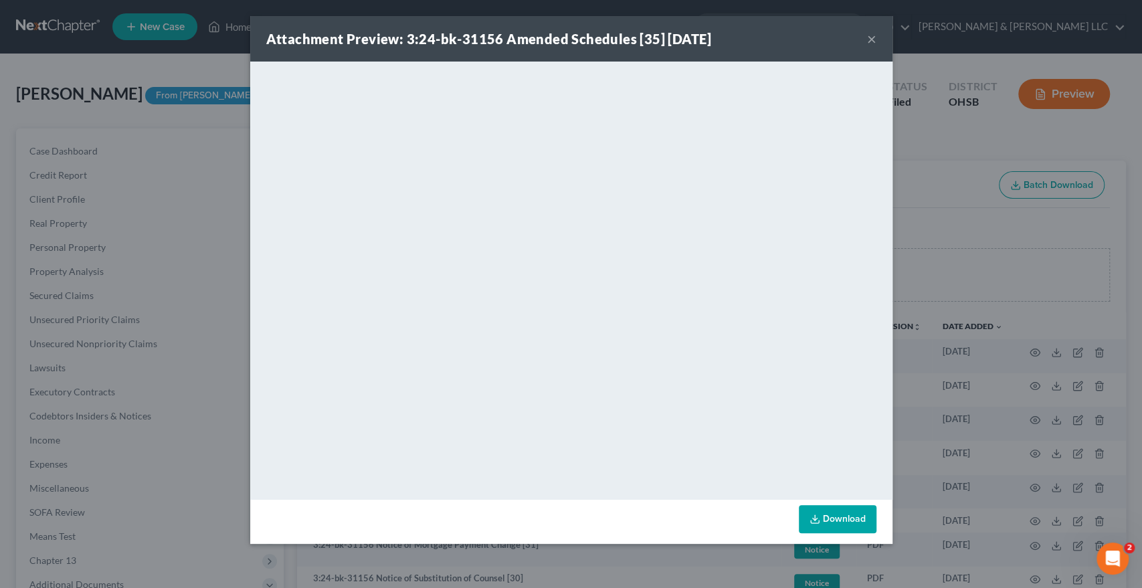
click at [869, 39] on button "×" at bounding box center [871, 39] width 9 height 16
